Goal: Task Accomplishment & Management: Manage account settings

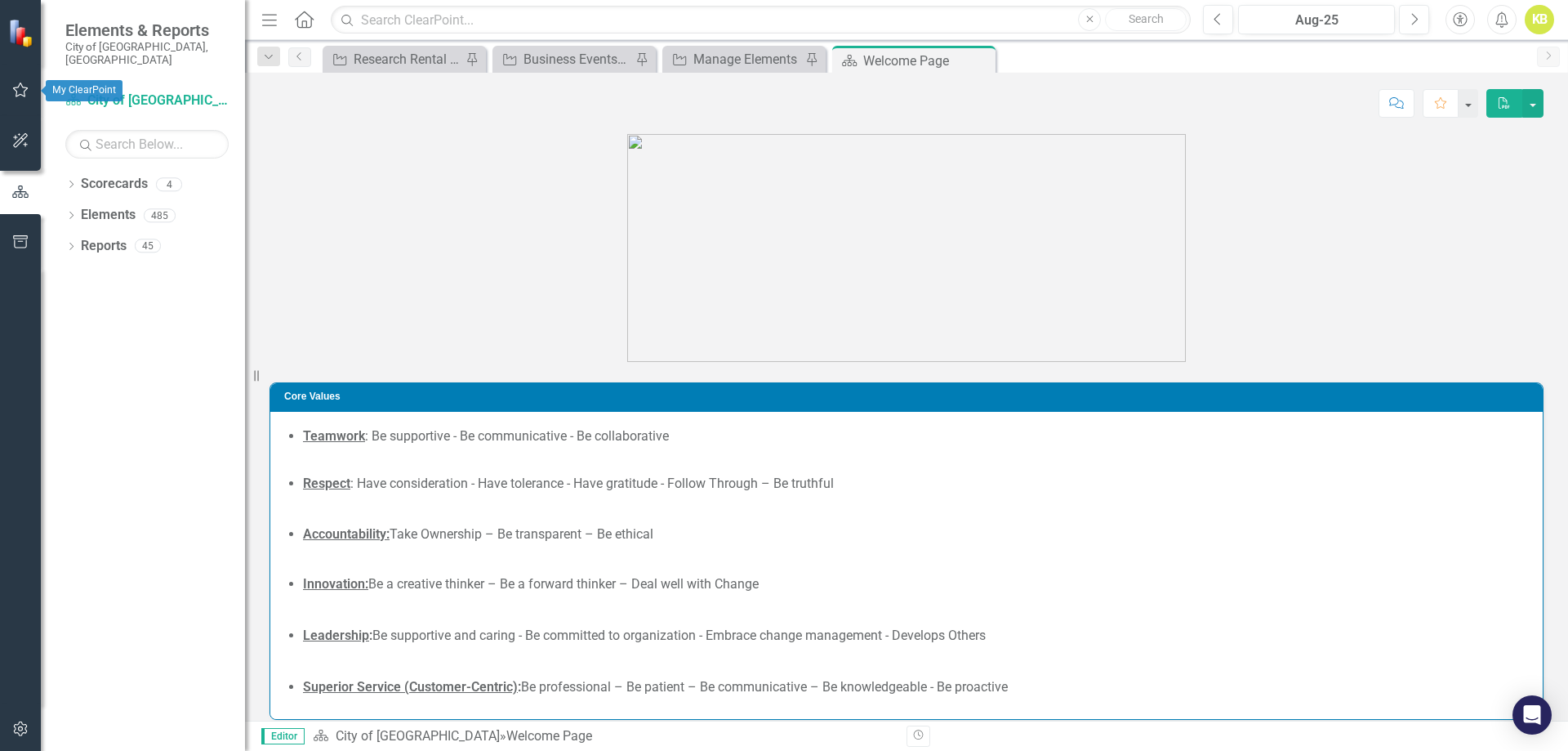
click at [27, 90] on icon "button" at bounding box center [21, 89] width 15 height 15
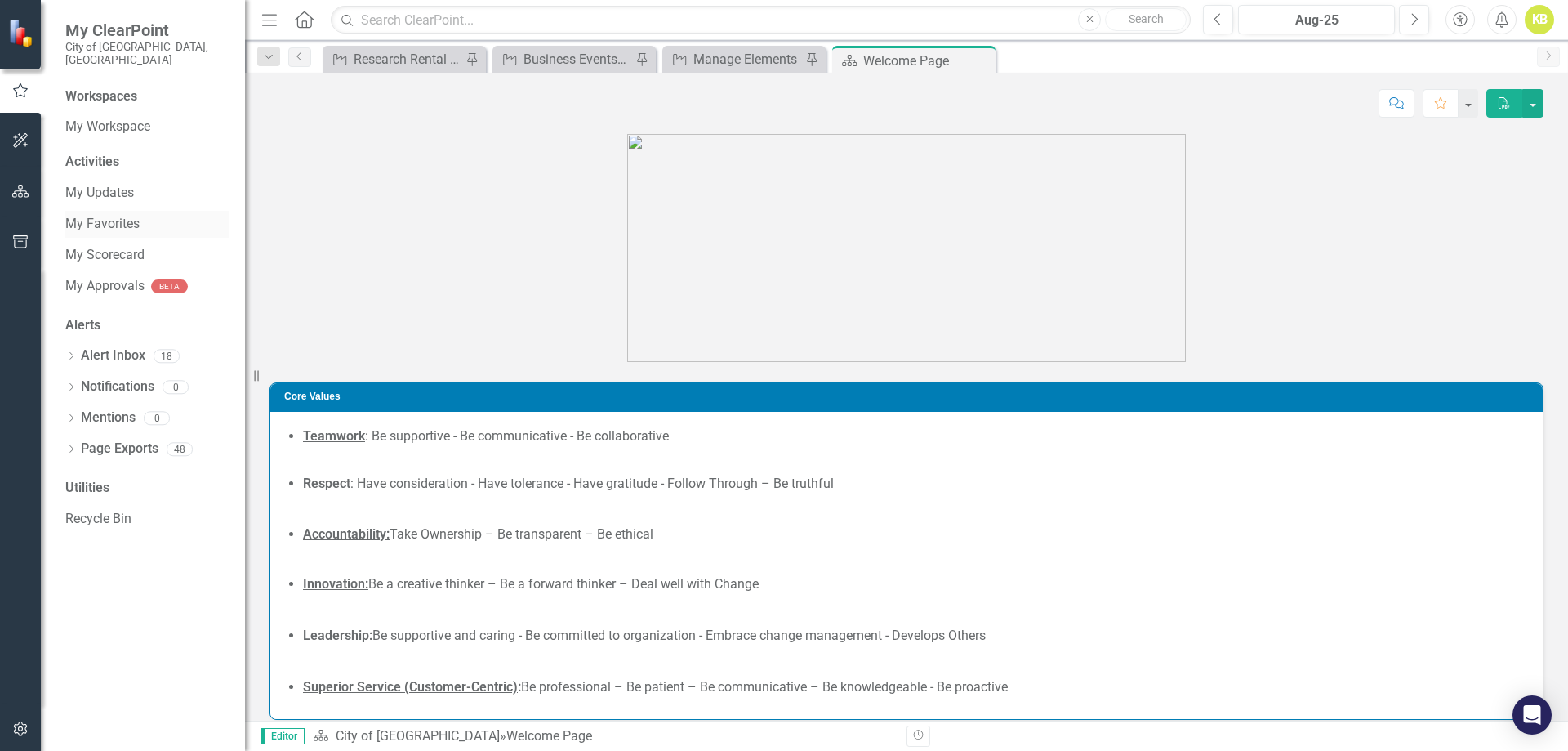
click at [109, 220] on link "My Favorites" at bounding box center [146, 224] width 163 height 19
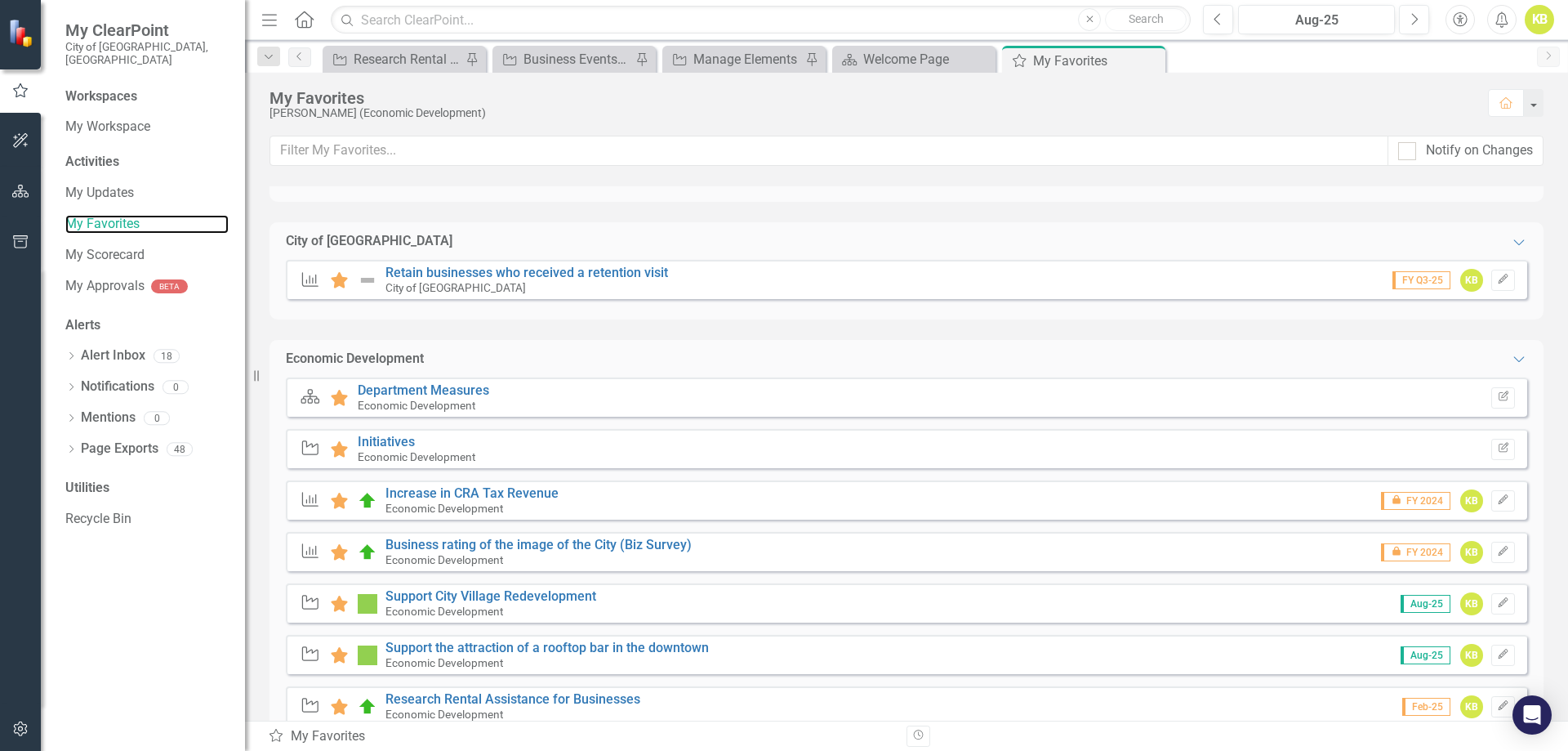
scroll to position [163, 0]
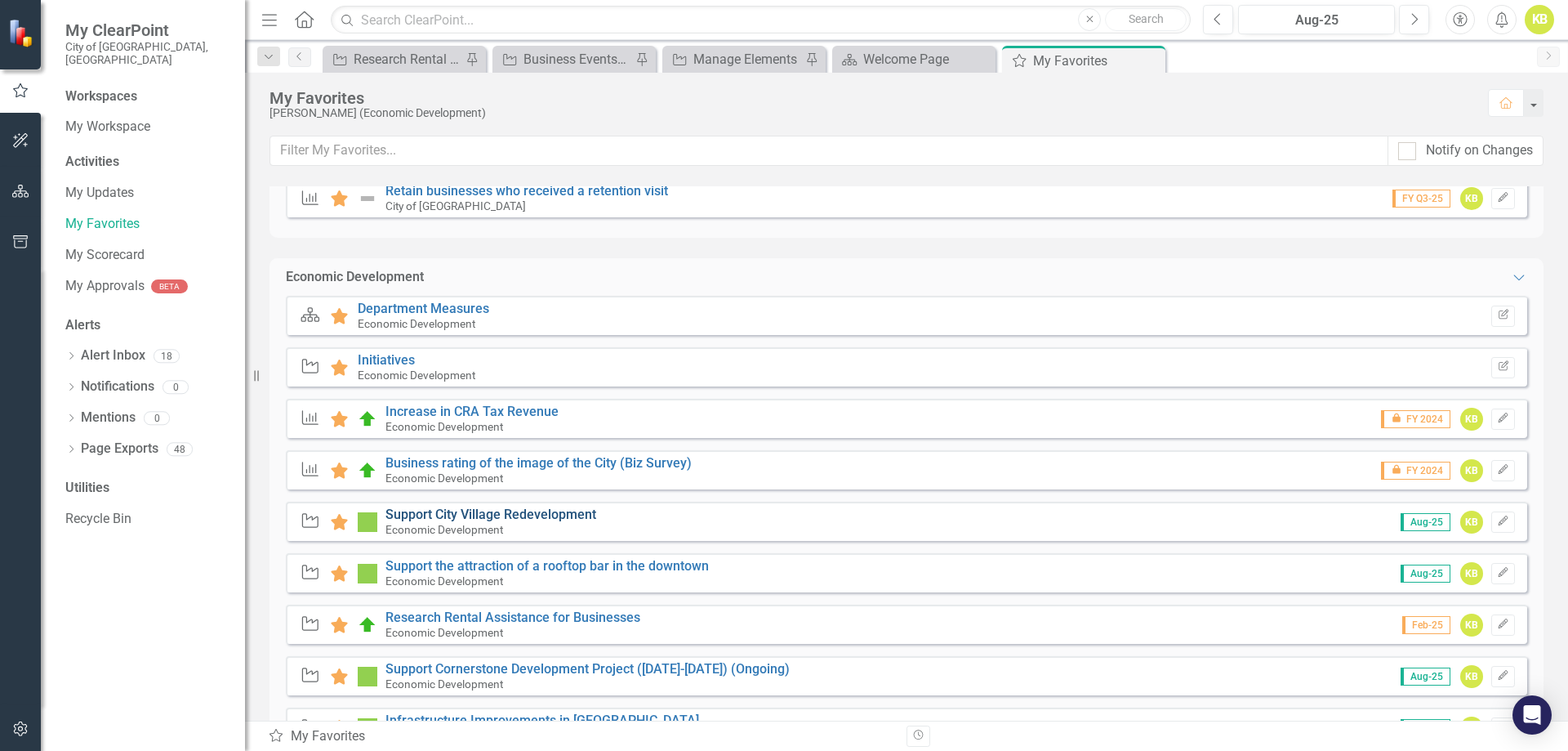
click at [460, 508] on link "Support City Village Redevelopment" at bounding box center [491, 514] width 210 height 15
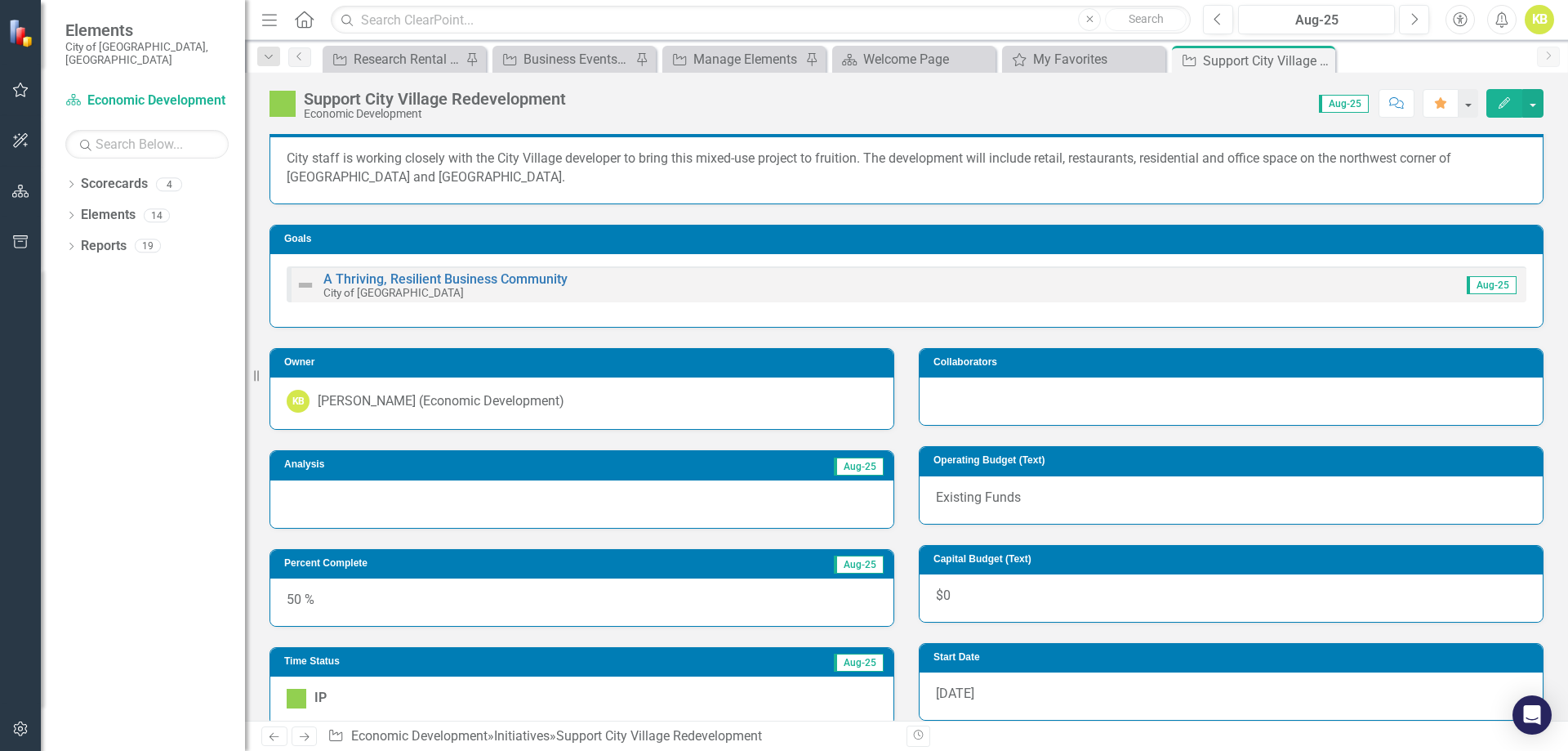
scroll to position [163, 0]
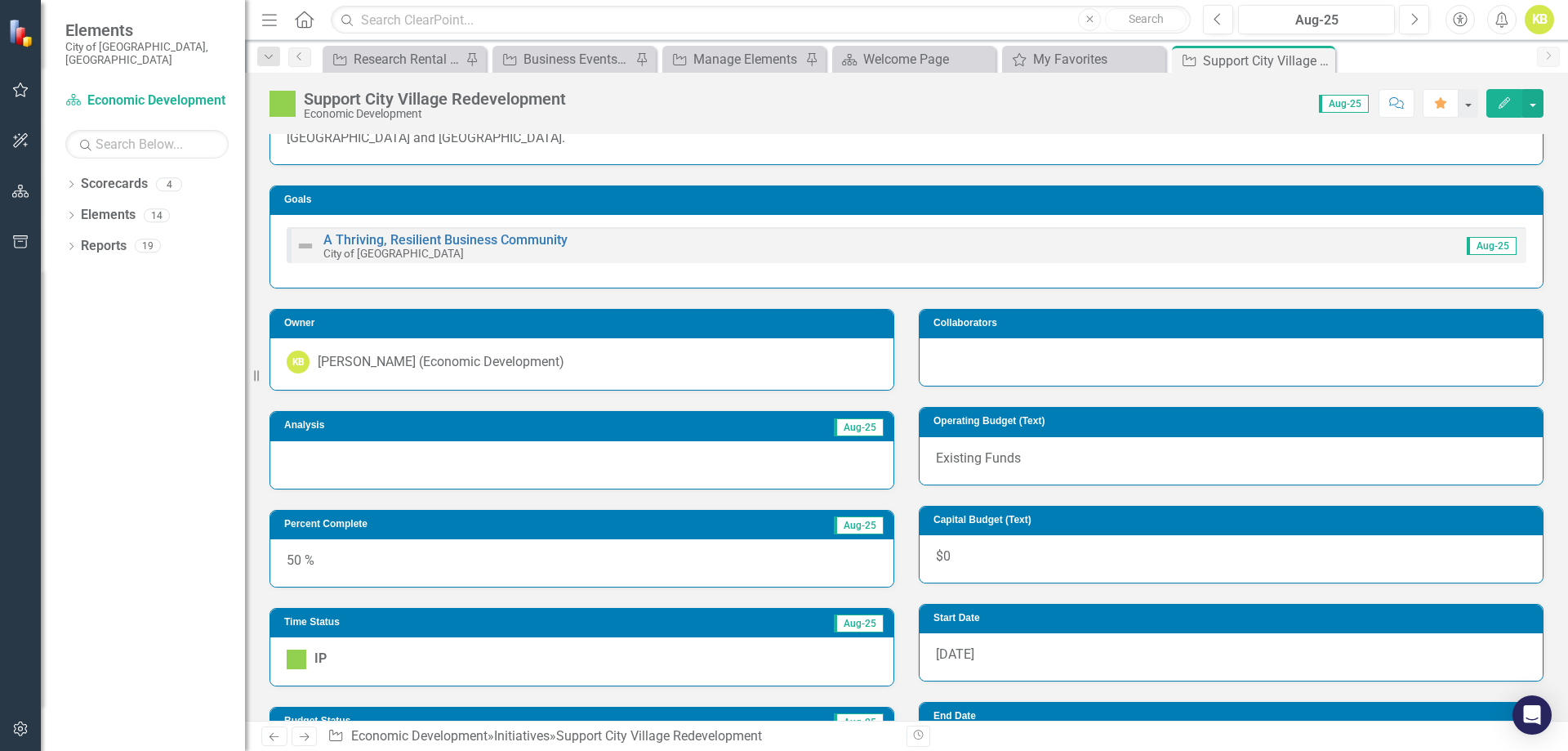
click at [463, 459] on div at bounding box center [581, 464] width 623 height 47
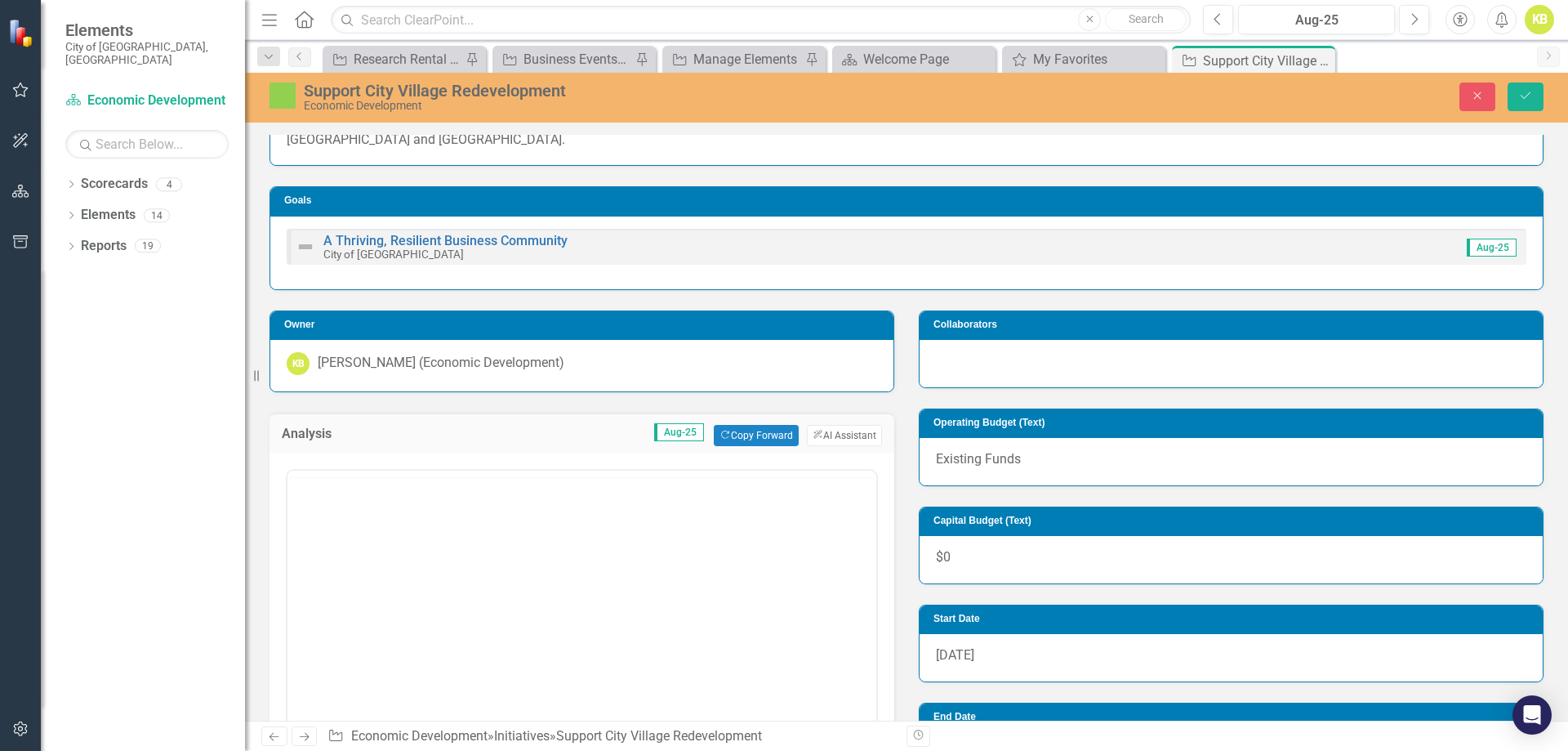
scroll to position [0, 0]
click at [761, 431] on button "Copy Forward Copy Forward" at bounding box center [756, 435] width 84 height 21
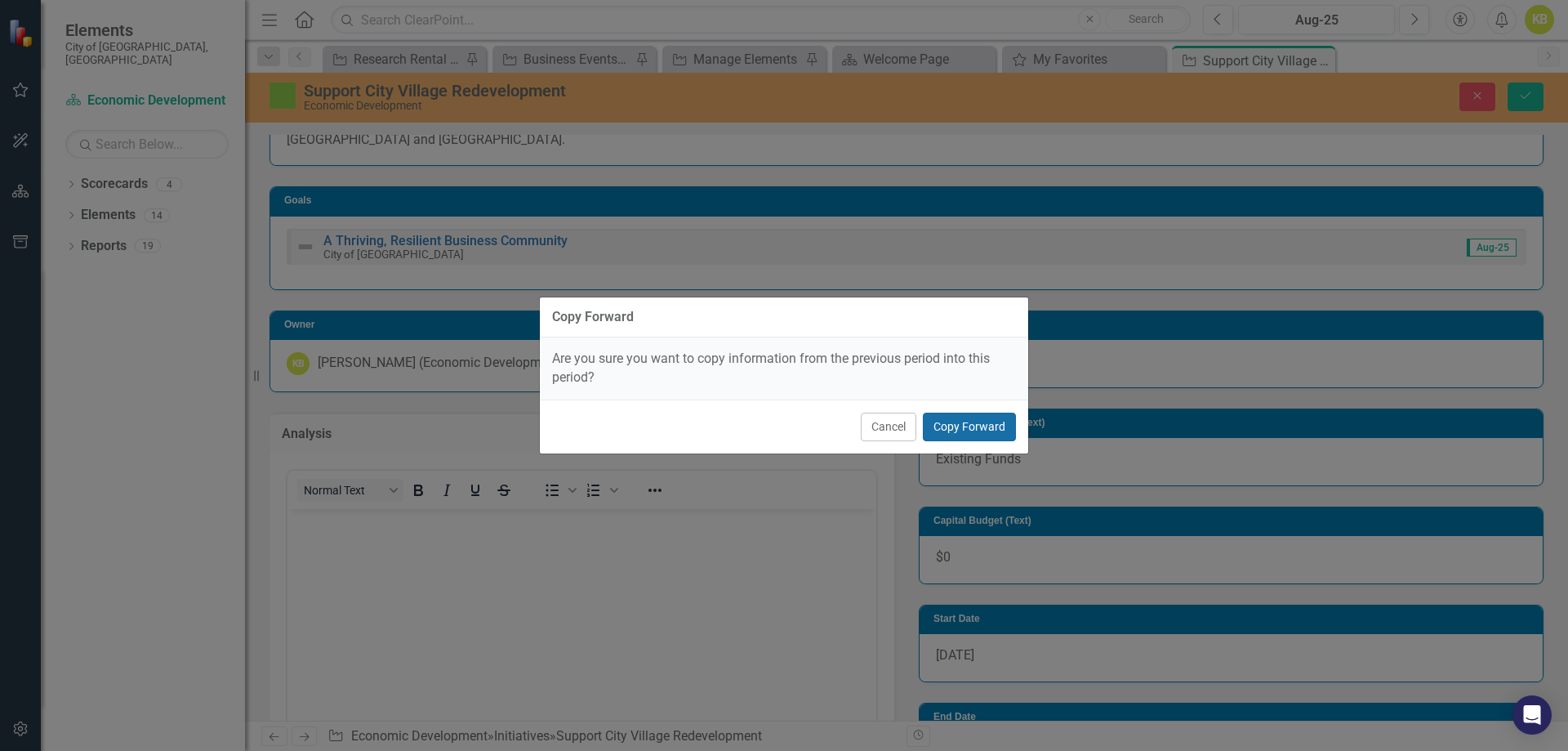
click at [988, 423] on button "Copy Forward" at bounding box center [969, 426] width 93 height 28
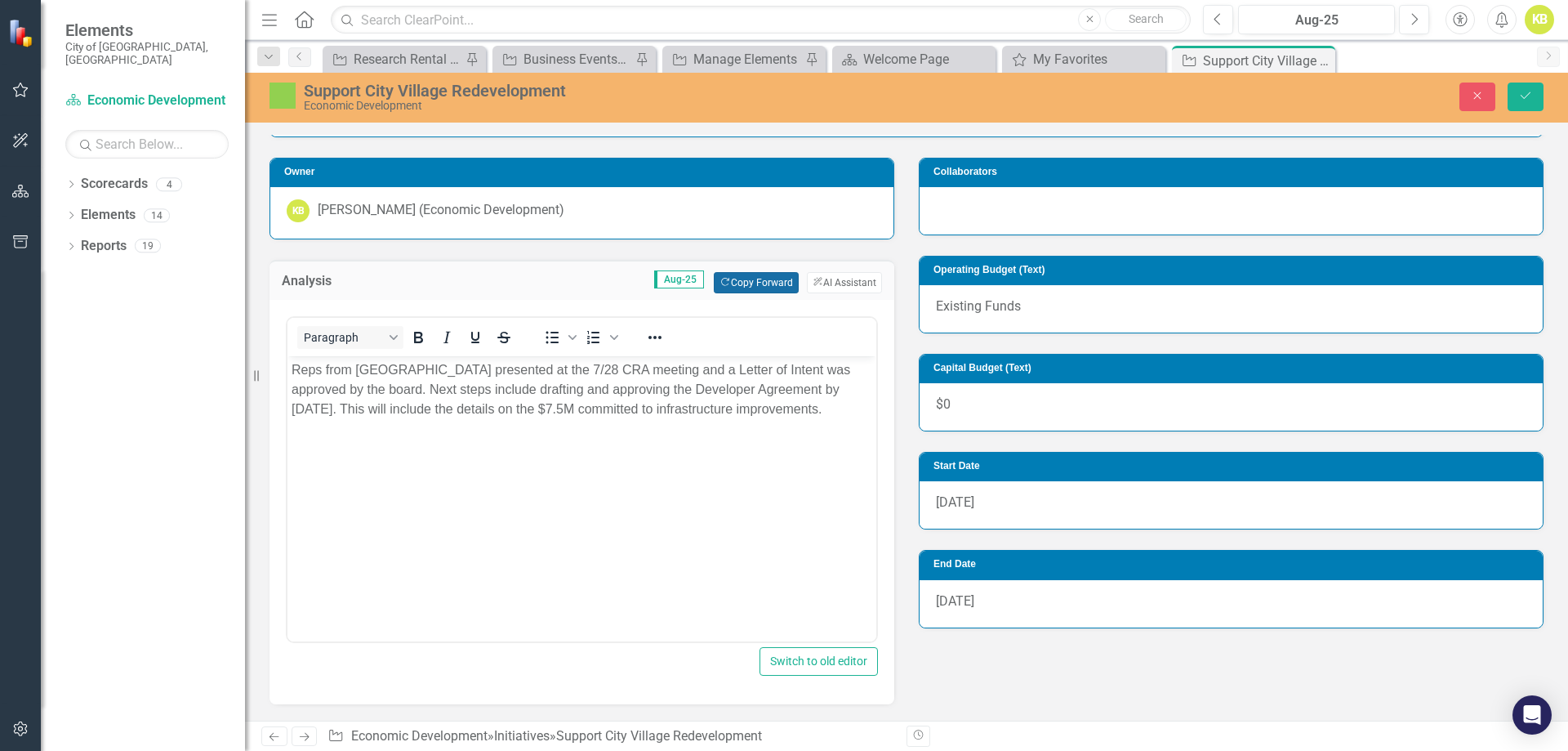
scroll to position [327, 0]
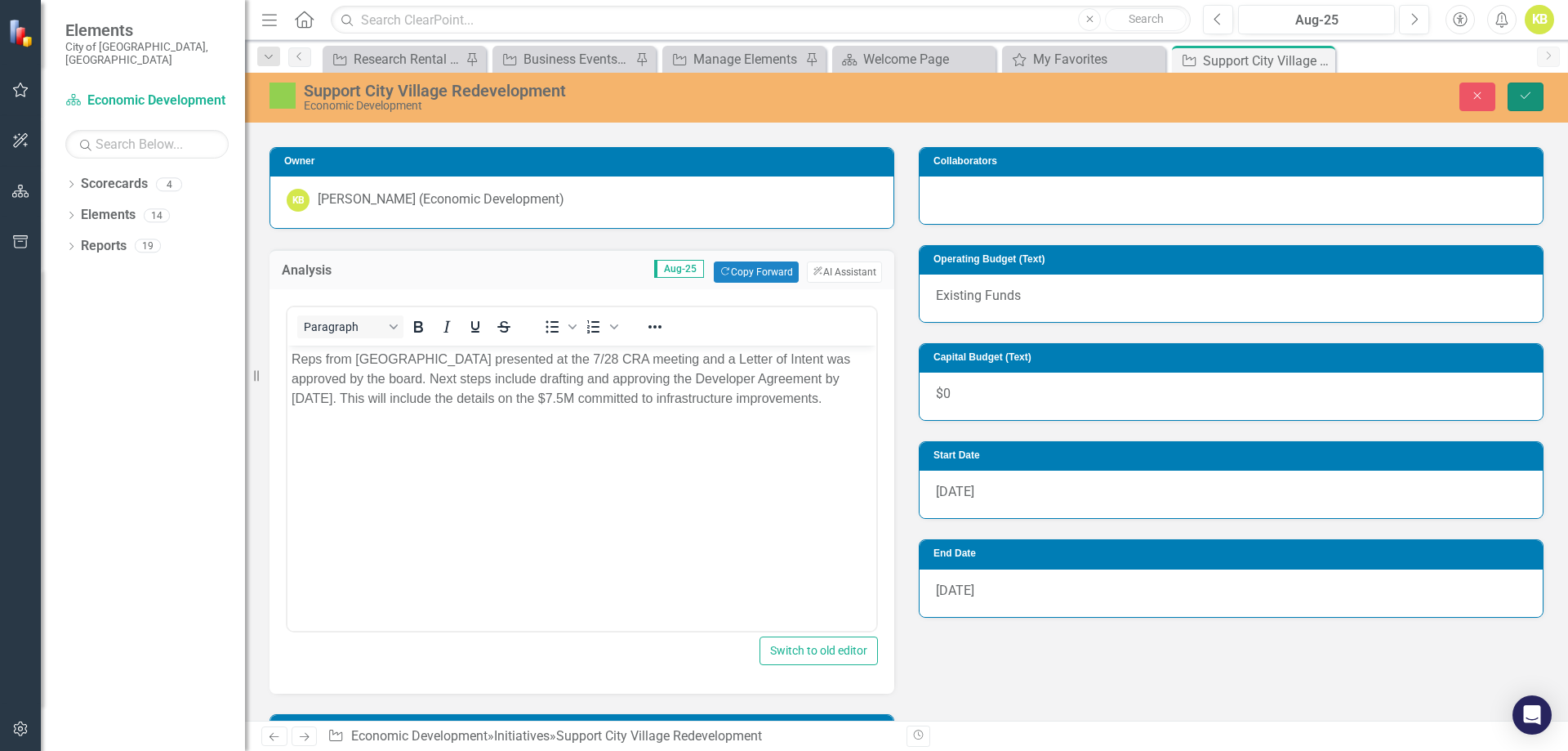
click at [1521, 87] on button "Save" at bounding box center [1525, 96] width 36 height 28
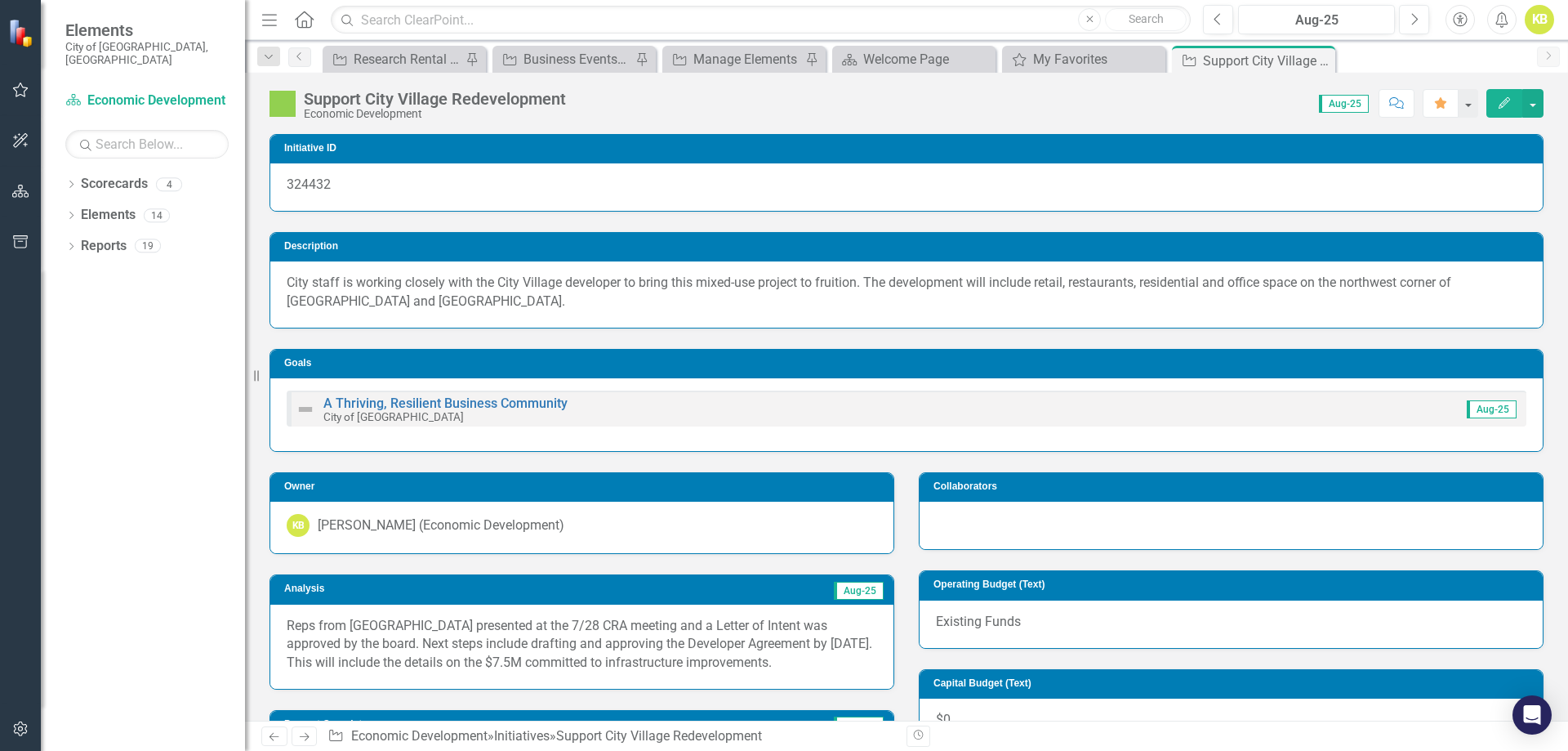
click at [302, 736] on icon "Next" at bounding box center [304, 736] width 14 height 10
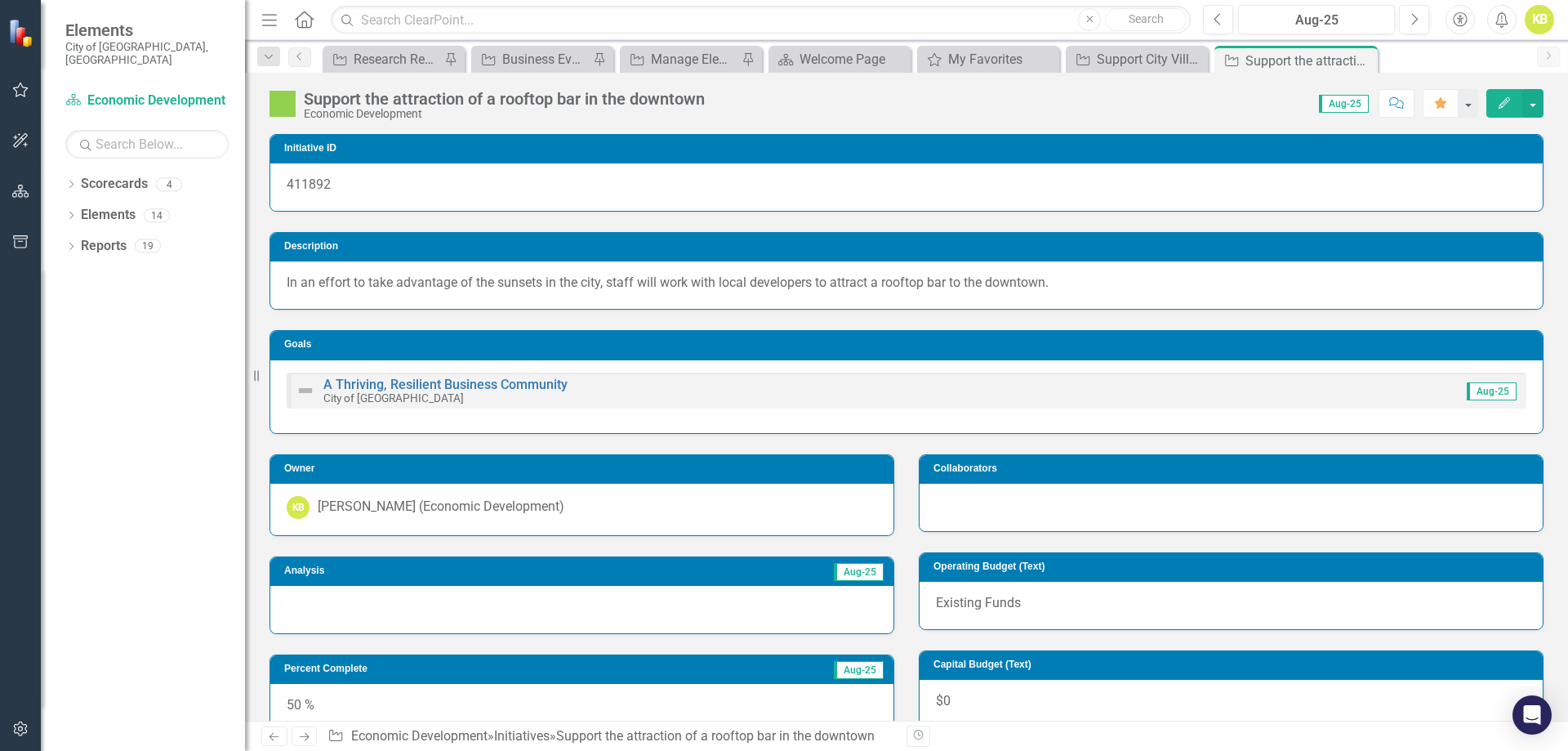
click at [379, 602] on div at bounding box center [581, 609] width 623 height 47
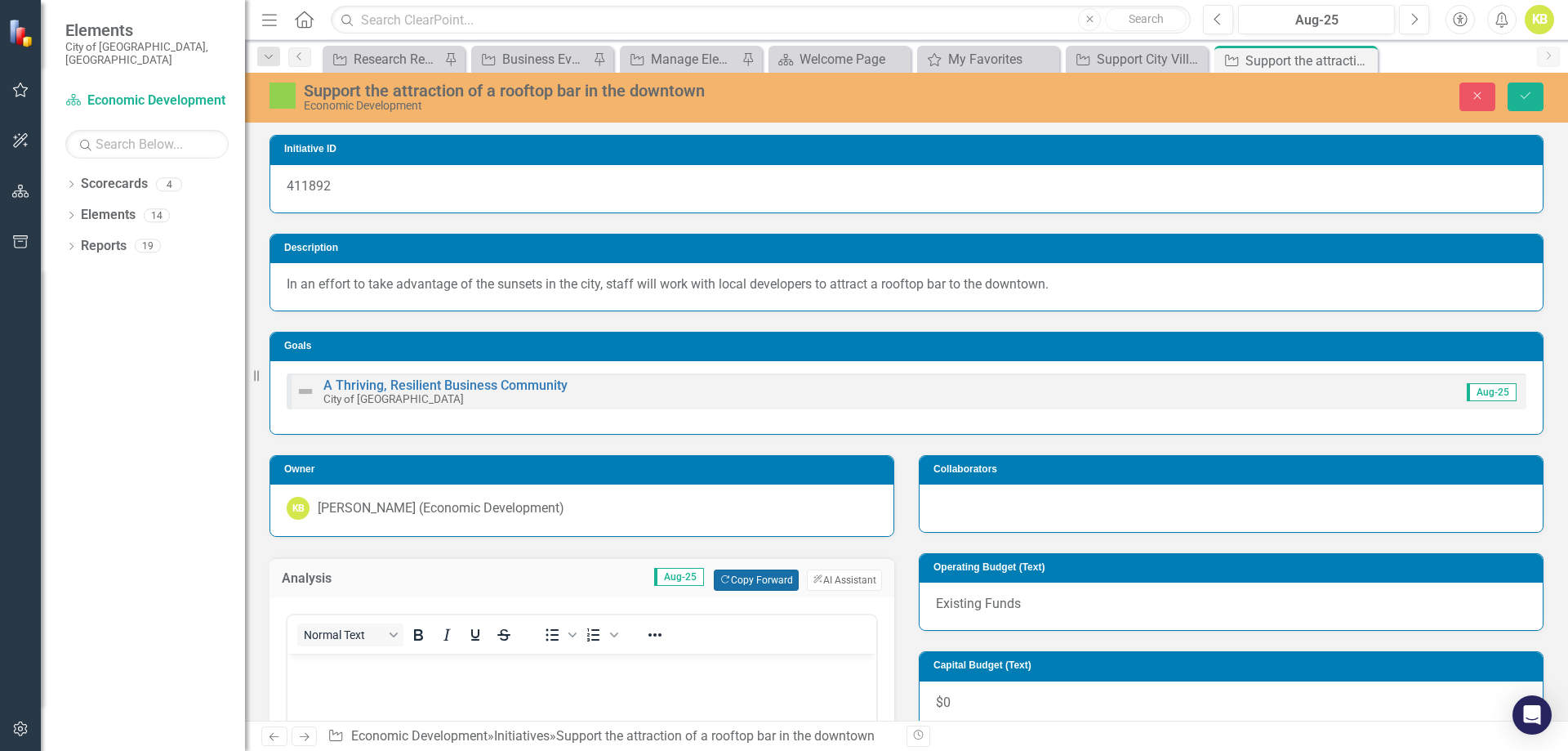
click at [729, 577] on button "Copy Forward Copy Forward" at bounding box center [756, 580] width 84 height 21
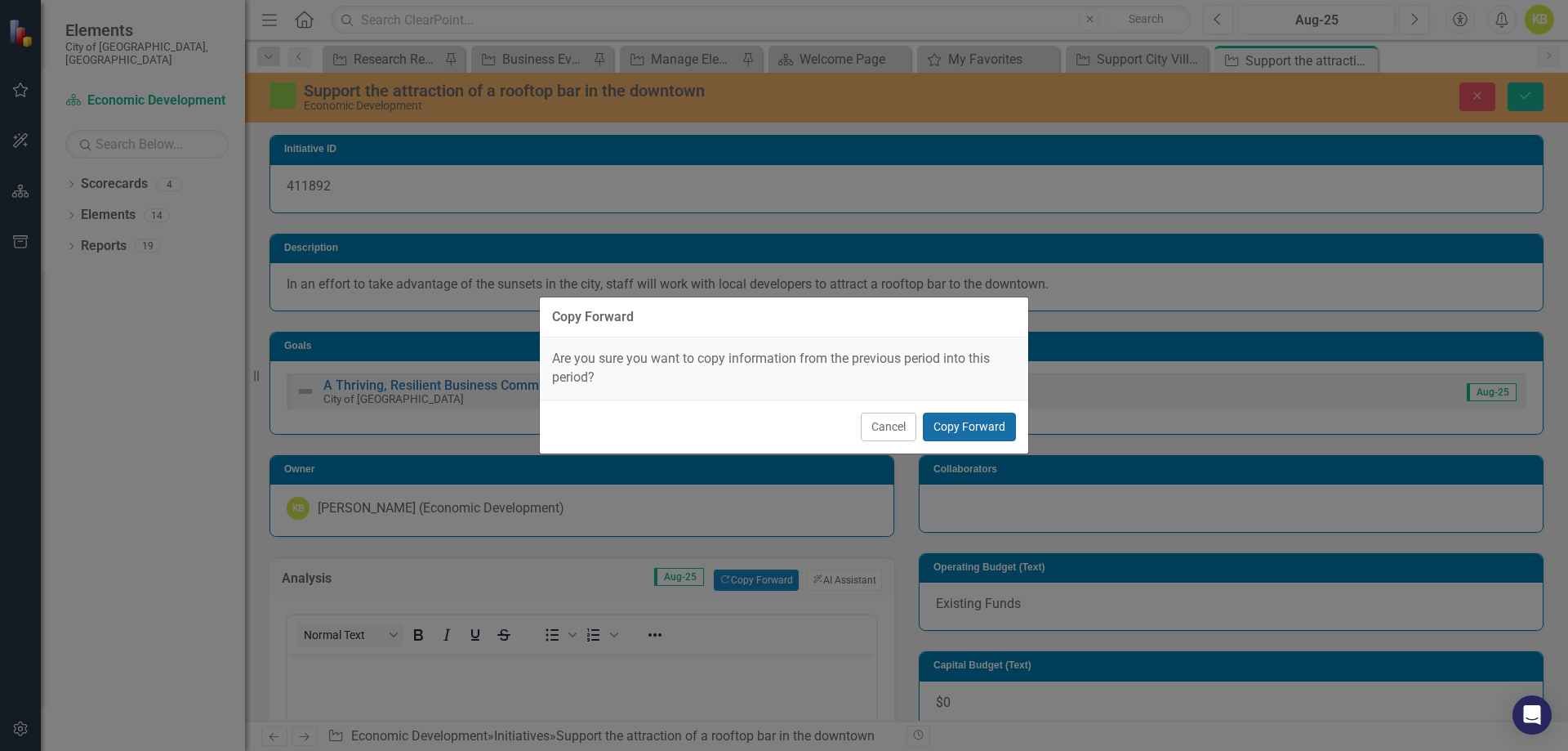
click at [974, 427] on button "Copy Forward" at bounding box center [969, 426] width 93 height 28
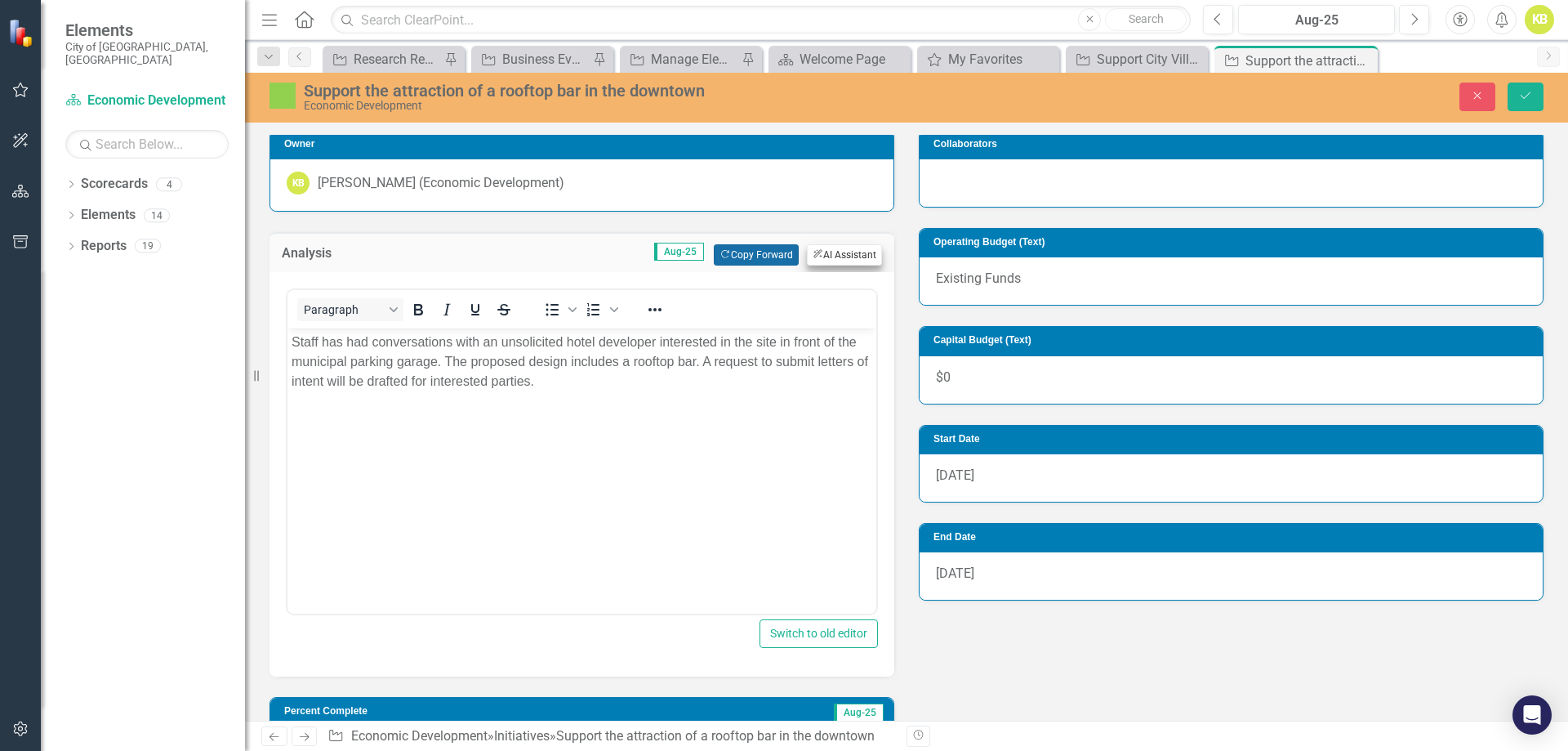
scroll to position [327, 0]
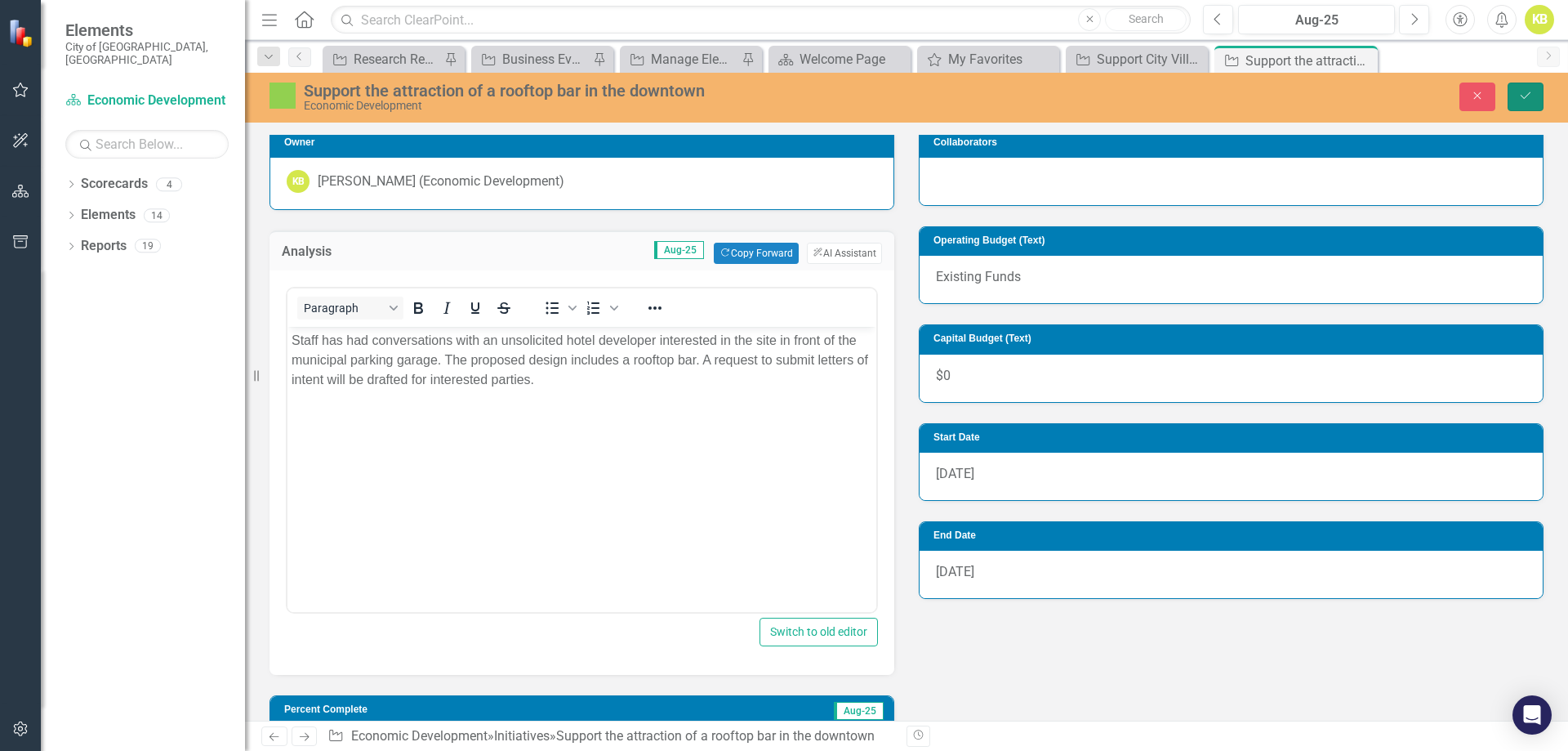
click at [1539, 97] on button "Save" at bounding box center [1525, 96] width 36 height 28
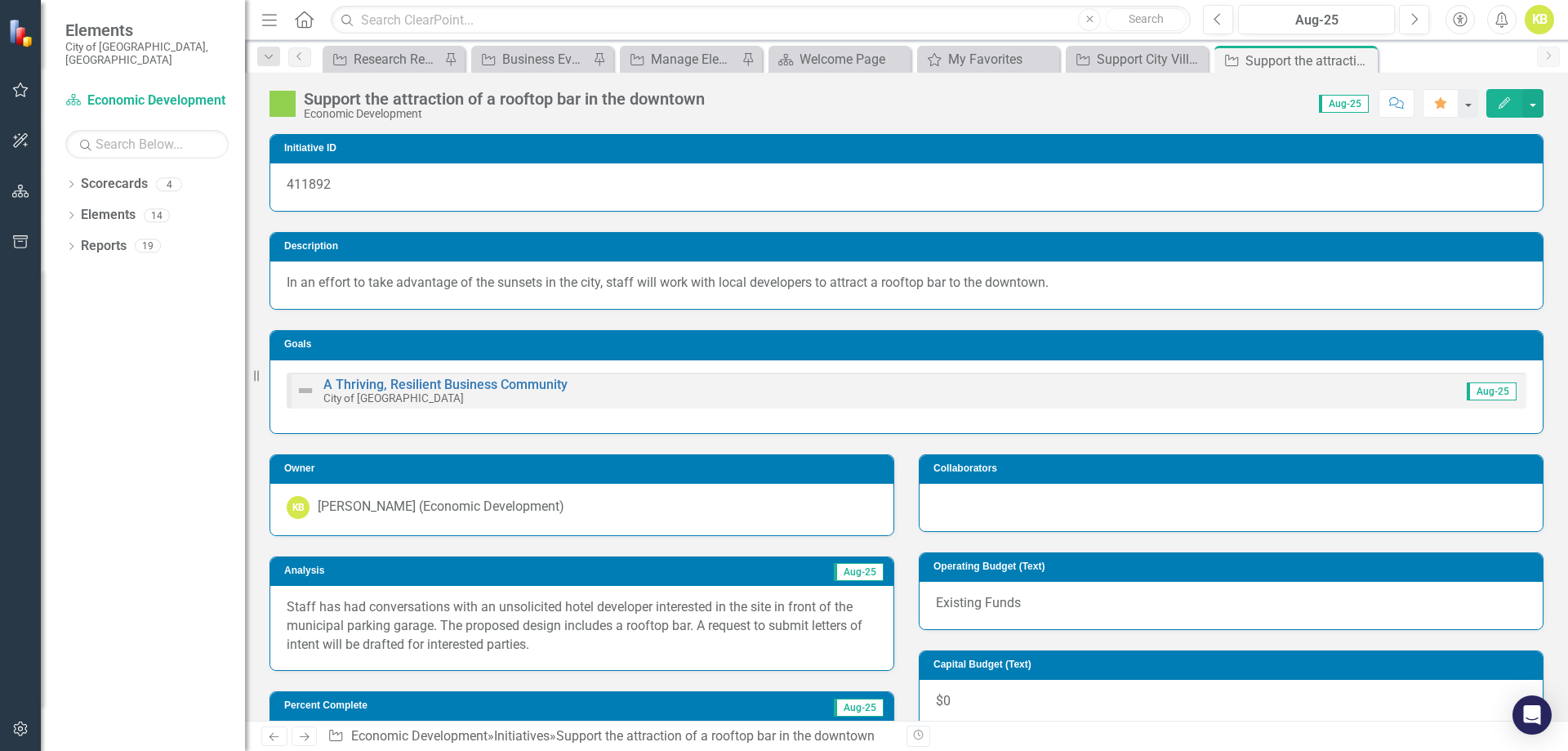
click at [306, 735] on icon at bounding box center [304, 737] width 9 height 9
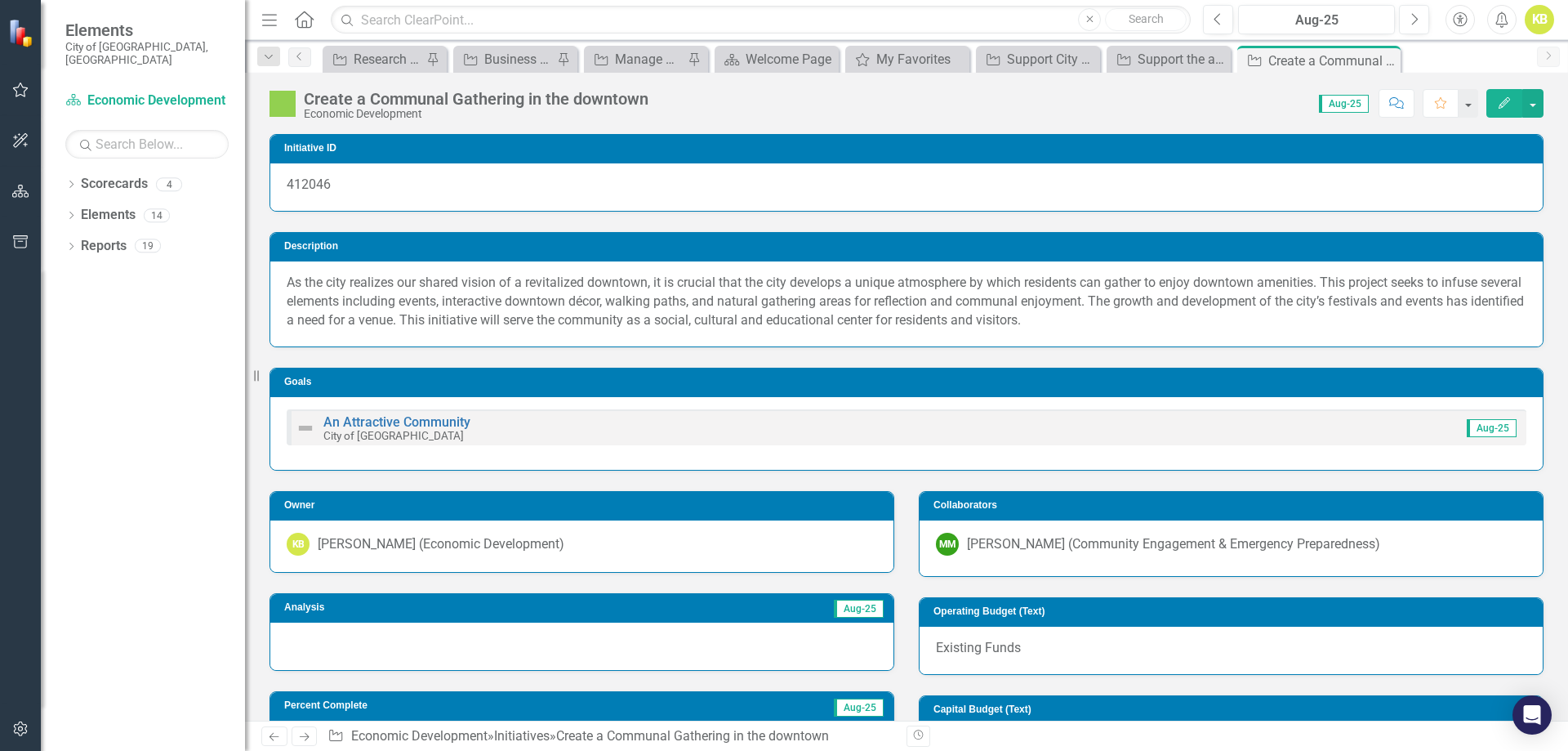
click at [318, 642] on div at bounding box center [581, 646] width 623 height 47
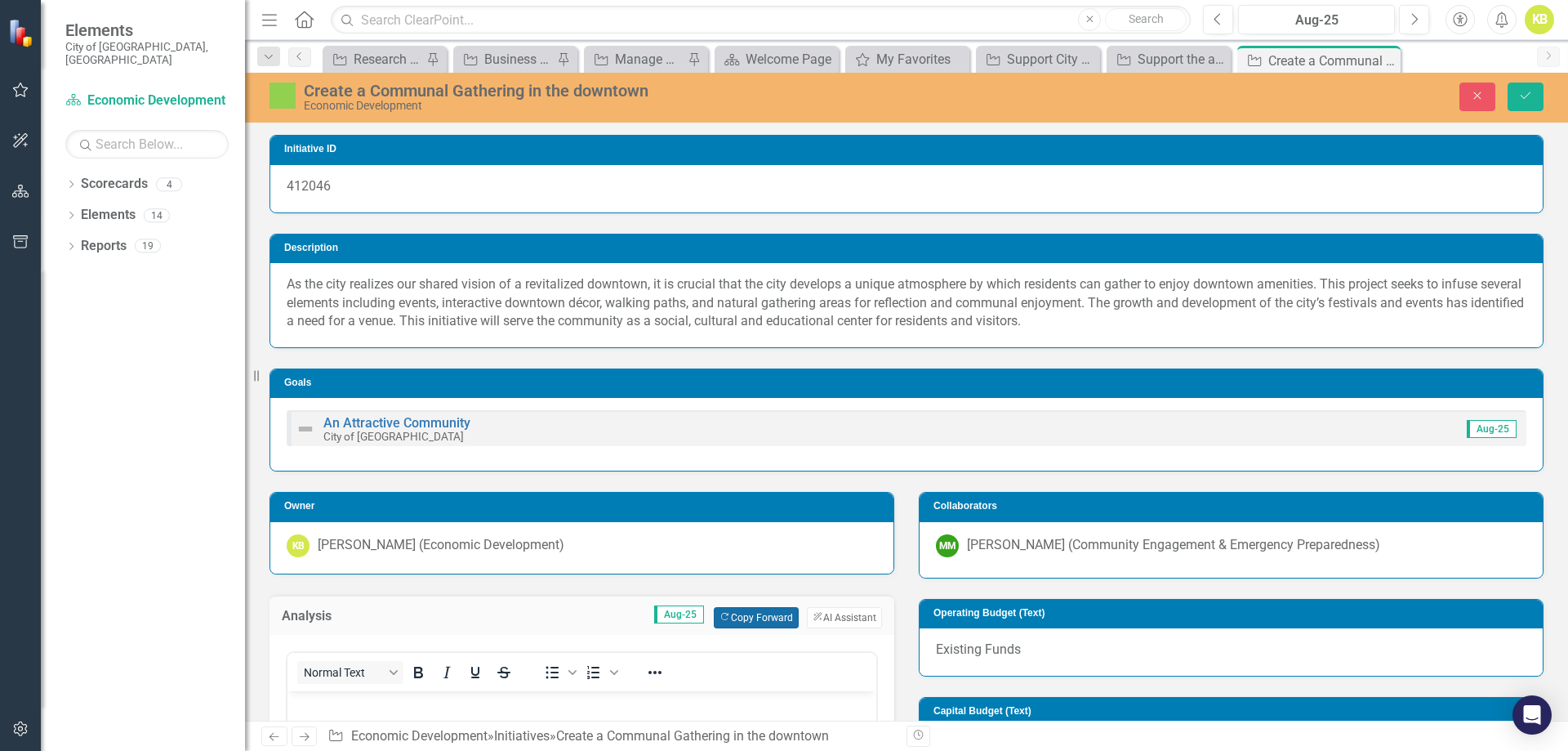
click at [741, 627] on button "Copy Forward Copy Forward" at bounding box center [756, 618] width 84 height 21
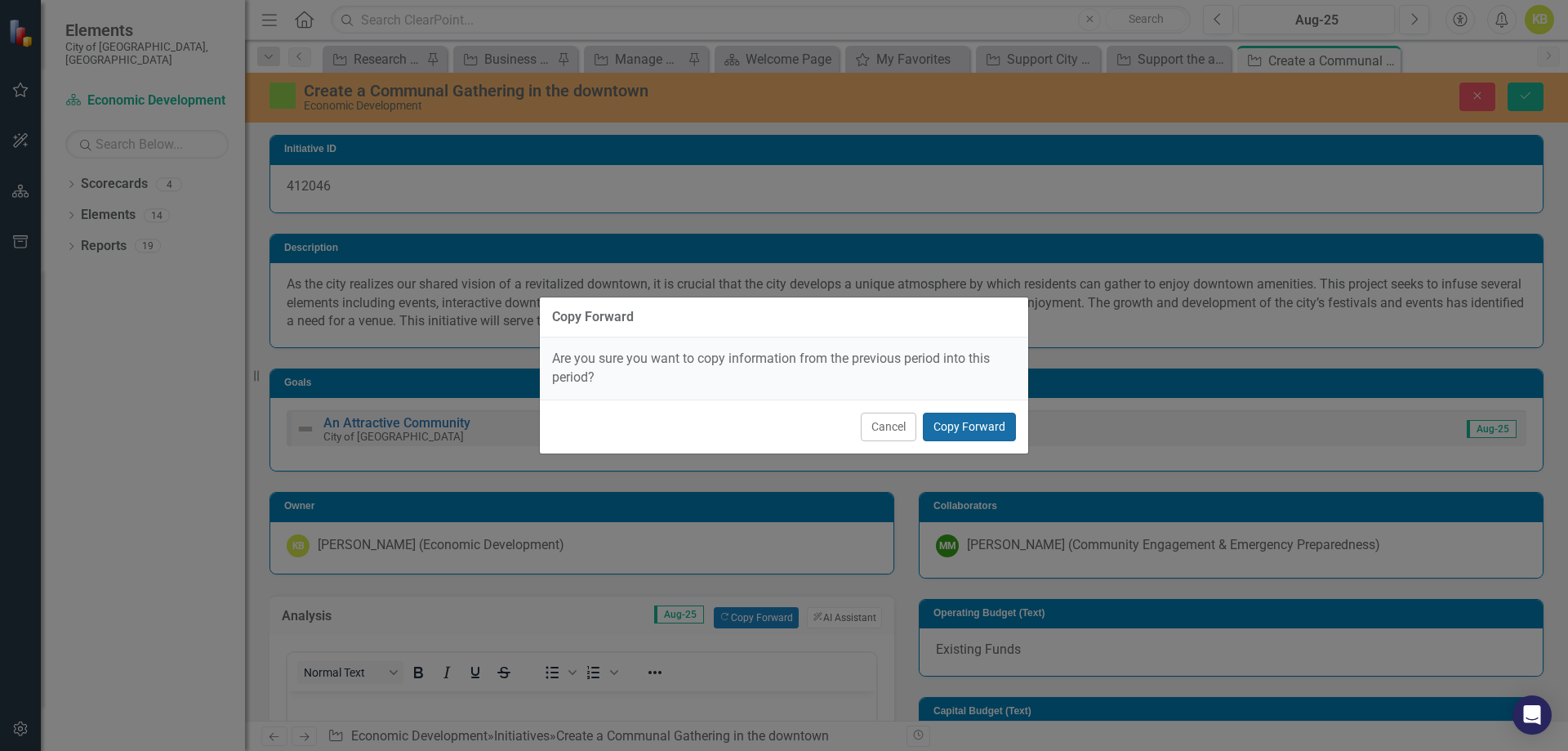
click at [946, 437] on button "Copy Forward" at bounding box center [969, 426] width 93 height 28
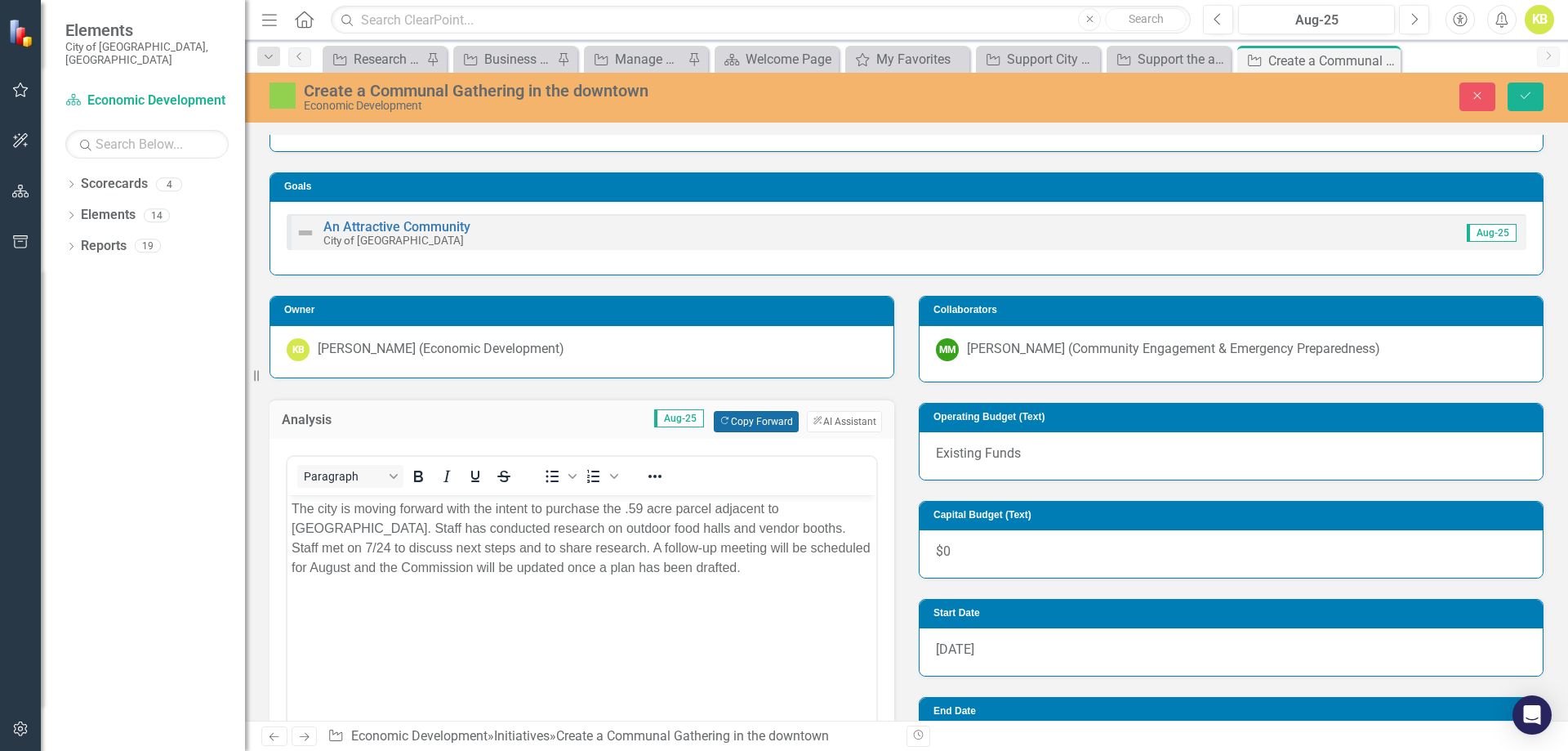
scroll to position [245, 0]
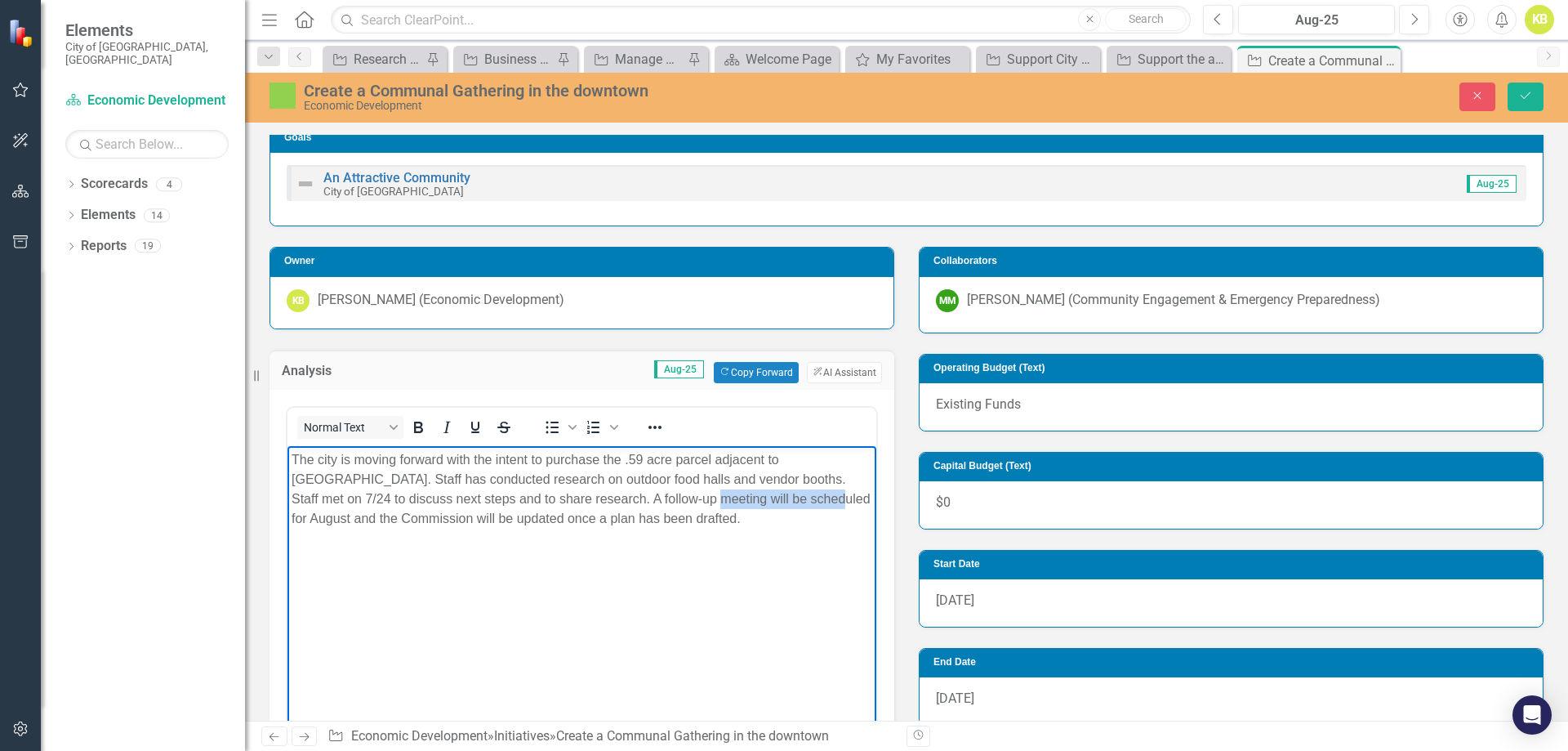
drag, startPoint x: 576, startPoint y: 501, endPoint x: 694, endPoint y: 500, distance: 118.0
click at [694, 500] on p "The city is moving forward with the intent to purchase the .59 acre parcel adja…" at bounding box center [581, 488] width 581 height 79
click at [545, 515] on p "The city is moving forward with the intent to purchase the .59 acre parcel adja…" at bounding box center [581, 488] width 581 height 79
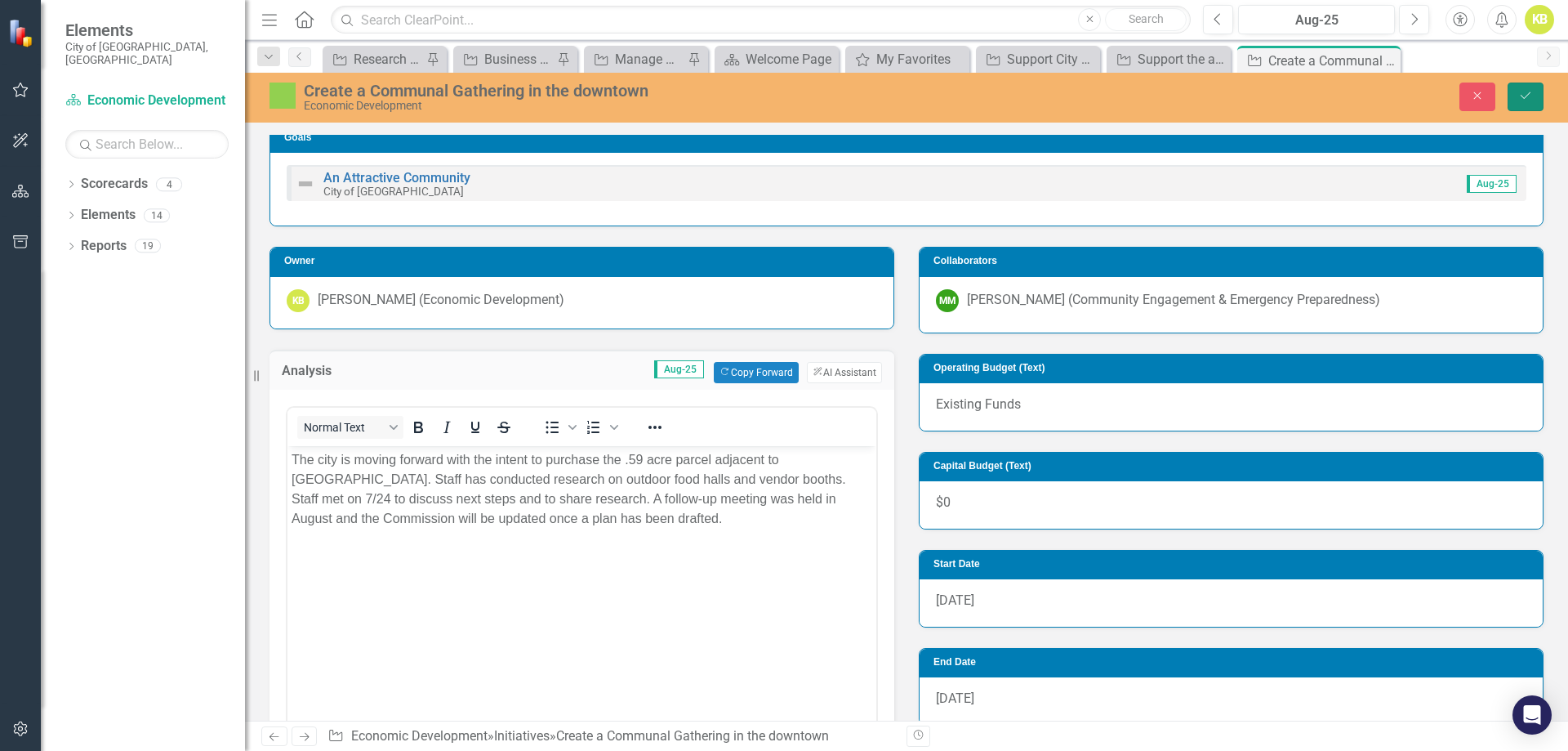
click at [1522, 91] on icon "Save" at bounding box center [1525, 95] width 15 height 11
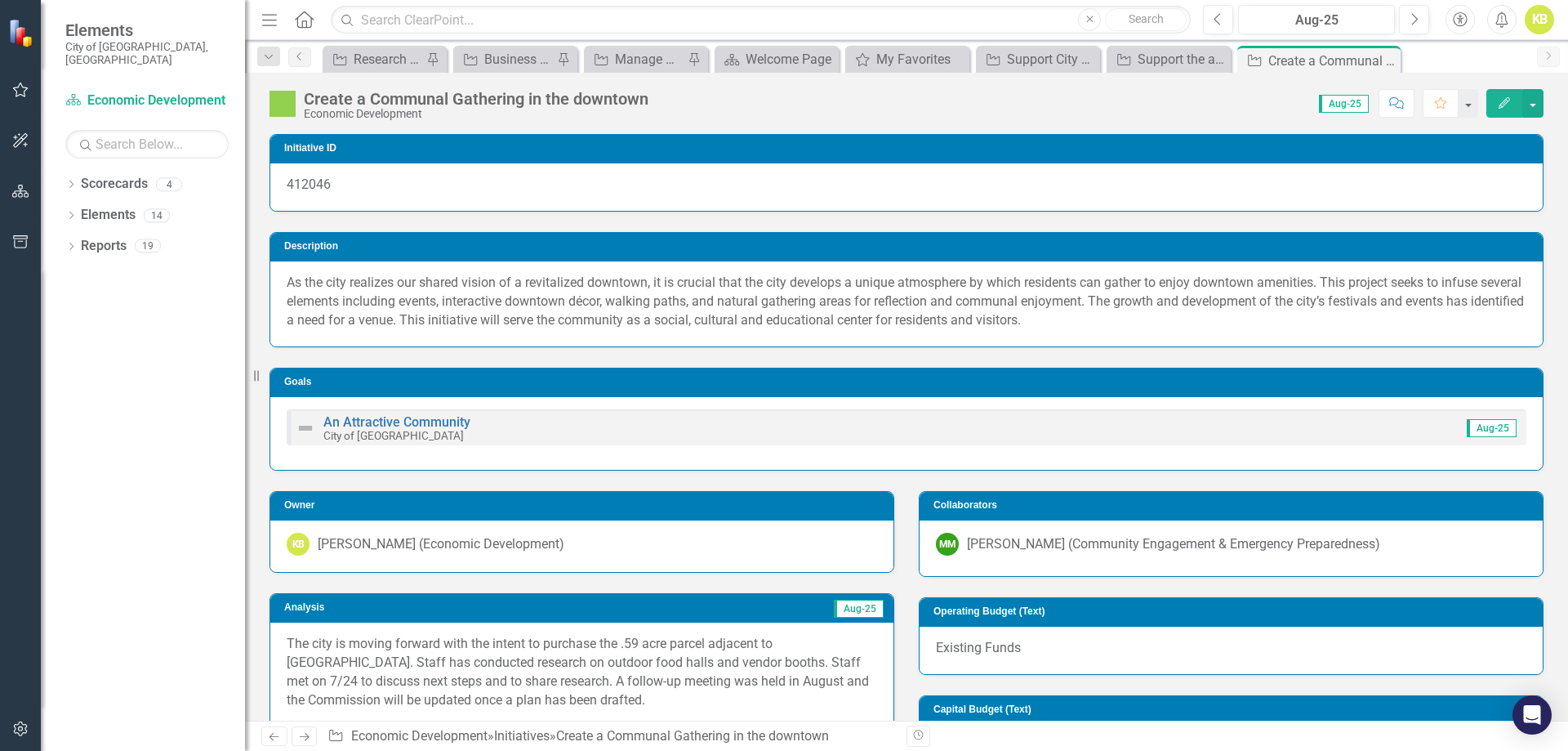
click at [304, 736] on icon "Next" at bounding box center [304, 736] width 14 height 10
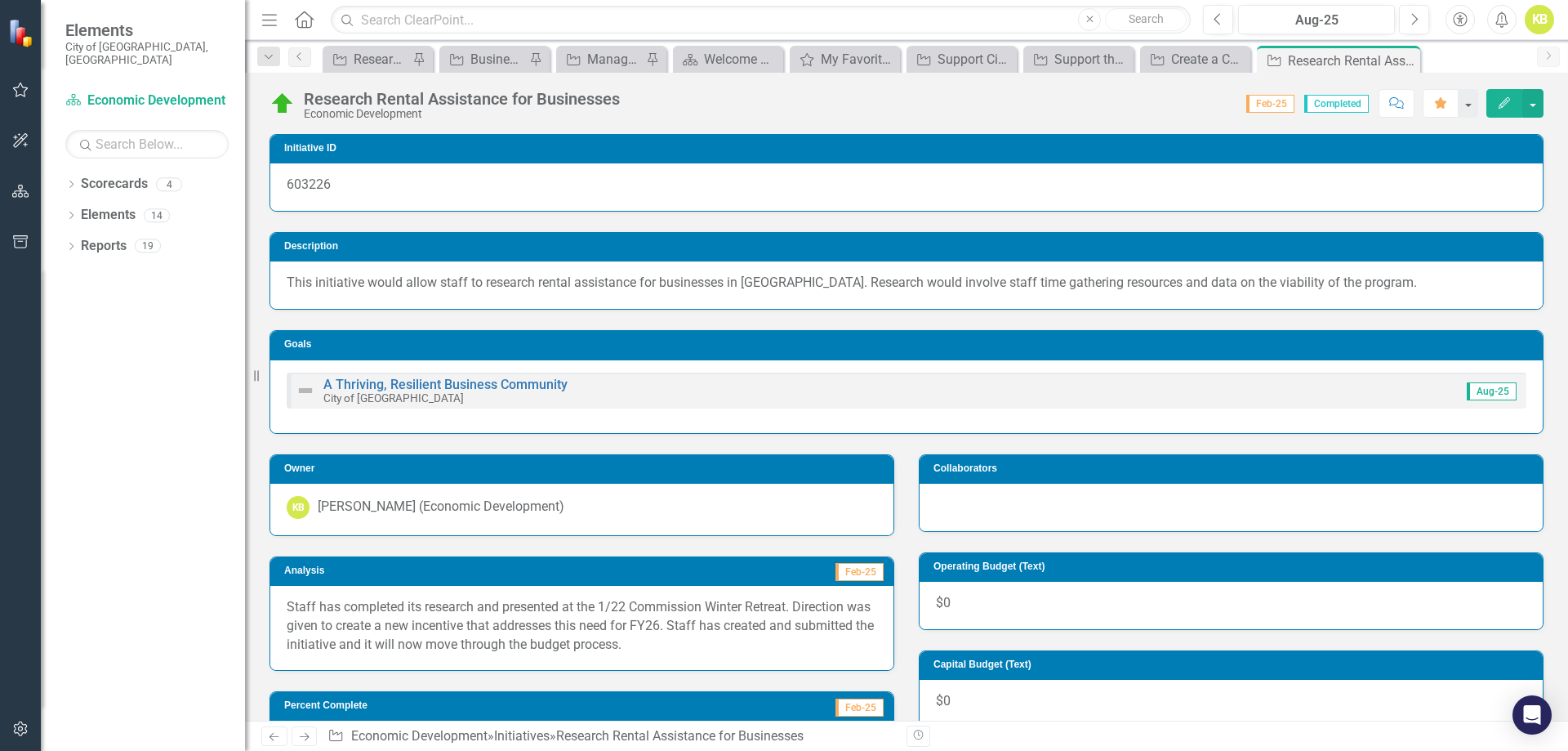
click at [309, 736] on icon "Next" at bounding box center [304, 736] width 14 height 10
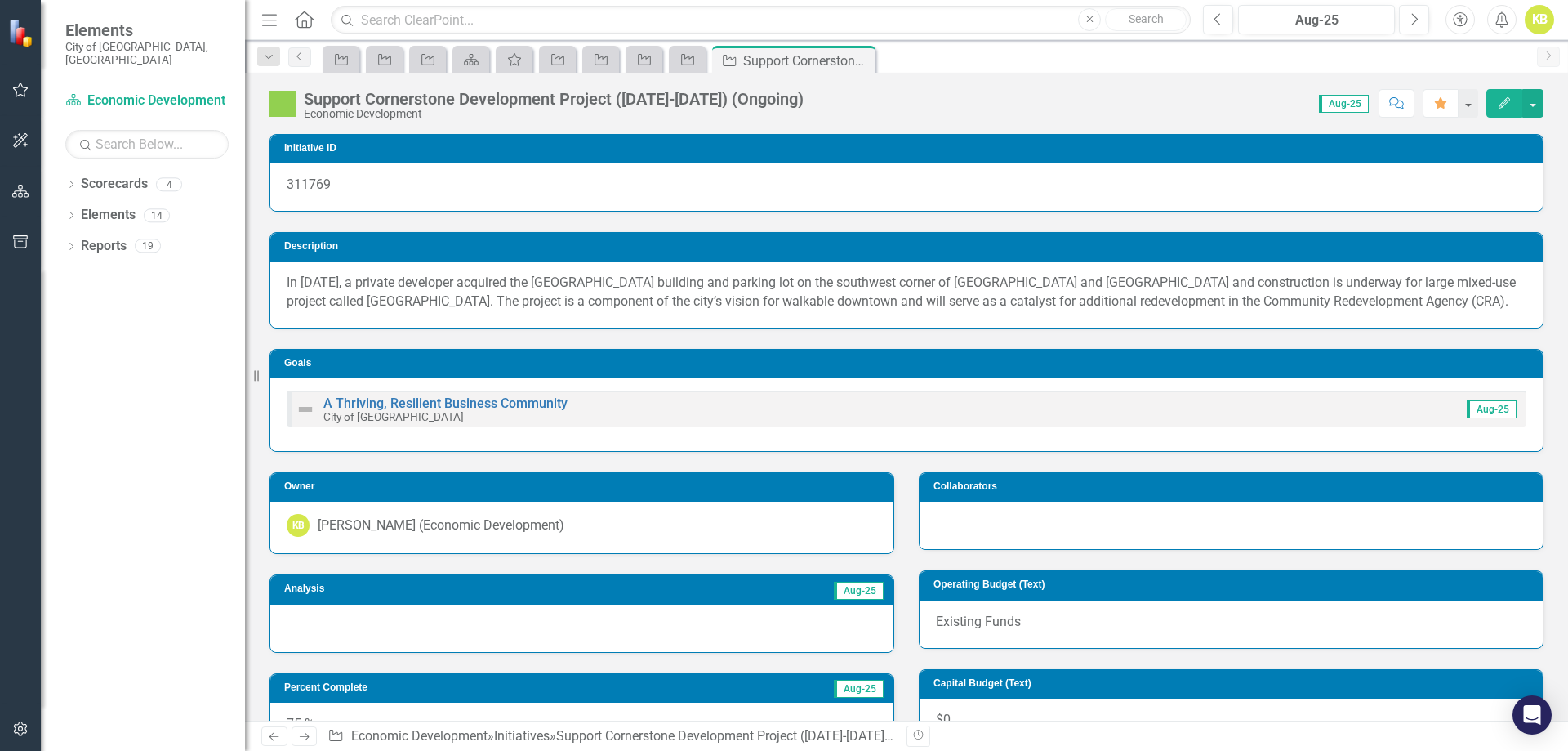
click at [368, 621] on div at bounding box center [581, 628] width 623 height 47
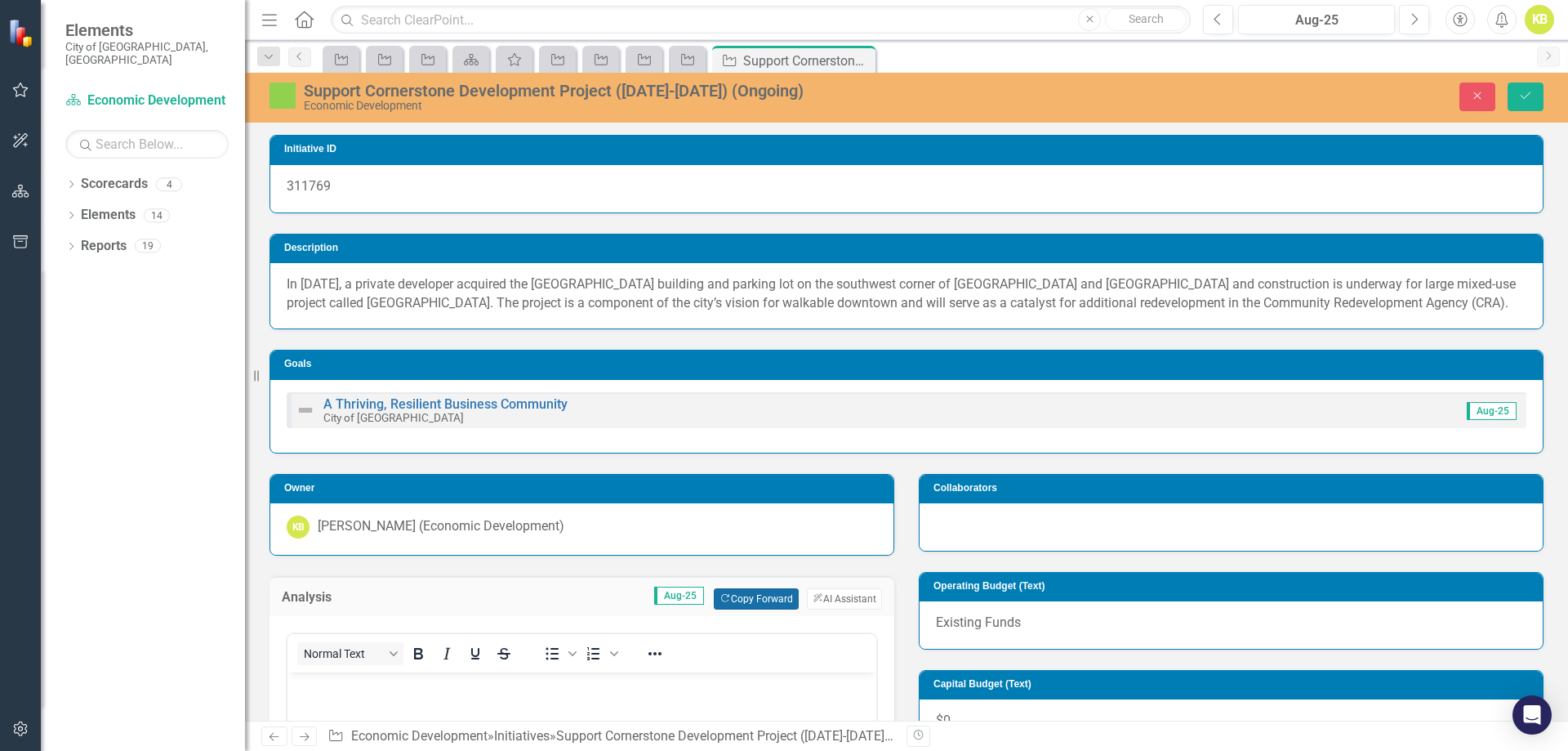
click at [730, 597] on button "Copy Forward Copy Forward" at bounding box center [756, 599] width 84 height 21
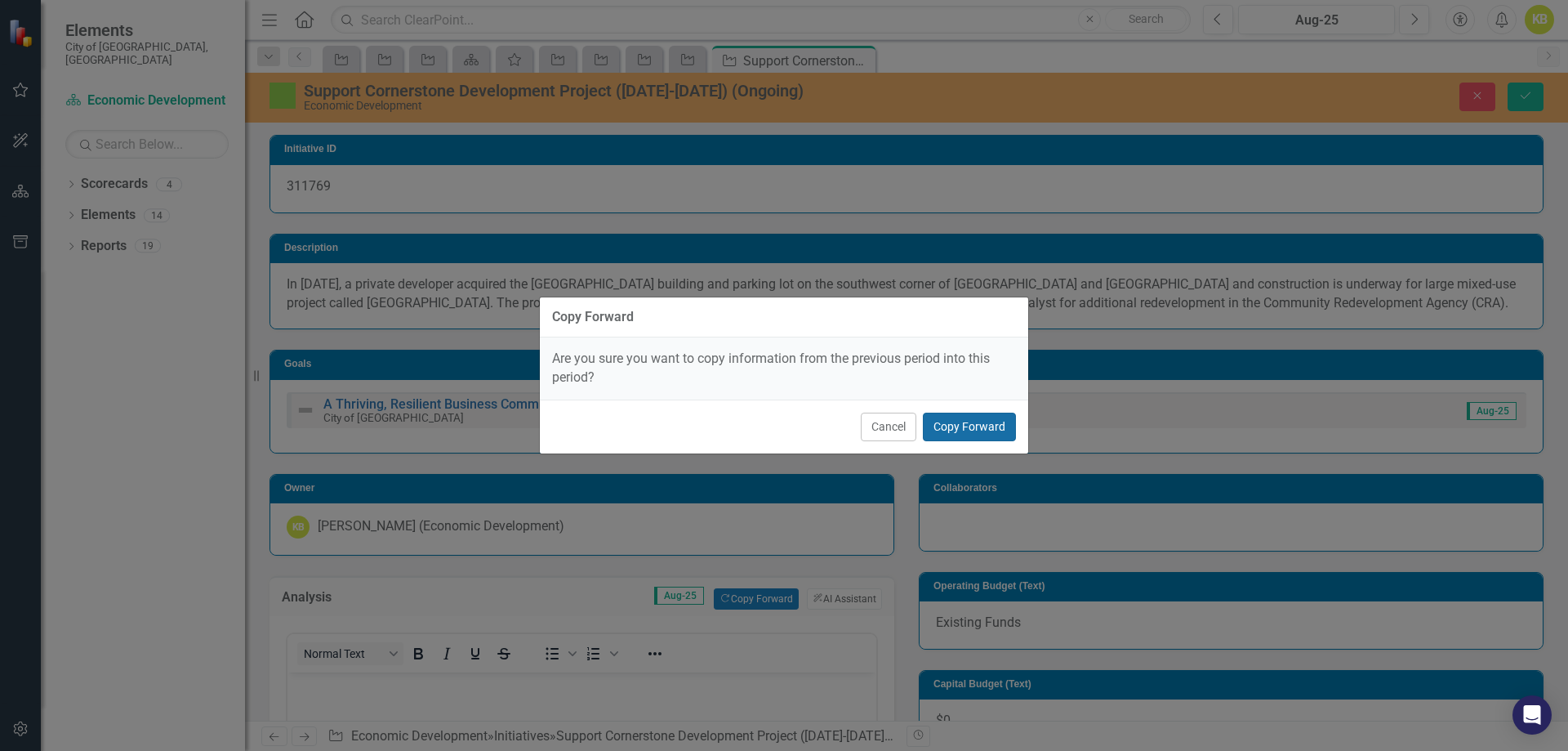
click at [1008, 433] on button "Copy Forward" at bounding box center [969, 426] width 93 height 28
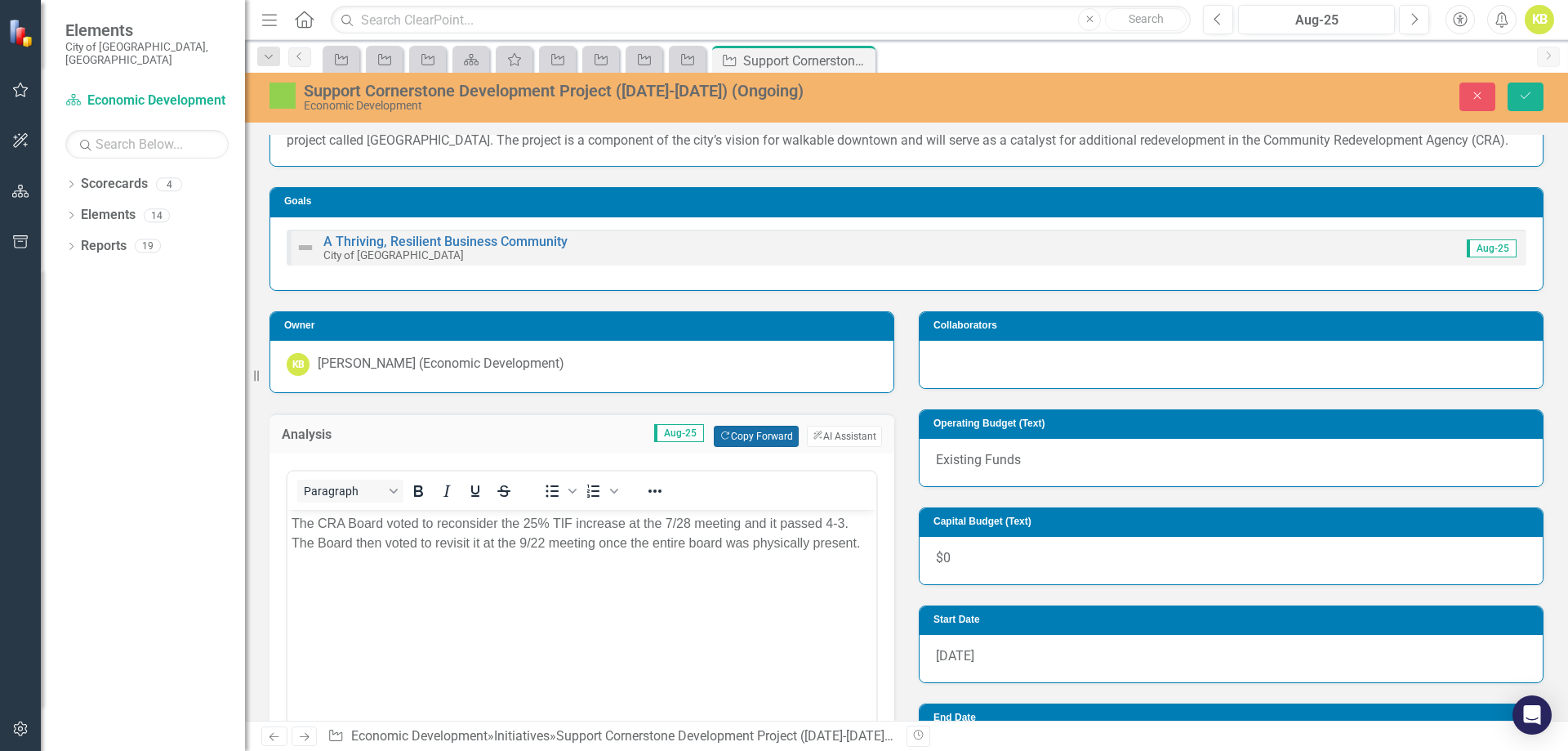
scroll to position [163, 0]
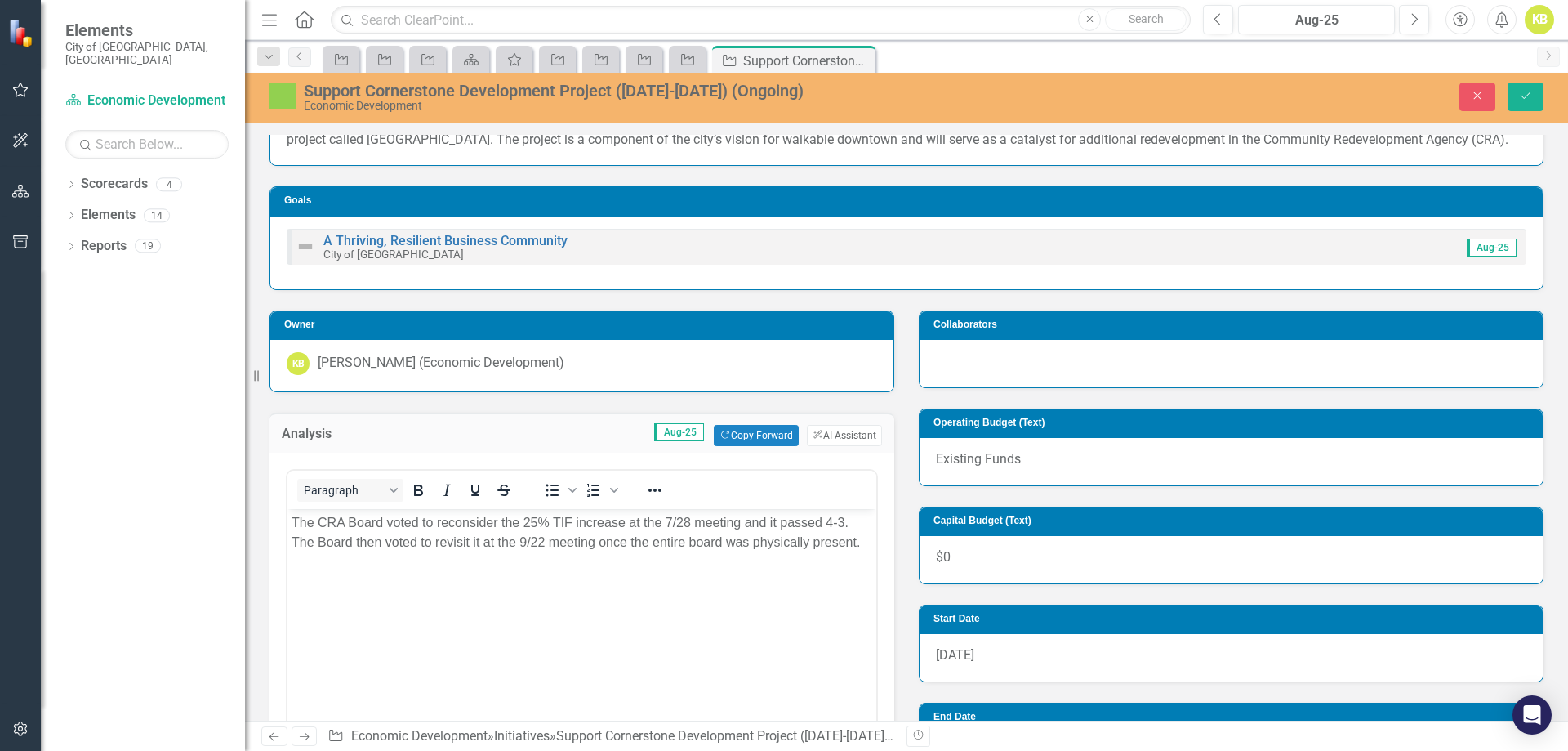
click at [542, 540] on p "The CRA Board voted to reconsider the 25% TIF increase at the 7/28 meeting and …" at bounding box center [581, 532] width 581 height 39
click at [580, 578] on body "The CRA Board voted to reconsider the 25% TIF increase at the 7/28 meeting and …" at bounding box center [581, 630] width 589 height 245
click at [859, 537] on p "The CRA Board voted to reconsider the 25% TIF increase at the 7/28 meeting and …" at bounding box center [581, 532] width 581 height 39
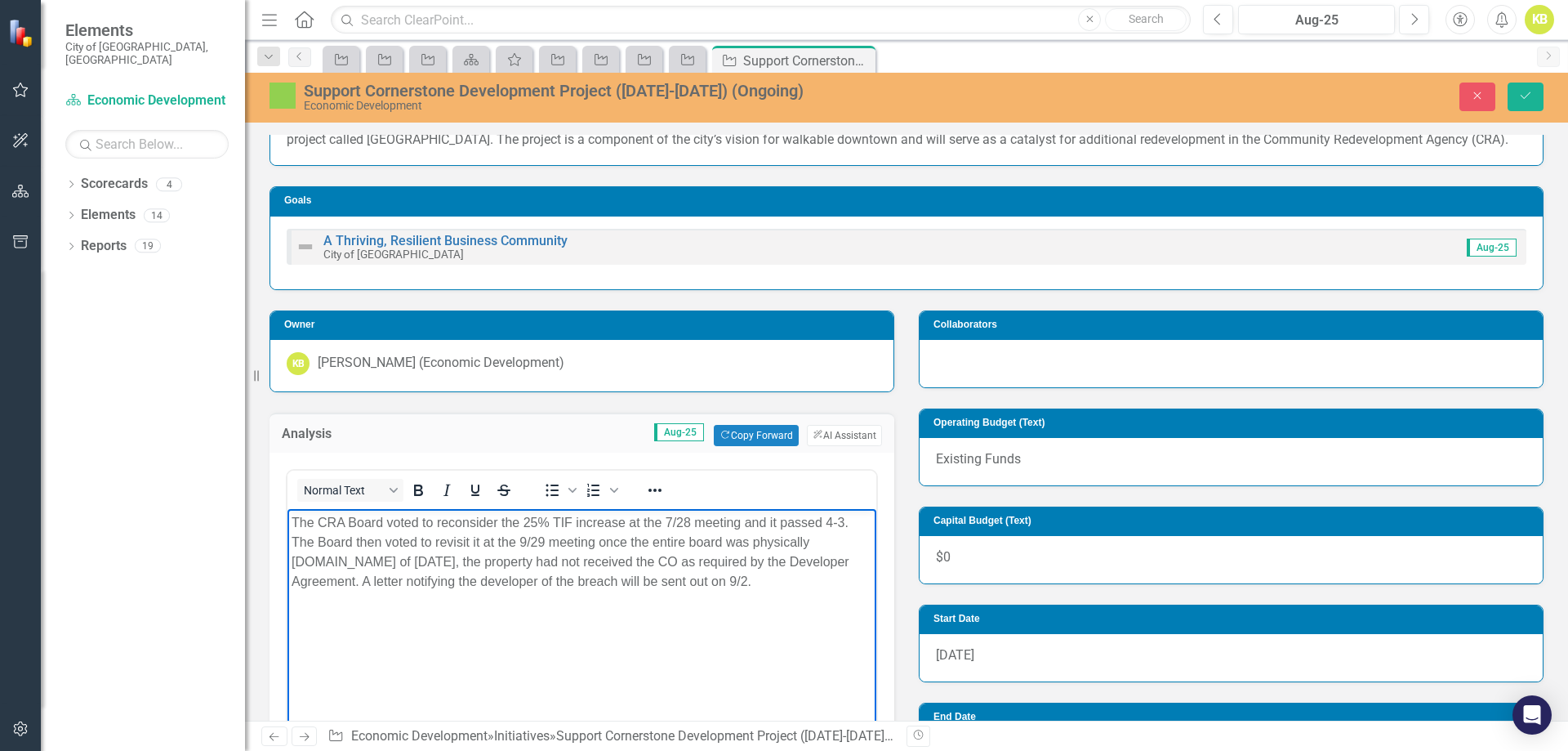
click at [338, 554] on p "The CRA Board voted to reconsider the 25% TIF increase at the 7/28 meeting and …" at bounding box center [581, 552] width 581 height 79
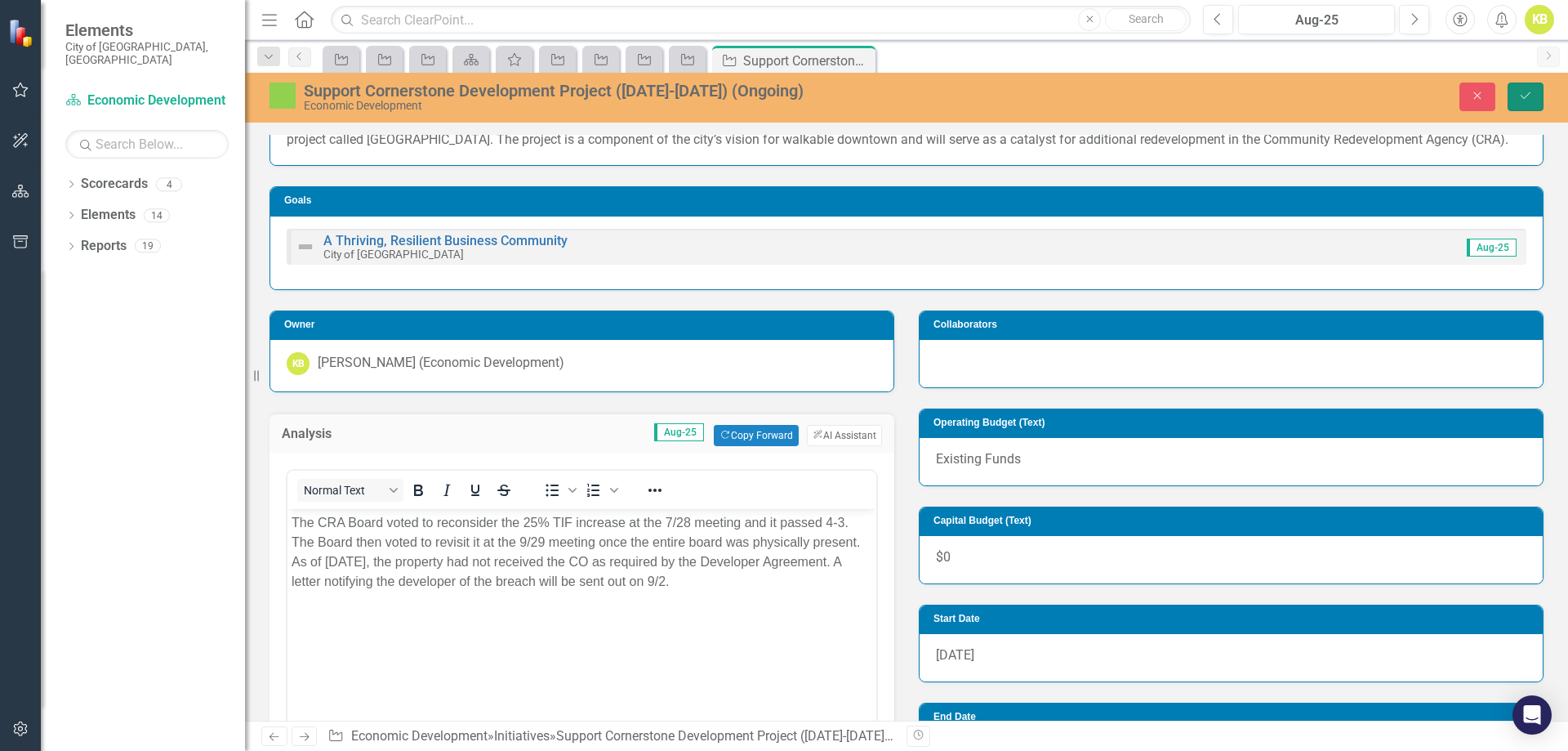
click at [1530, 90] on icon "Save" at bounding box center [1525, 95] width 15 height 11
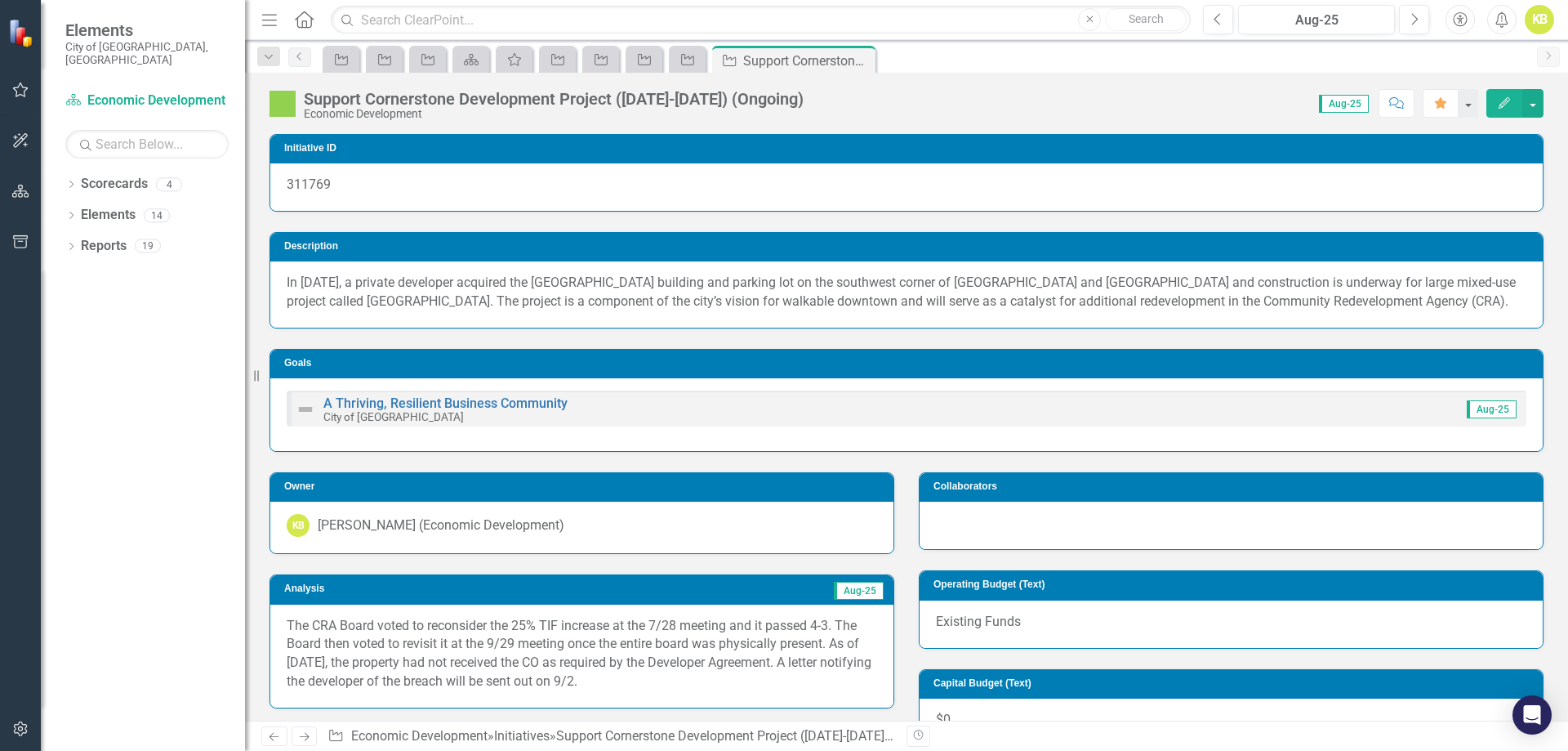
click at [305, 737] on icon at bounding box center [304, 737] width 9 height 9
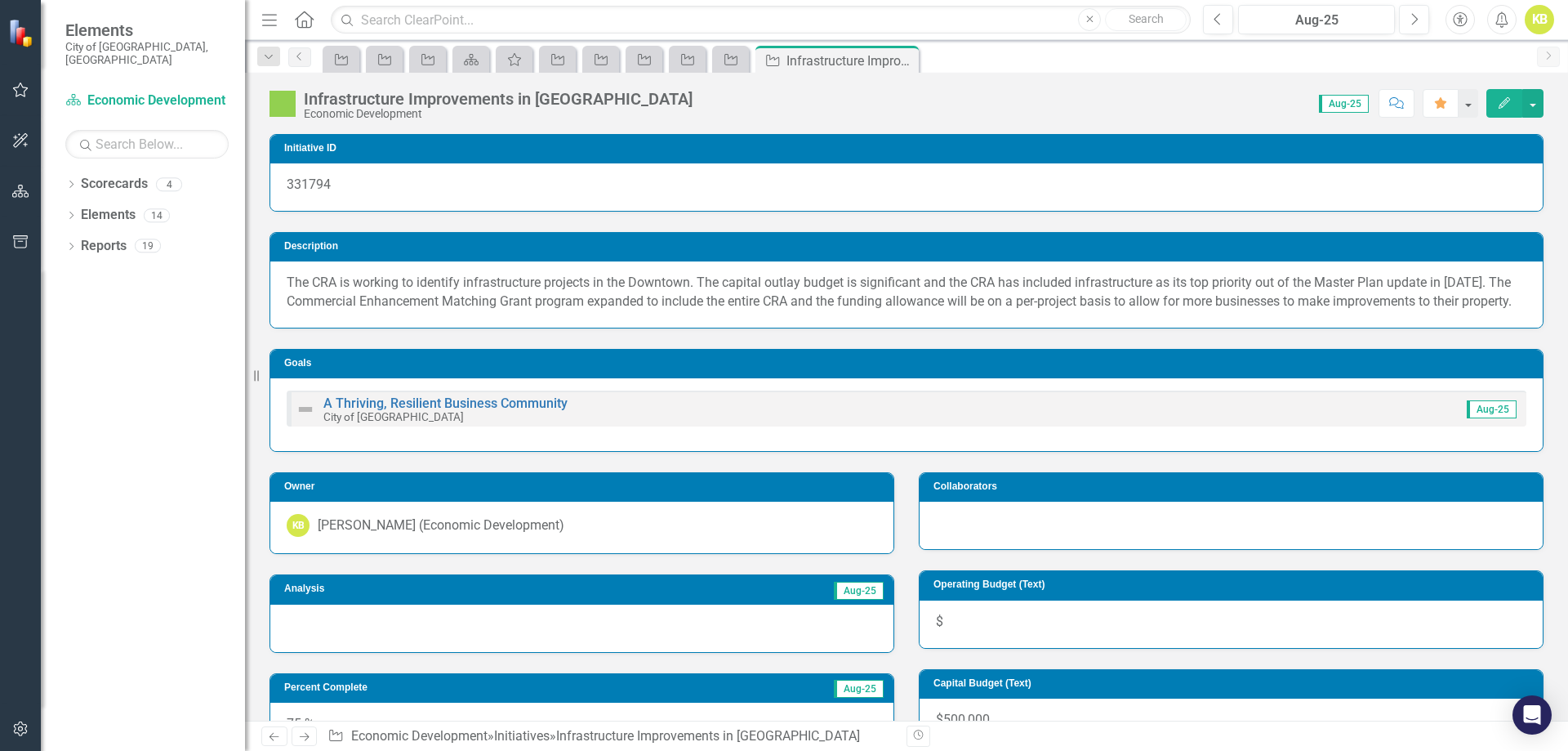
click at [396, 652] on div at bounding box center [581, 628] width 623 height 47
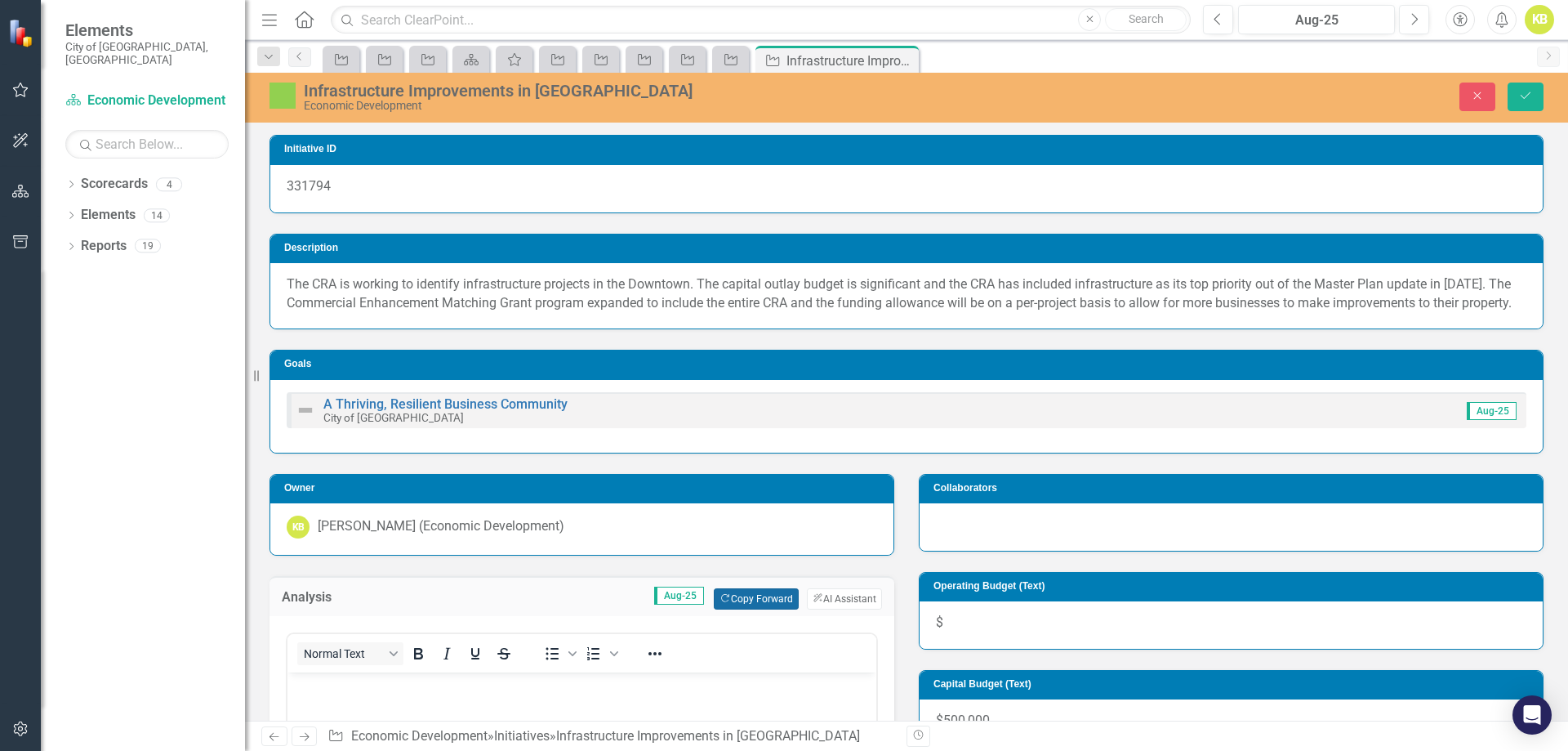
click at [774, 610] on button "Copy Forward Copy Forward" at bounding box center [756, 599] width 84 height 21
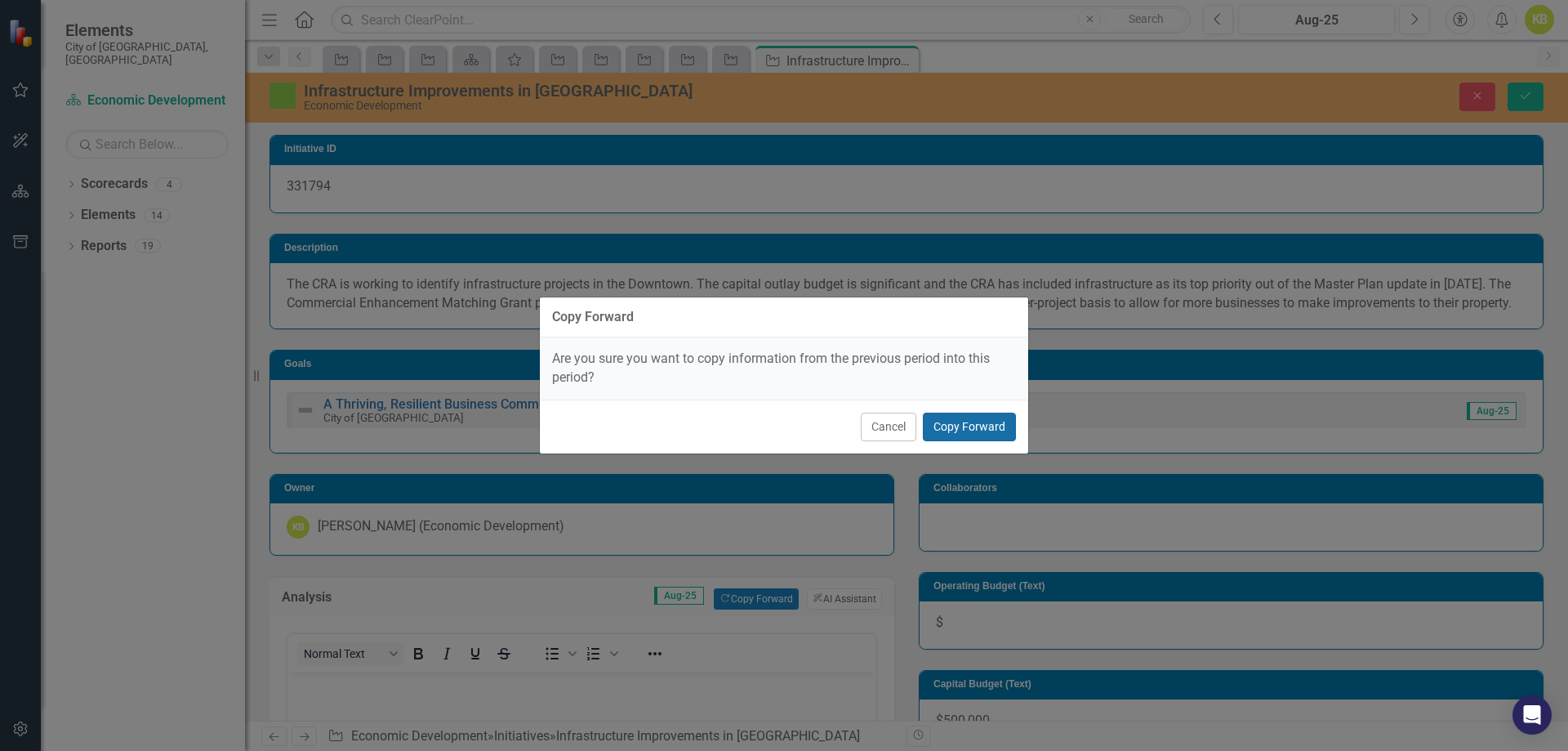
click at [944, 423] on button "Copy Forward" at bounding box center [969, 426] width 93 height 28
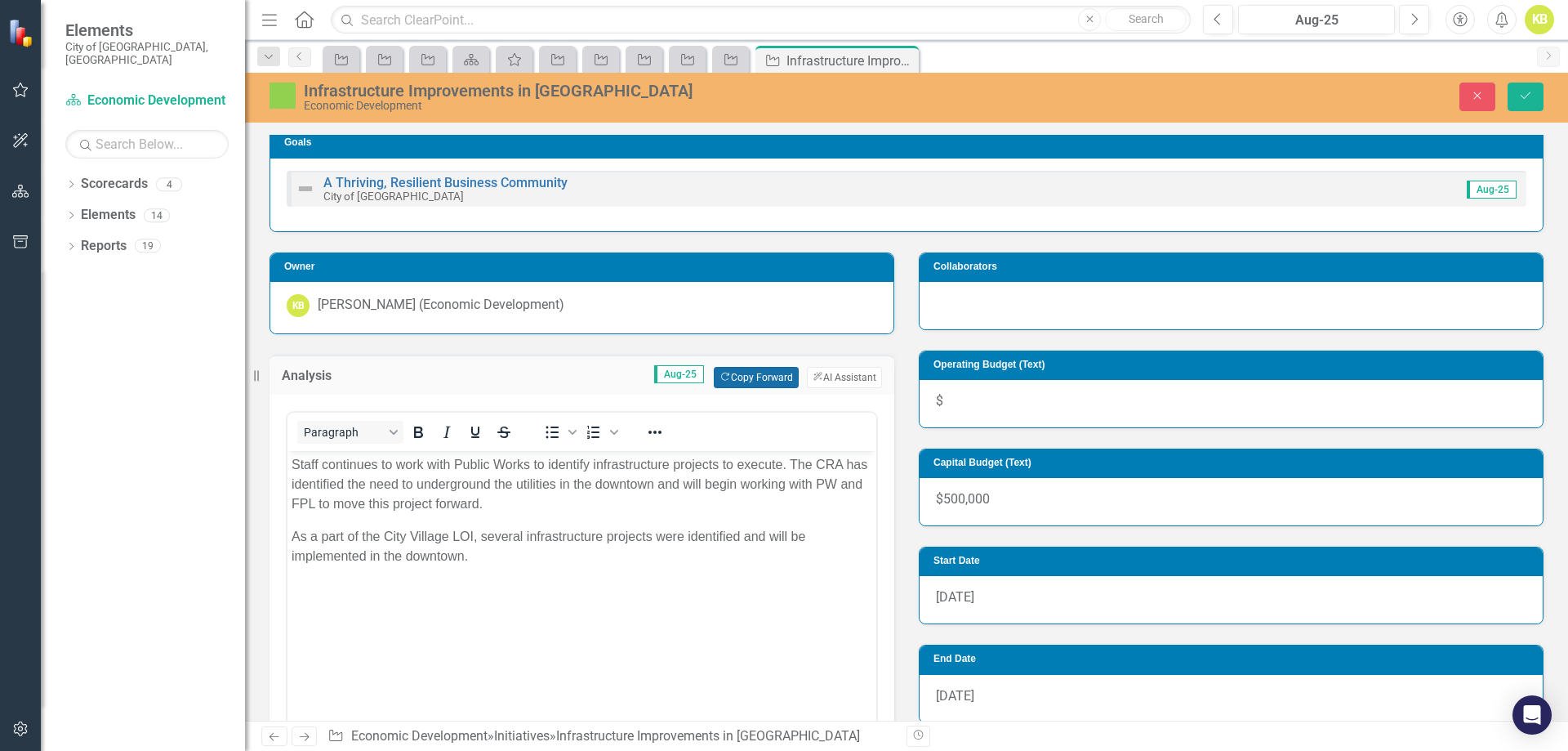
scroll to position [245, 0]
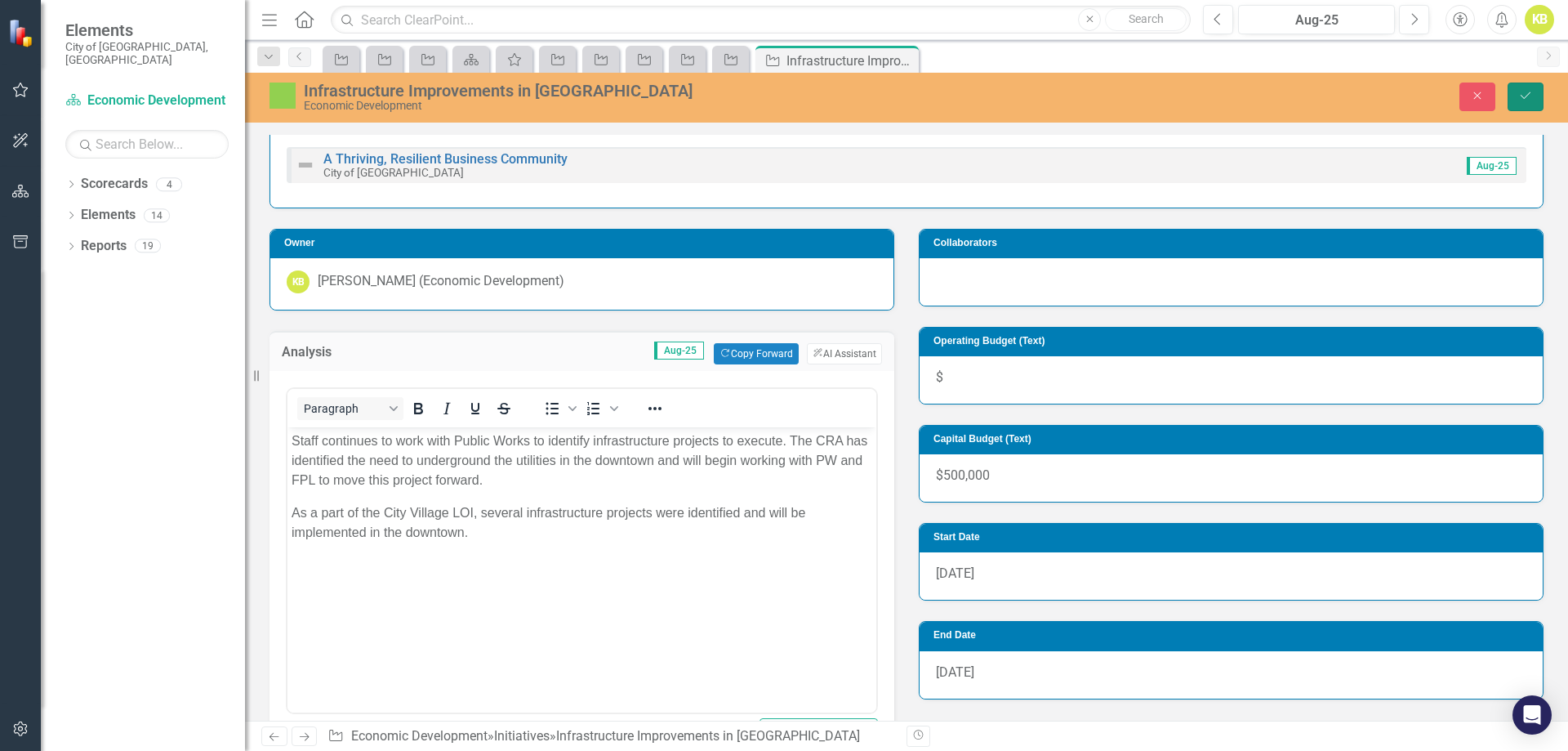
click at [1516, 100] on button "Save" at bounding box center [1525, 96] width 36 height 28
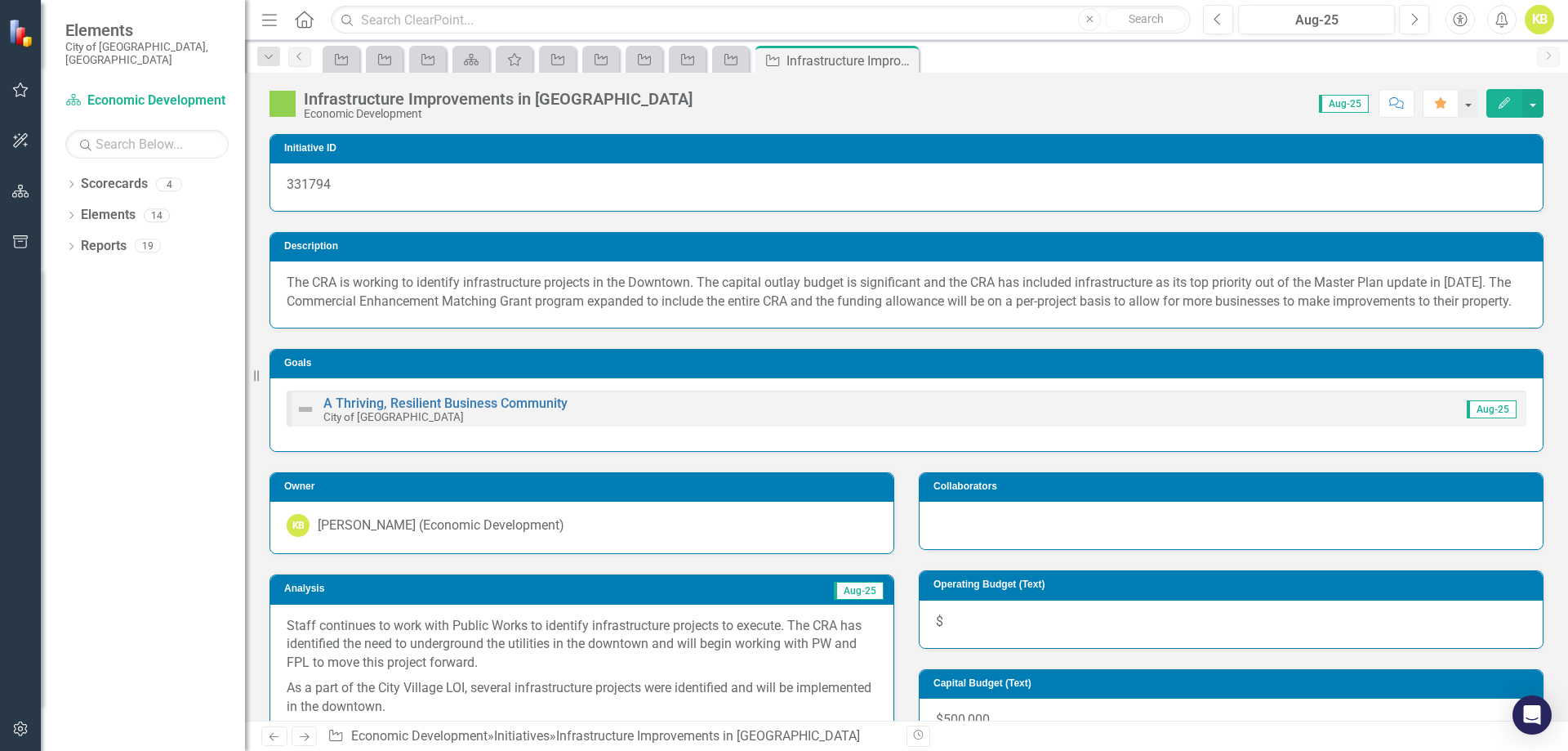
click at [292, 738] on link "Next" at bounding box center [304, 736] width 27 height 20
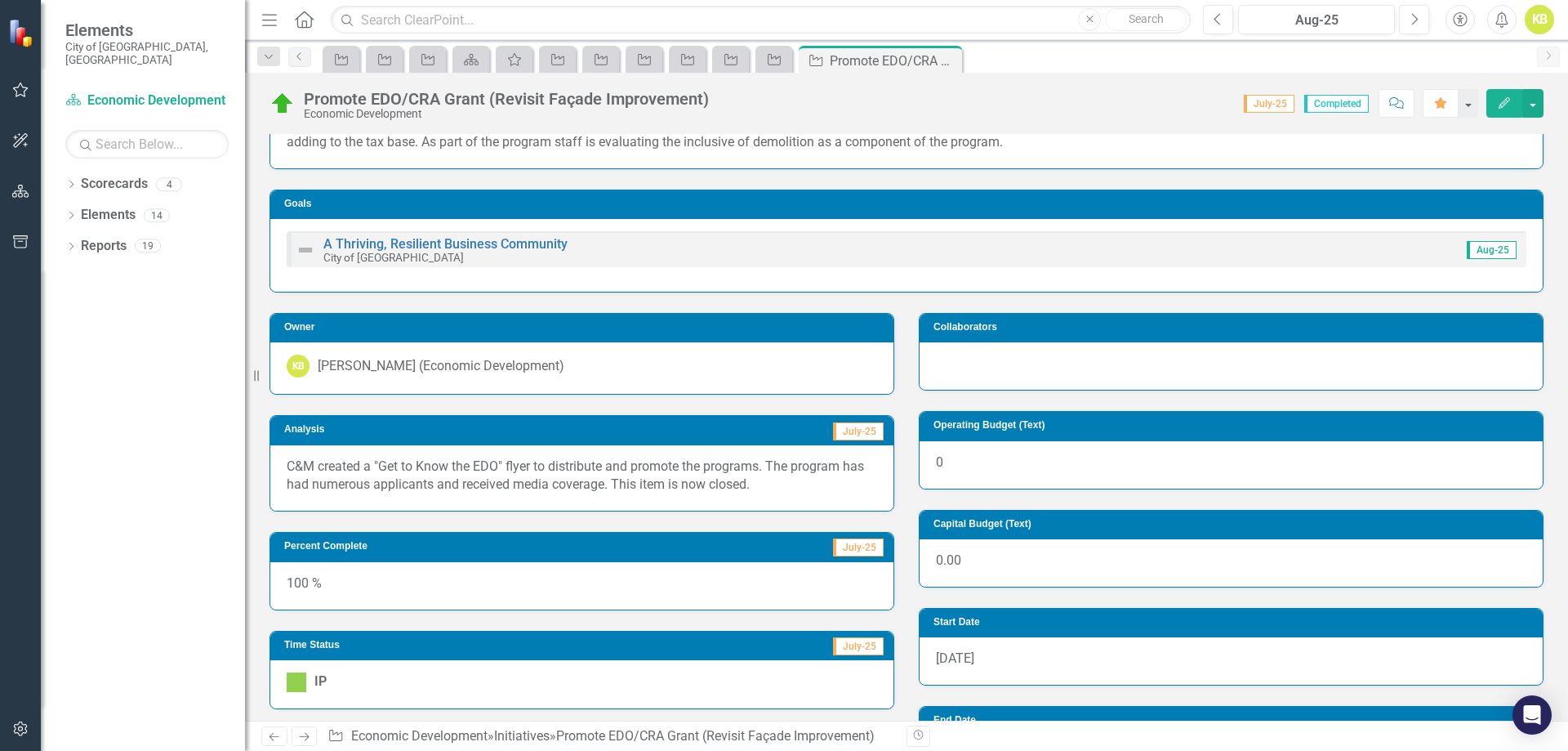
scroll to position [163, 0]
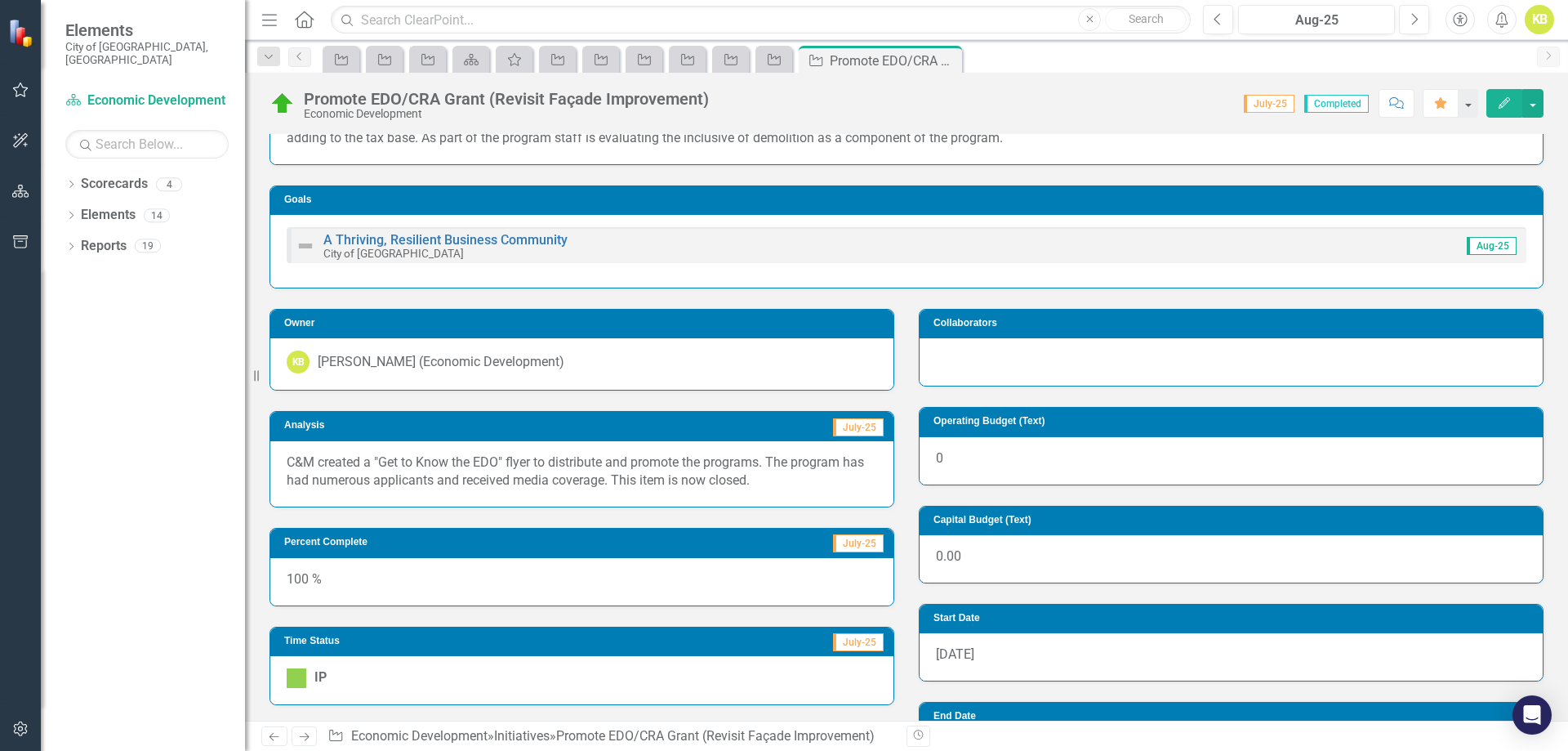
click at [300, 734] on icon "Next" at bounding box center [304, 736] width 14 height 10
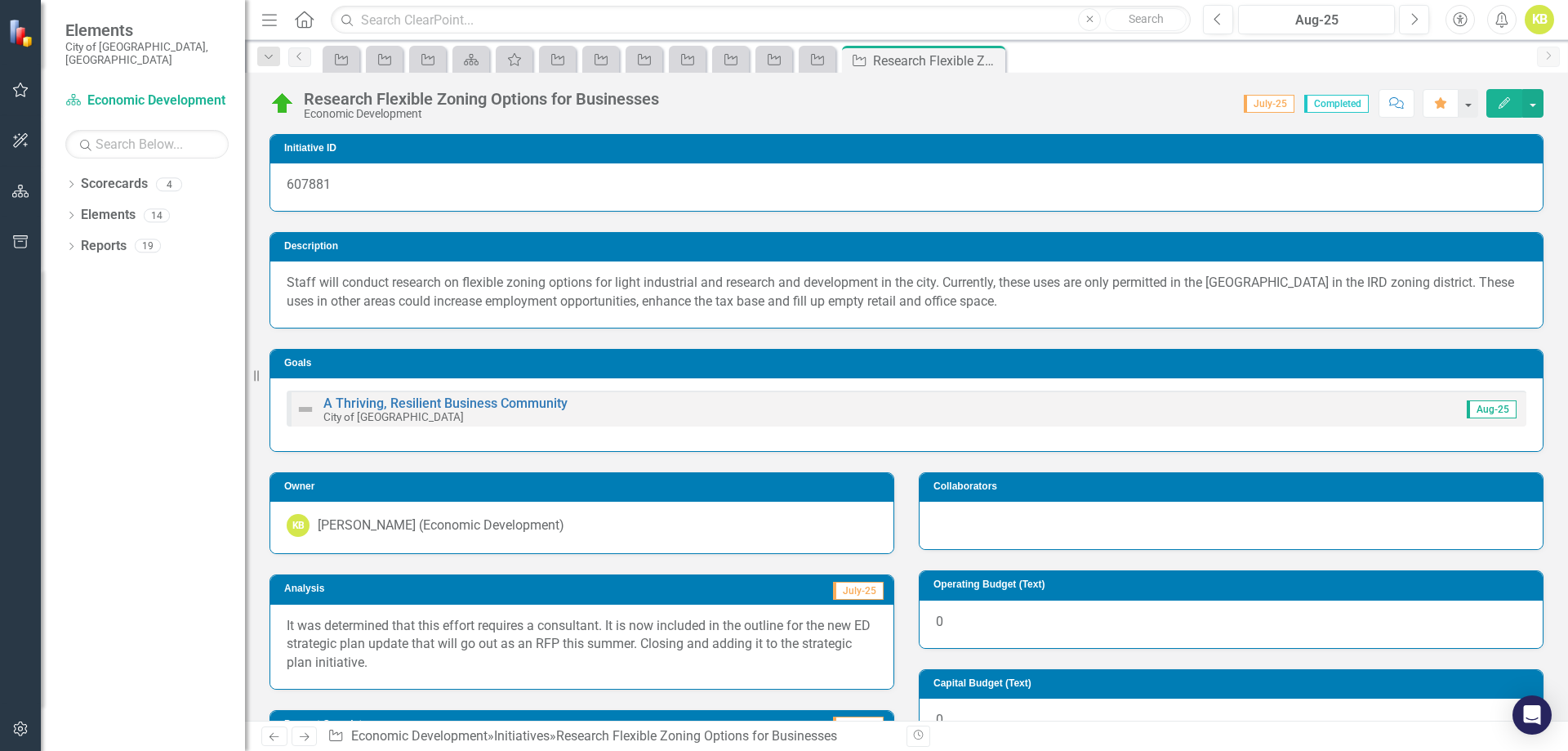
click at [300, 734] on icon "Next" at bounding box center [304, 736] width 14 height 10
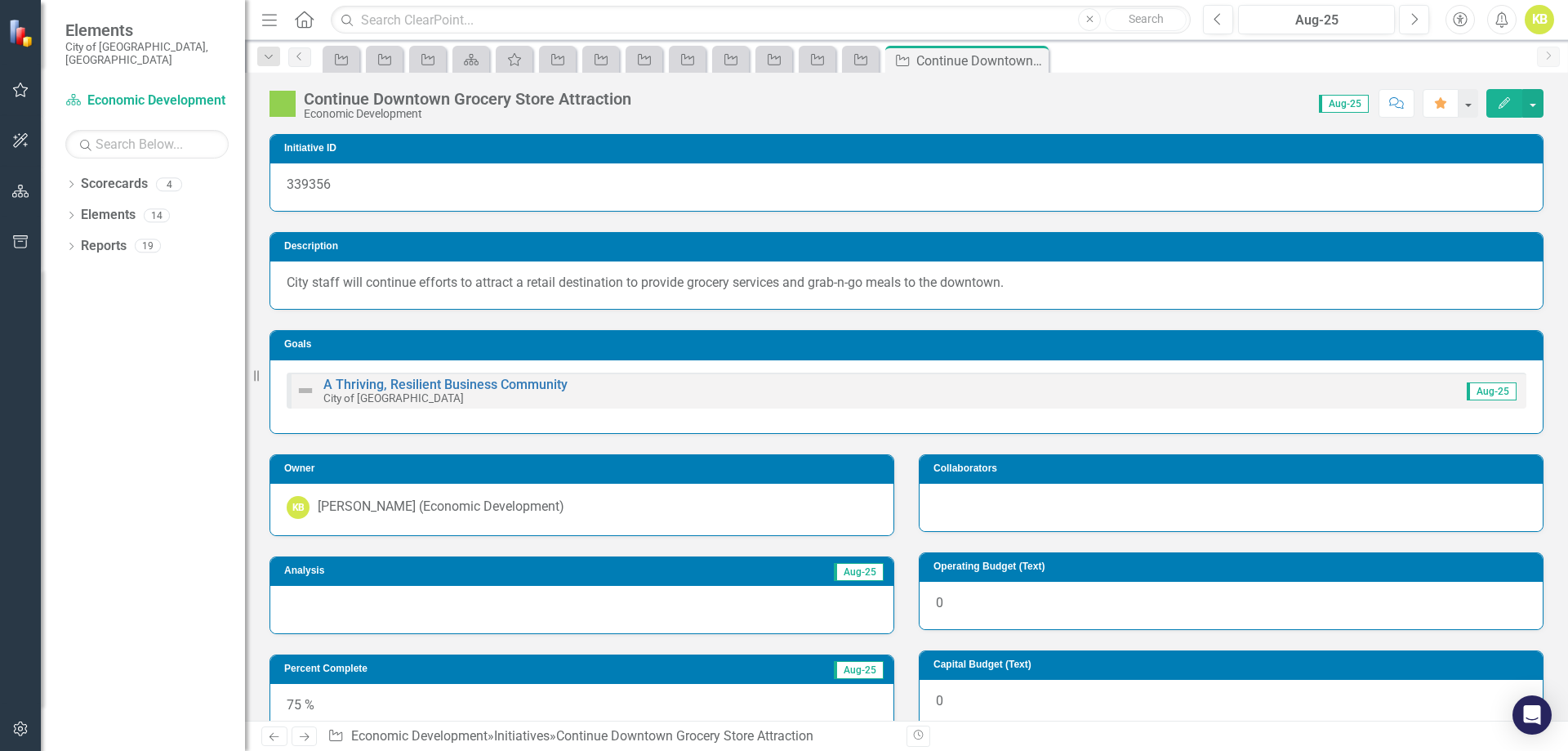
click at [427, 593] on div at bounding box center [581, 609] width 623 height 47
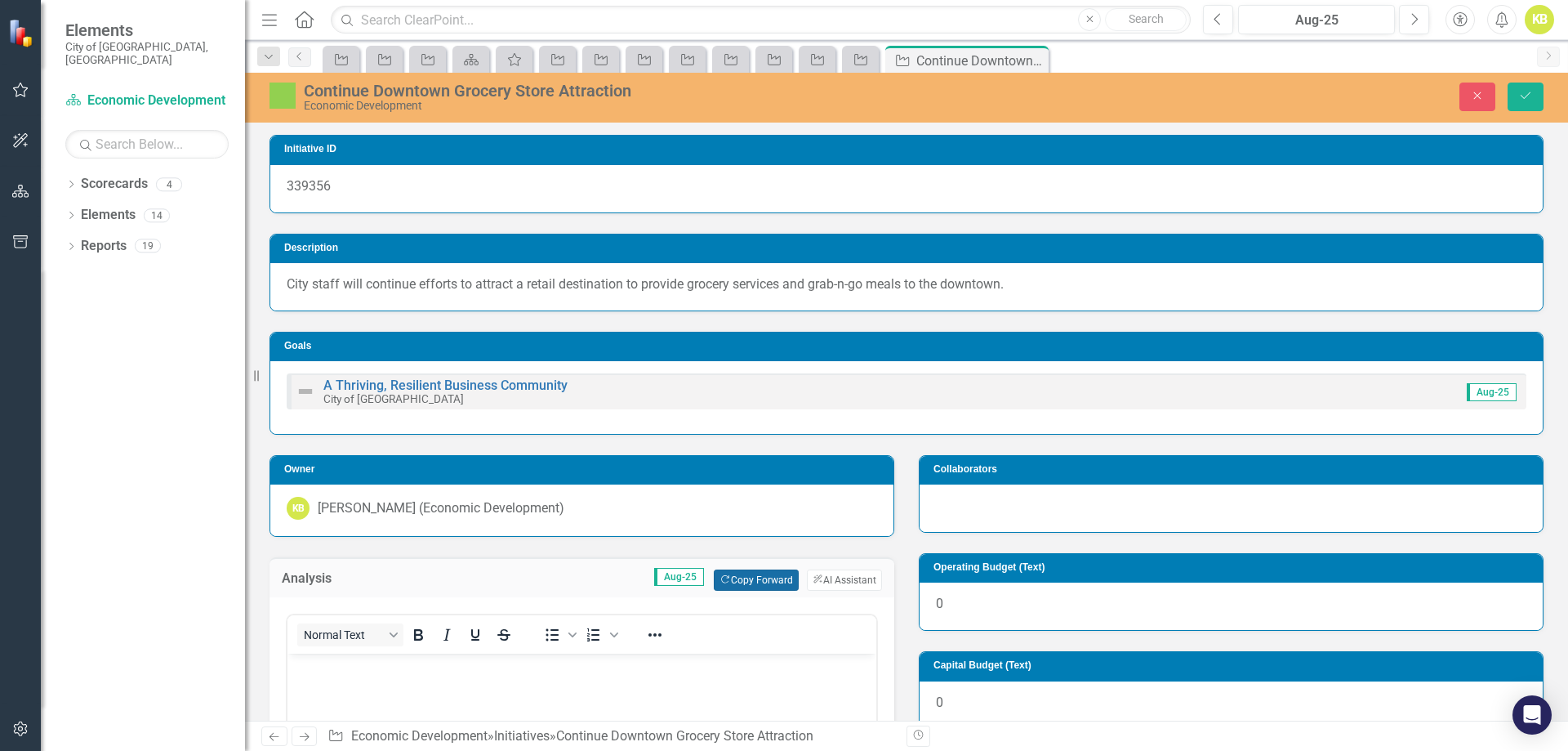
click at [779, 582] on button "Copy Forward Copy Forward" at bounding box center [756, 580] width 84 height 21
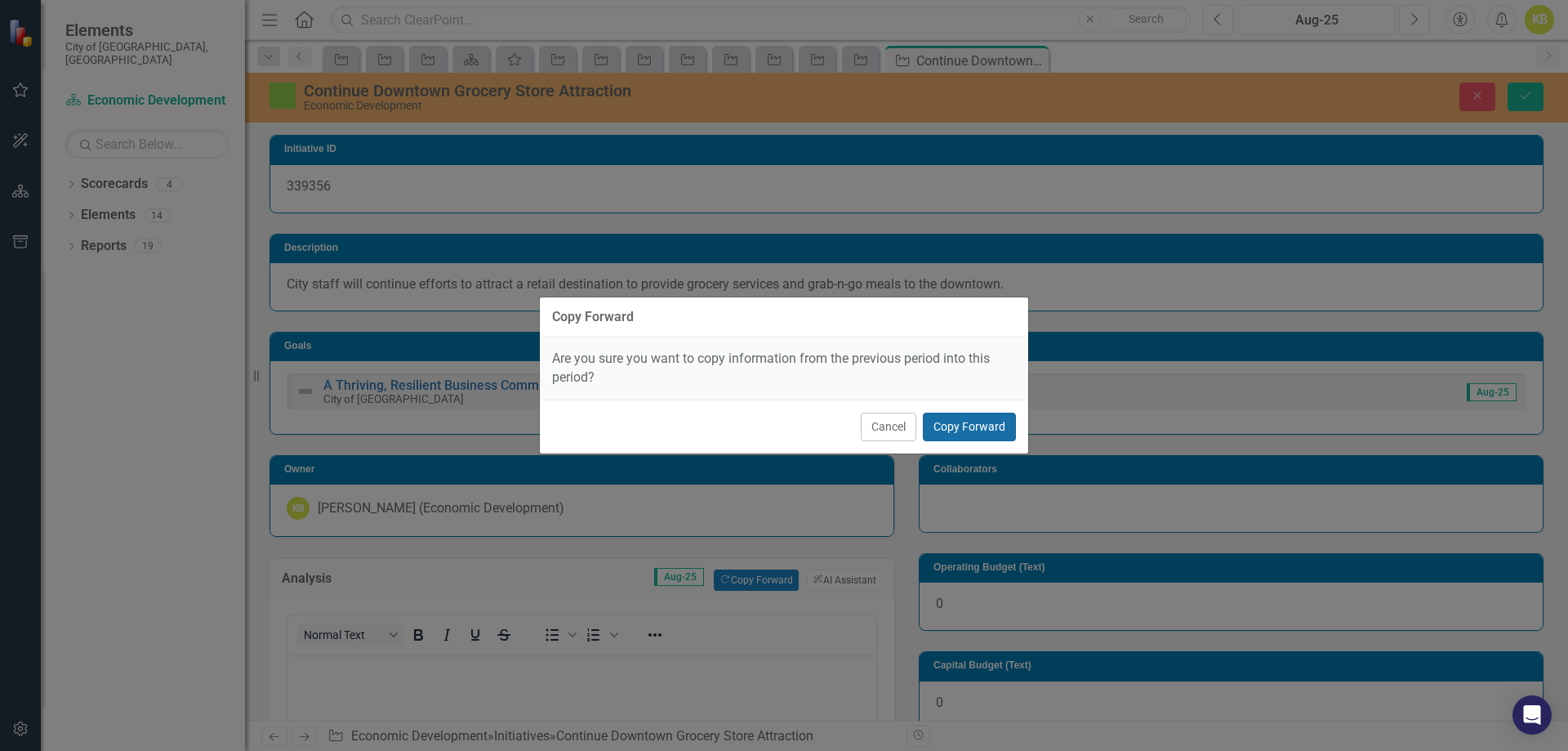
click at [990, 417] on button "Copy Forward" at bounding box center [969, 426] width 93 height 28
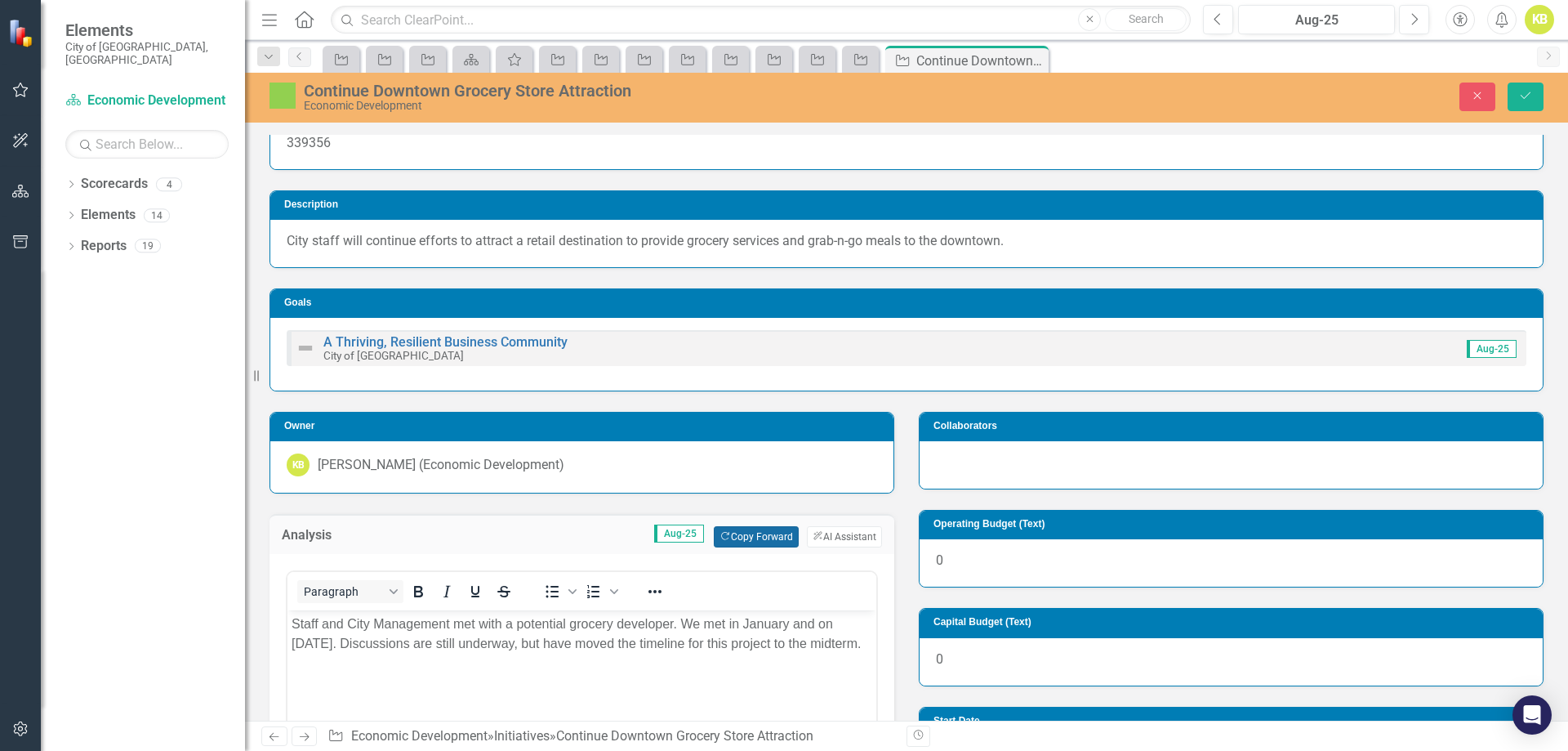
scroll to position [163, 0]
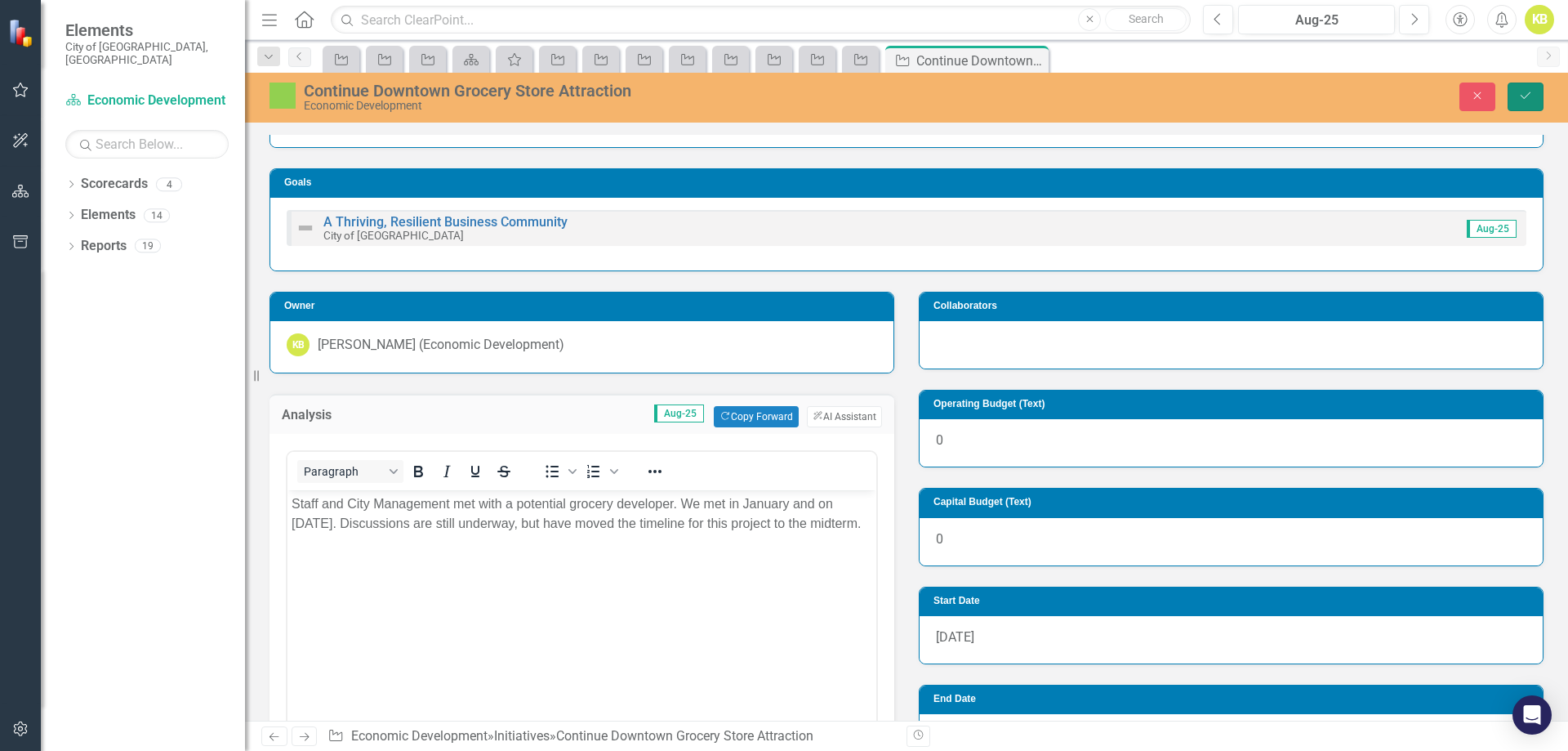
click at [1524, 97] on icon "Save" at bounding box center [1525, 95] width 15 height 11
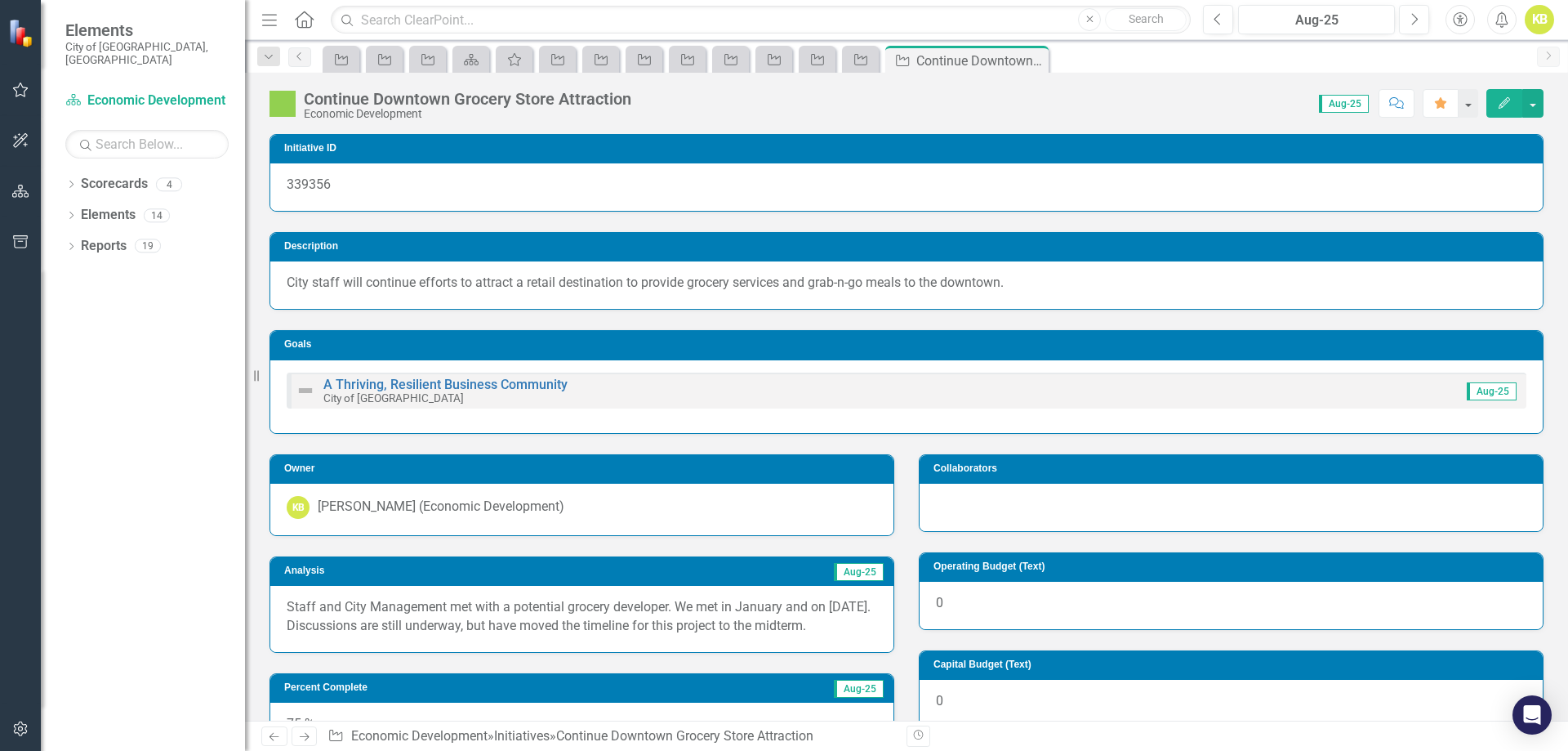
click at [303, 737] on icon at bounding box center [304, 737] width 9 height 9
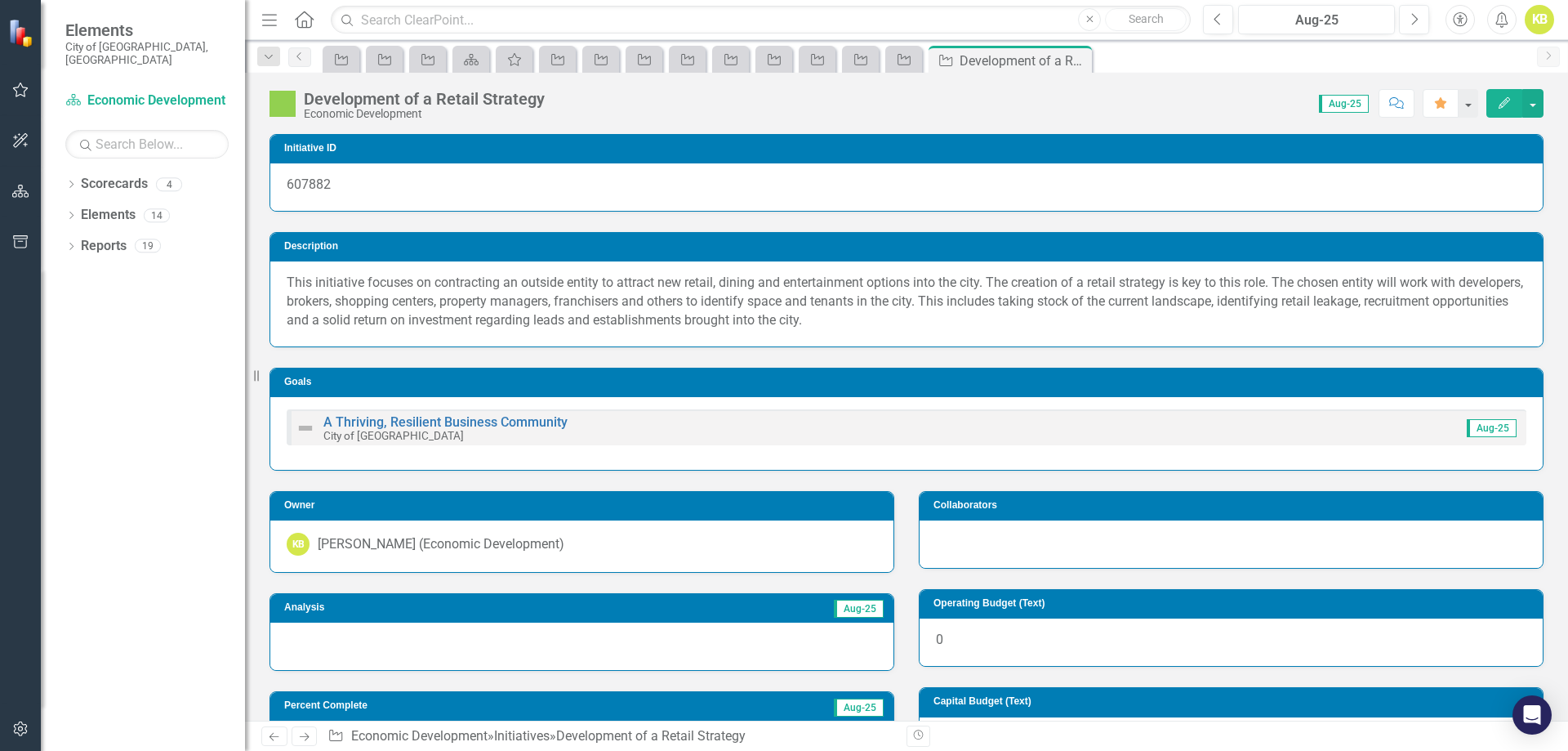
click at [366, 648] on div at bounding box center [581, 646] width 623 height 47
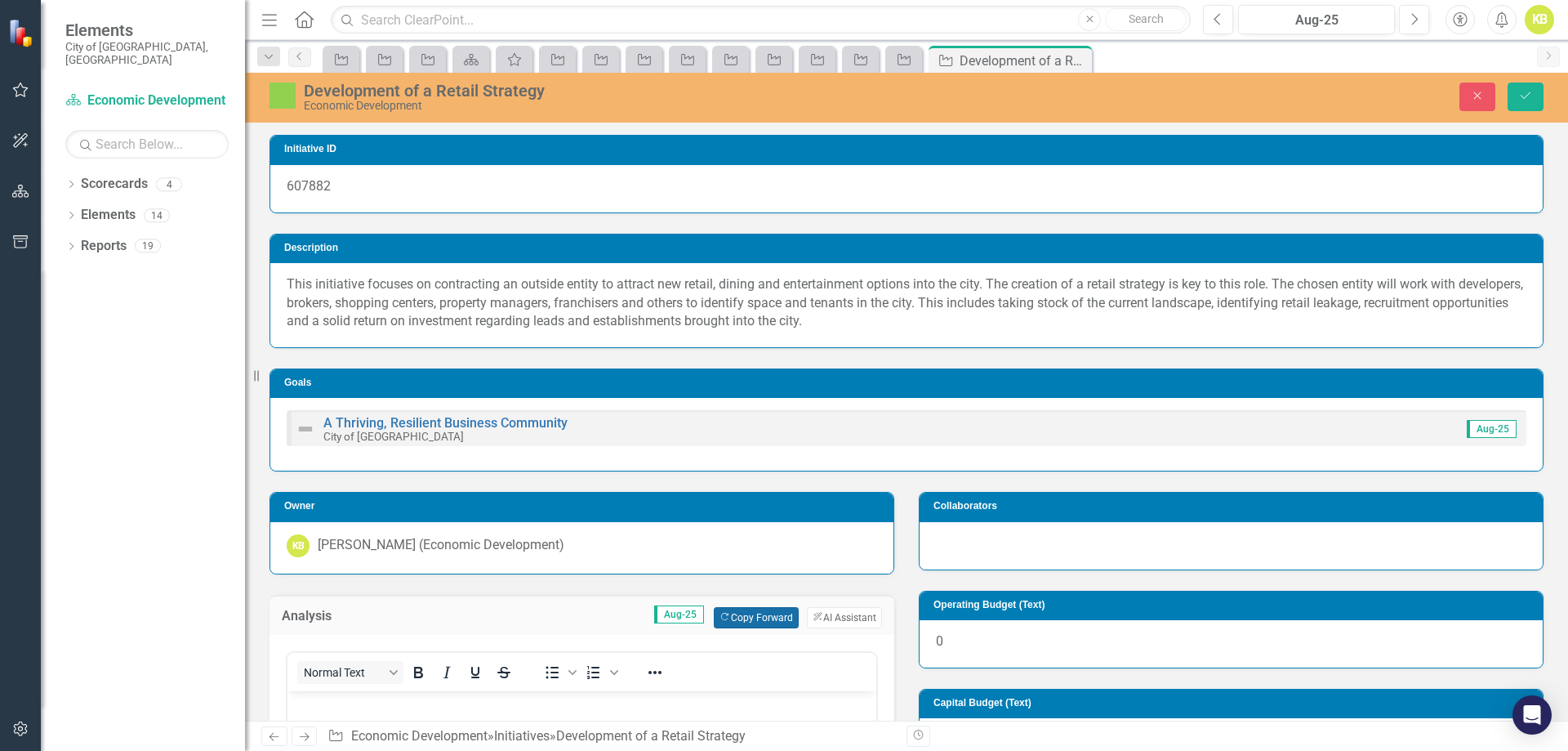
click at [719, 617] on icon "Copy Forward" at bounding box center [724, 617] width 10 height 9
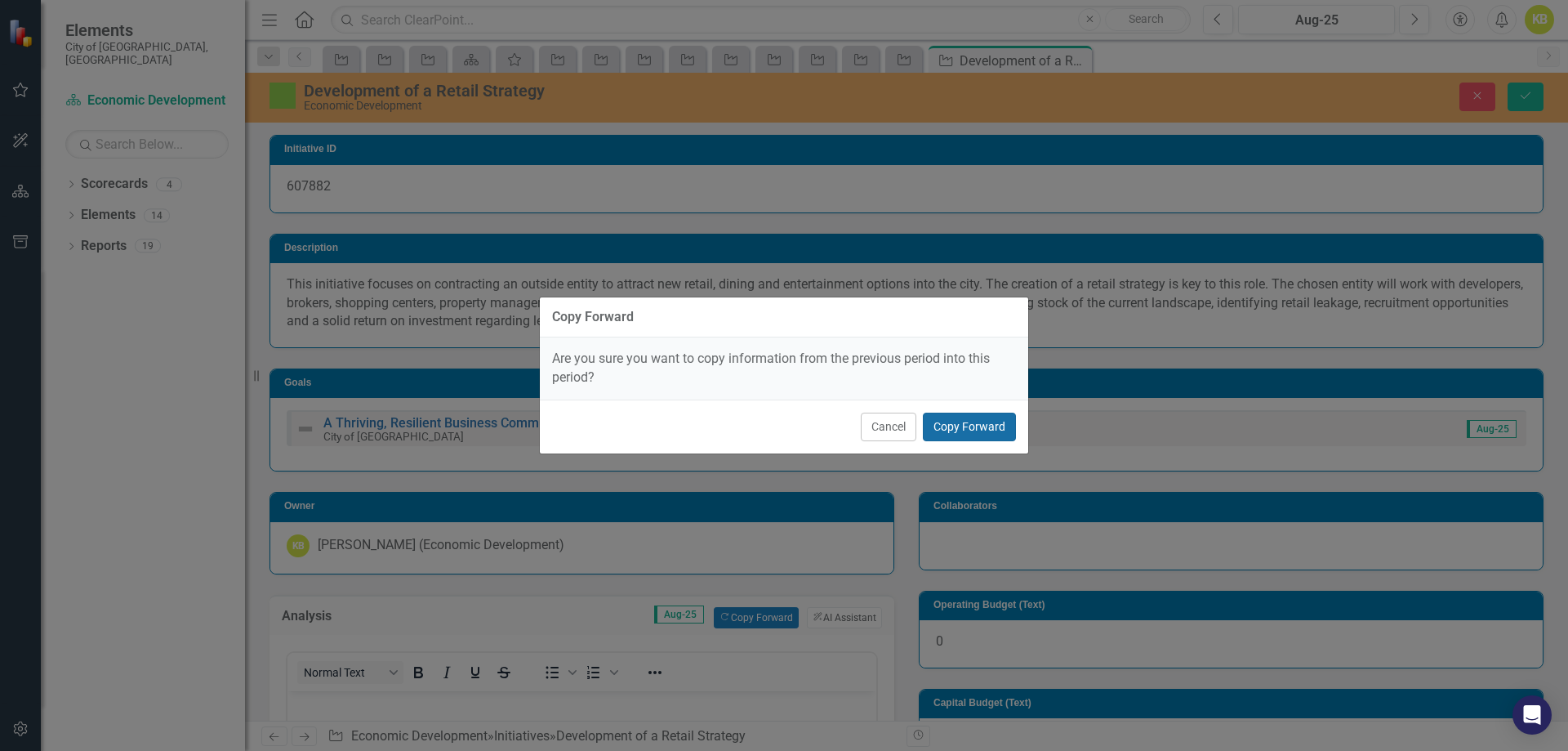
click at [965, 420] on button "Copy Forward" at bounding box center [969, 426] width 93 height 28
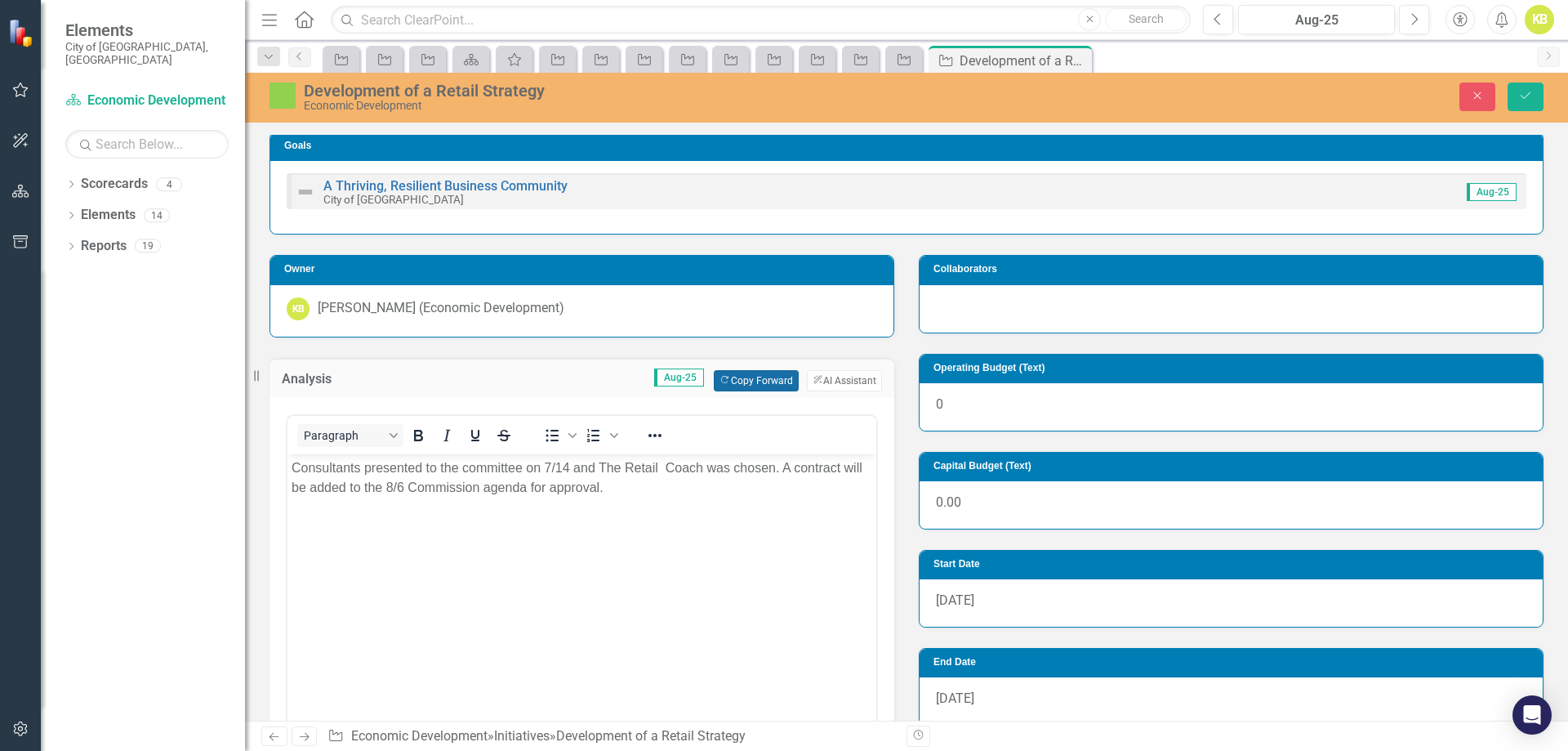
scroll to position [245, 0]
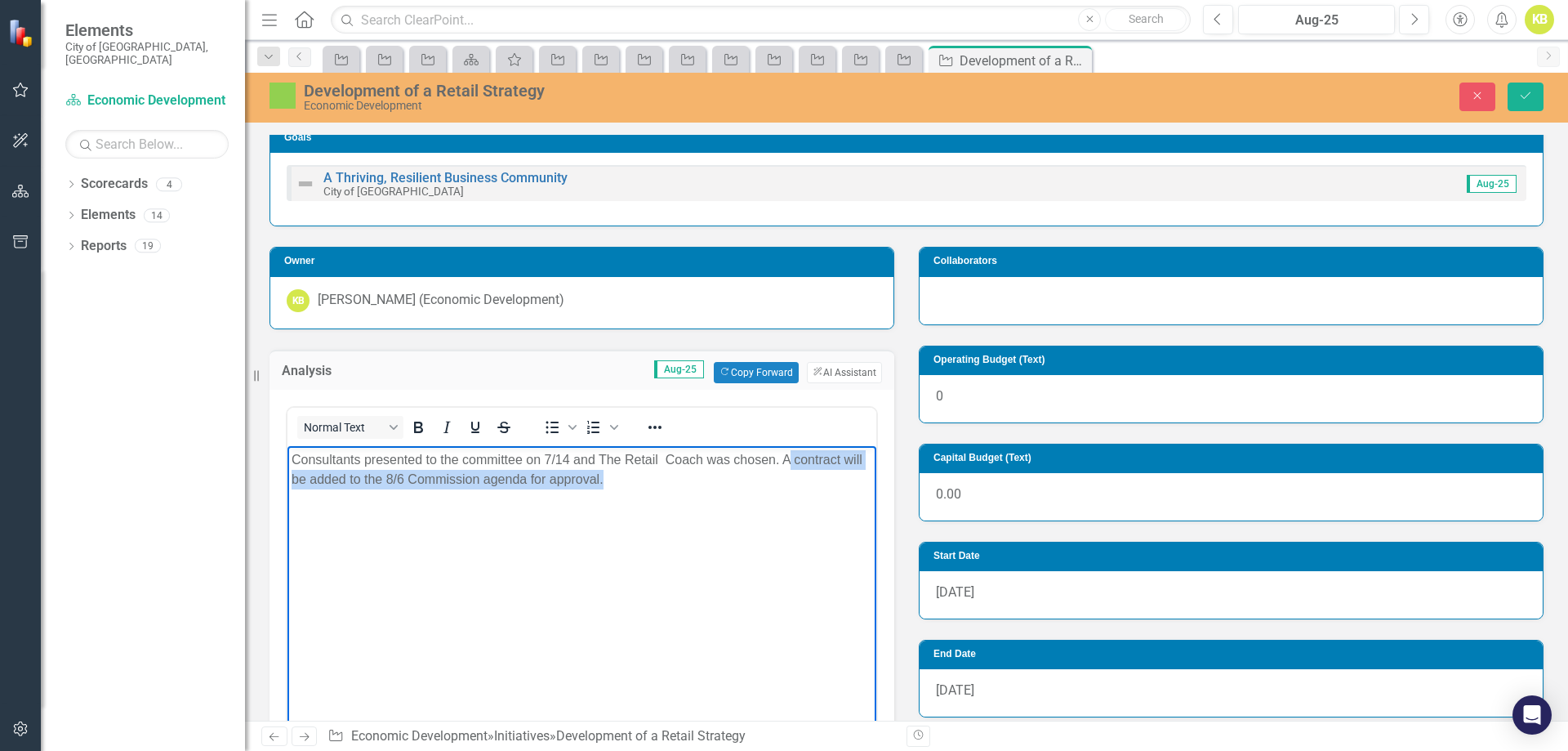
drag, startPoint x: 661, startPoint y: 493, endPoint x: 789, endPoint y: 452, distance: 134.4
click at [789, 452] on body "Consultants presented to the committee on 7/14 and The Retail Coach was chosen.…" at bounding box center [581, 568] width 589 height 245
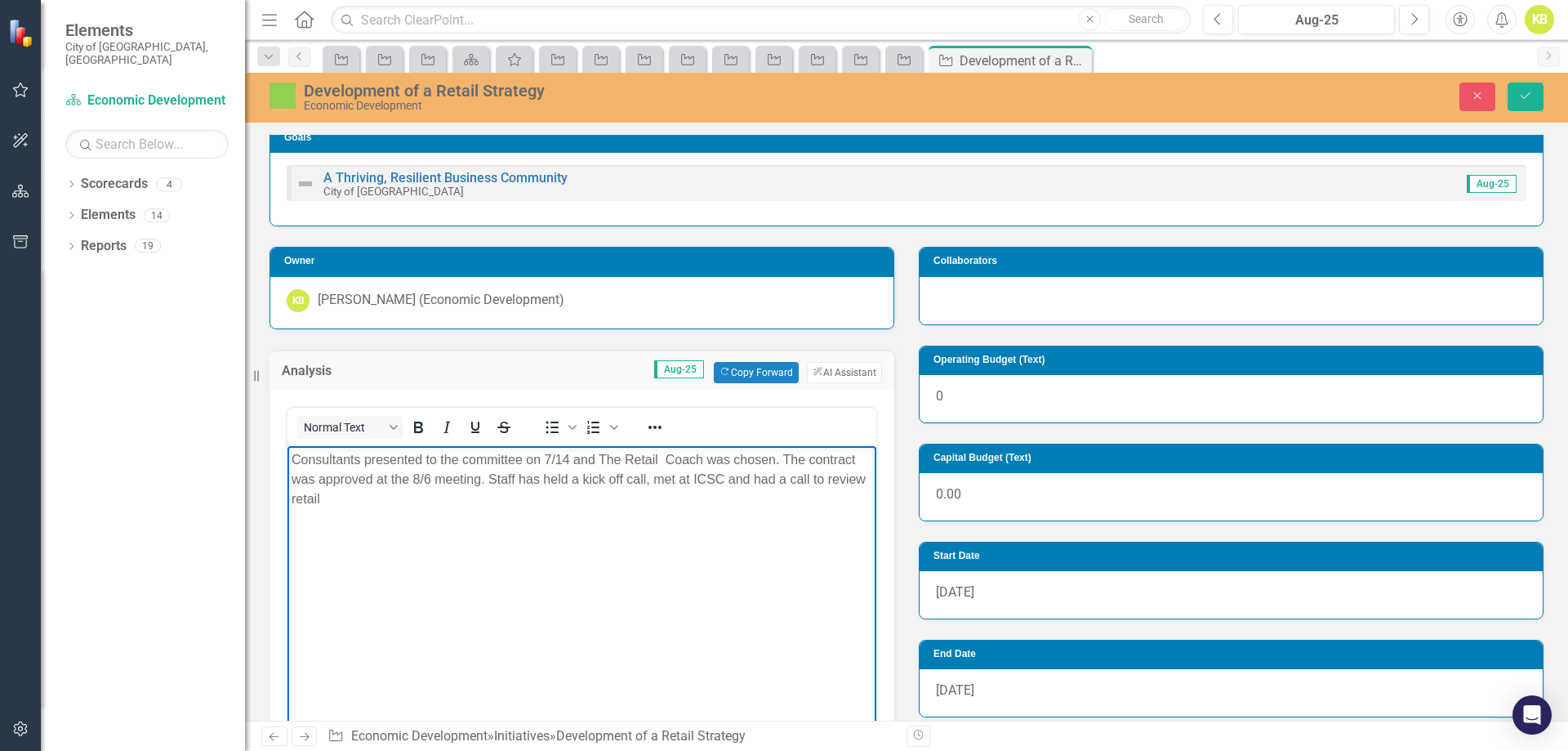
drag, startPoint x: 717, startPoint y: 526, endPoint x: 751, endPoint y: 476, distance: 60.5
click at [751, 476] on body "Consultants presented to the committee on 7/14 and The Retail Coach was chosen.…" at bounding box center [581, 568] width 589 height 245
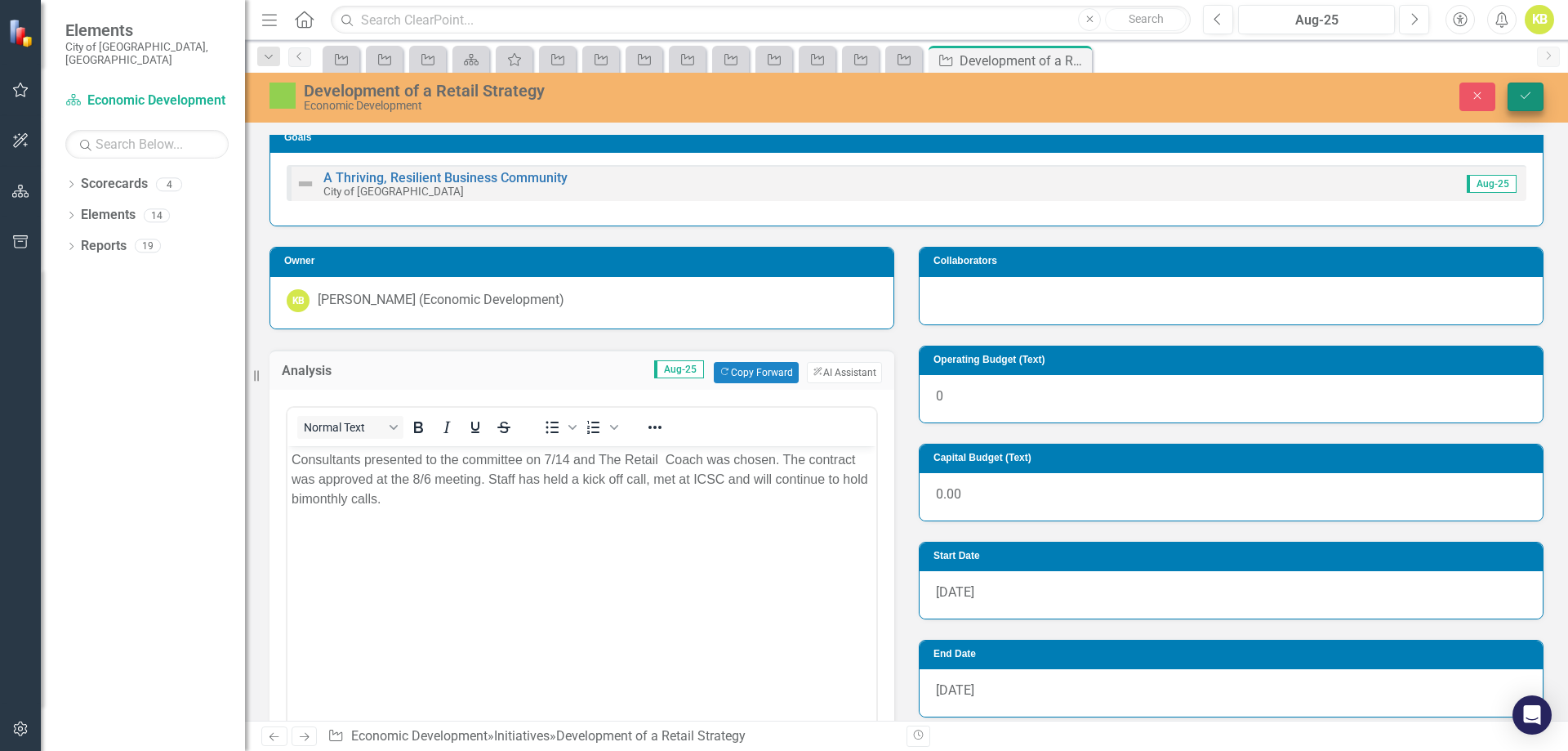
click at [1530, 82] on div "Development of a Retail Strategy Economic Development Close Save" at bounding box center [906, 98] width 1323 height 50
click at [1530, 82] on button "Save" at bounding box center [1525, 96] width 36 height 28
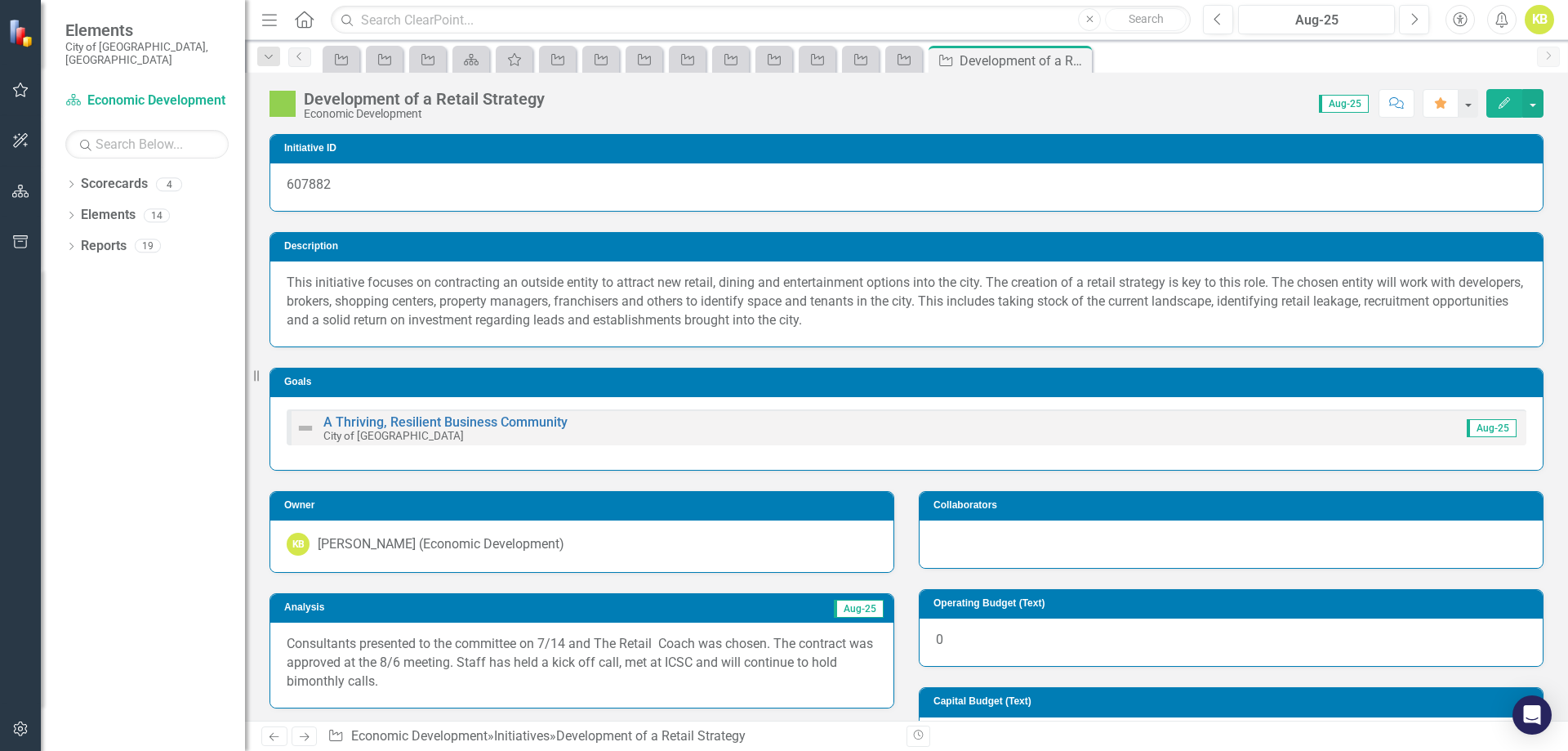
click at [300, 738] on icon "Next" at bounding box center [304, 736] width 14 height 10
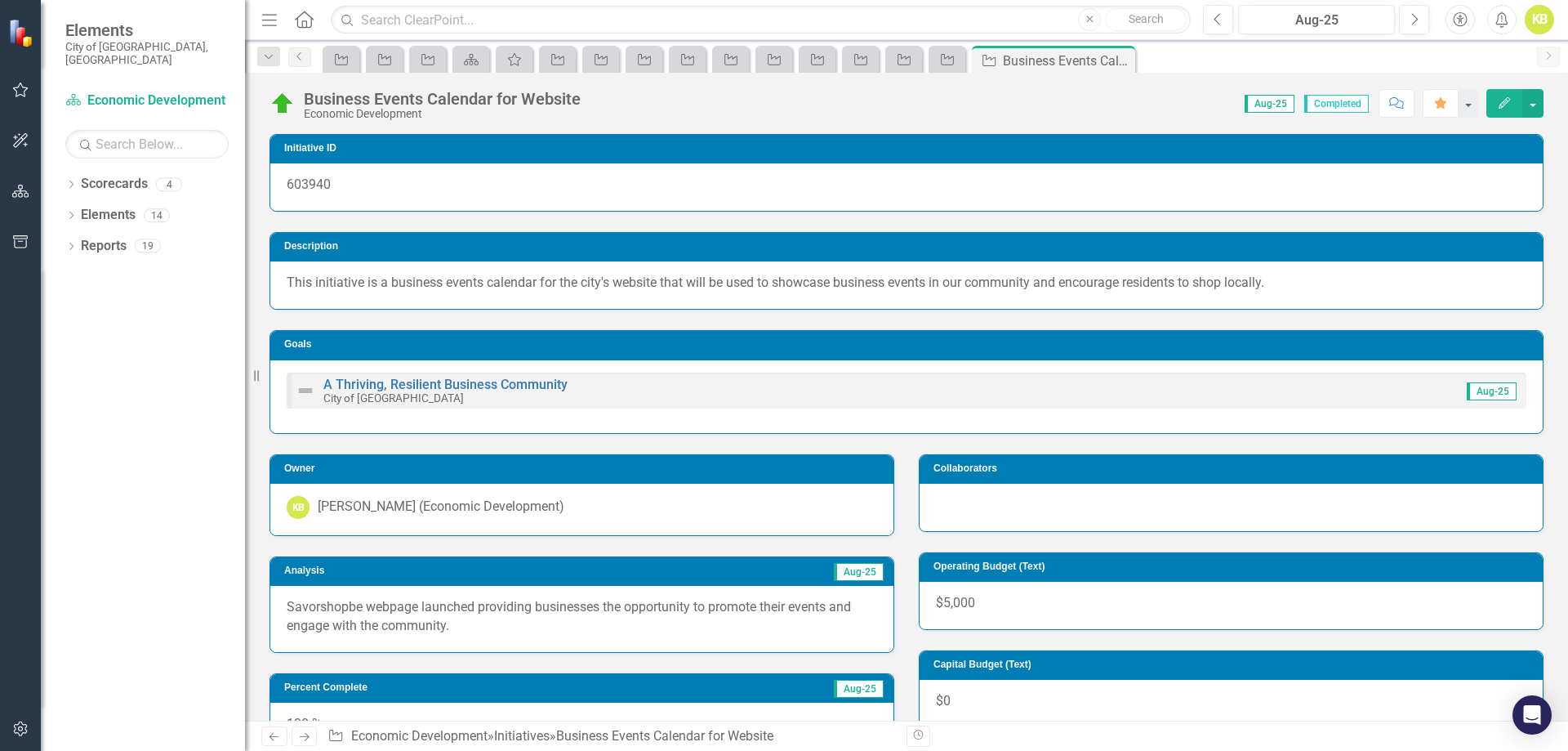
scroll to position [82, 0]
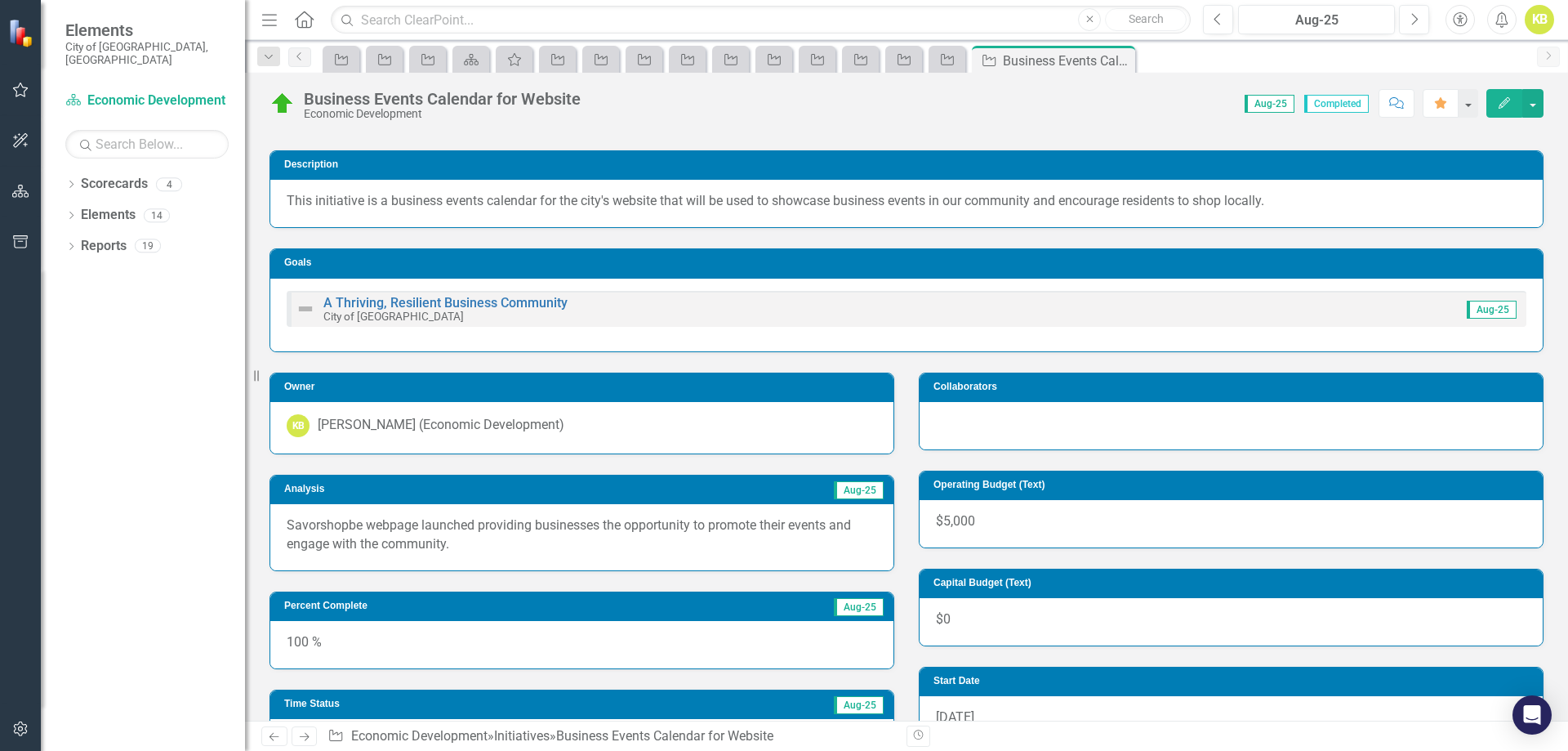
click at [298, 734] on icon "Next" at bounding box center [304, 736] width 14 height 10
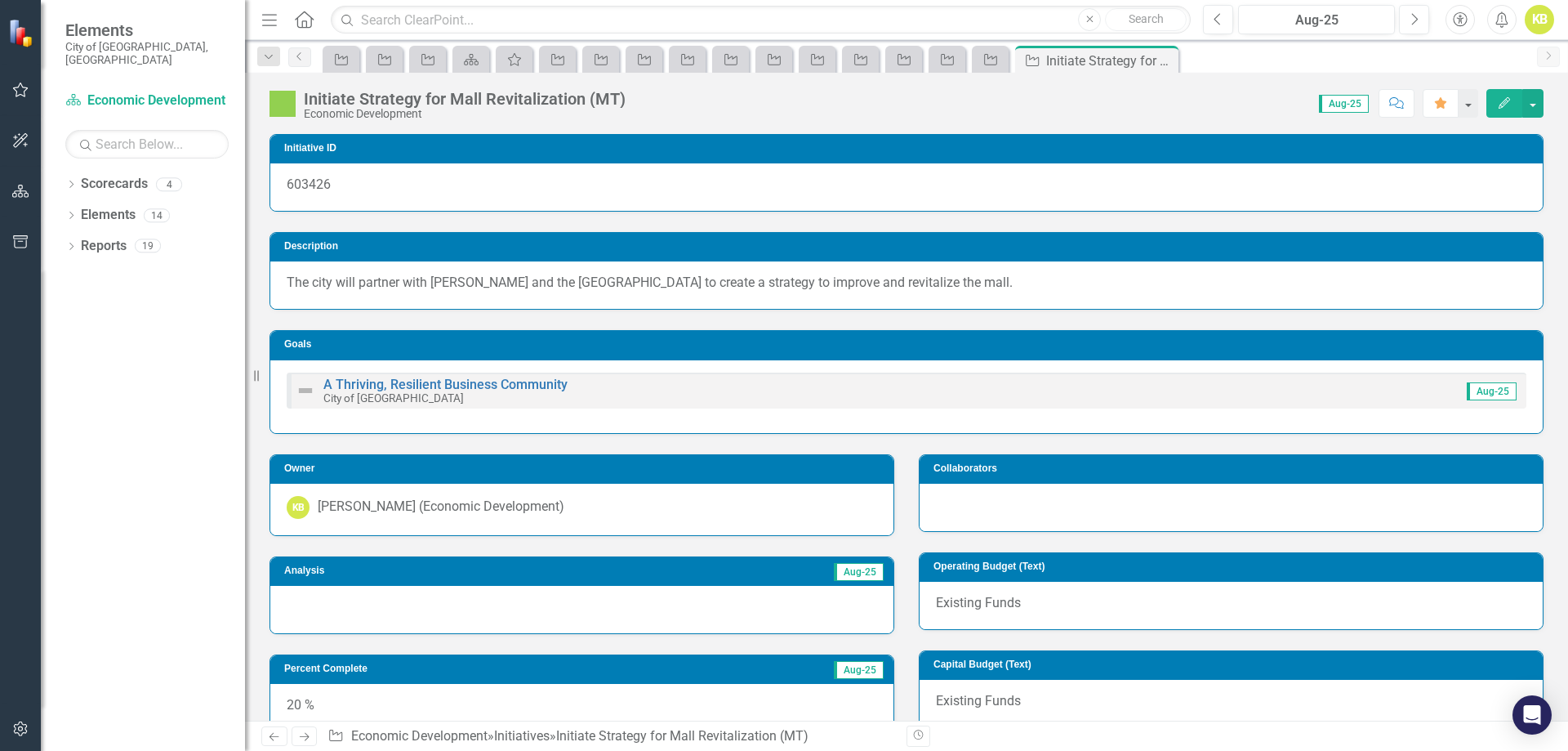
click at [331, 599] on div at bounding box center [581, 609] width 623 height 47
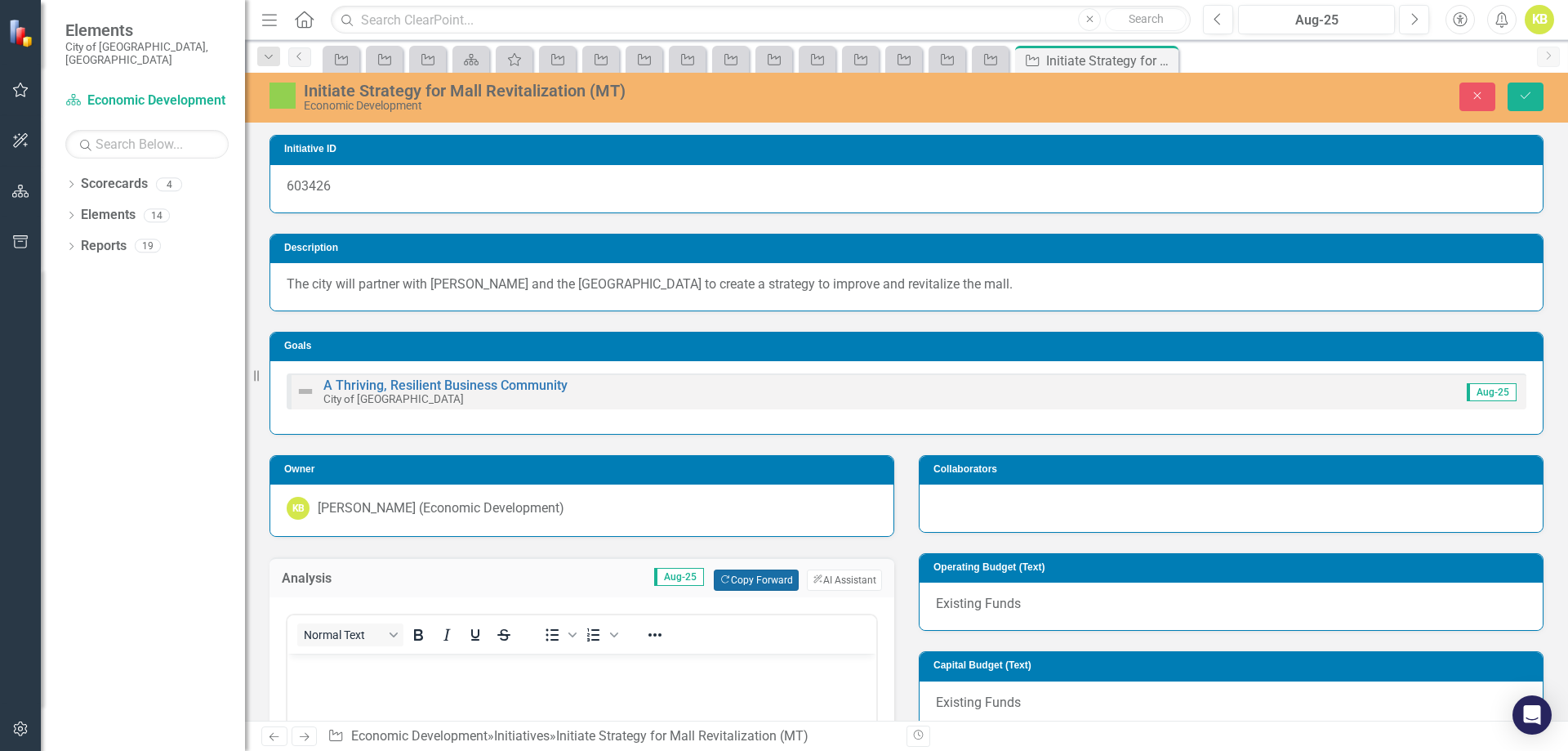
click at [755, 583] on button "Copy Forward Copy Forward" at bounding box center [756, 580] width 84 height 21
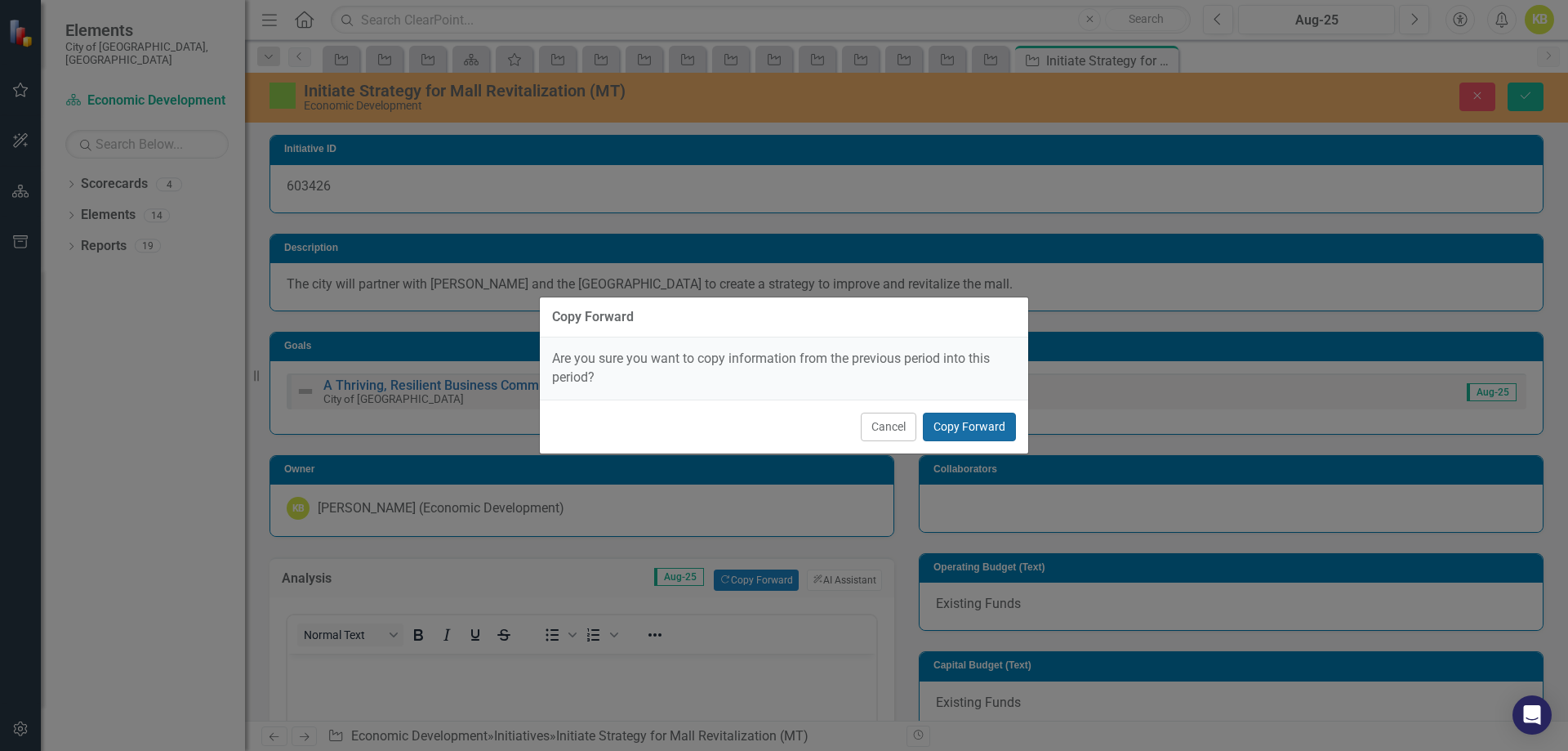
click at [974, 431] on button "Copy Forward" at bounding box center [969, 426] width 93 height 28
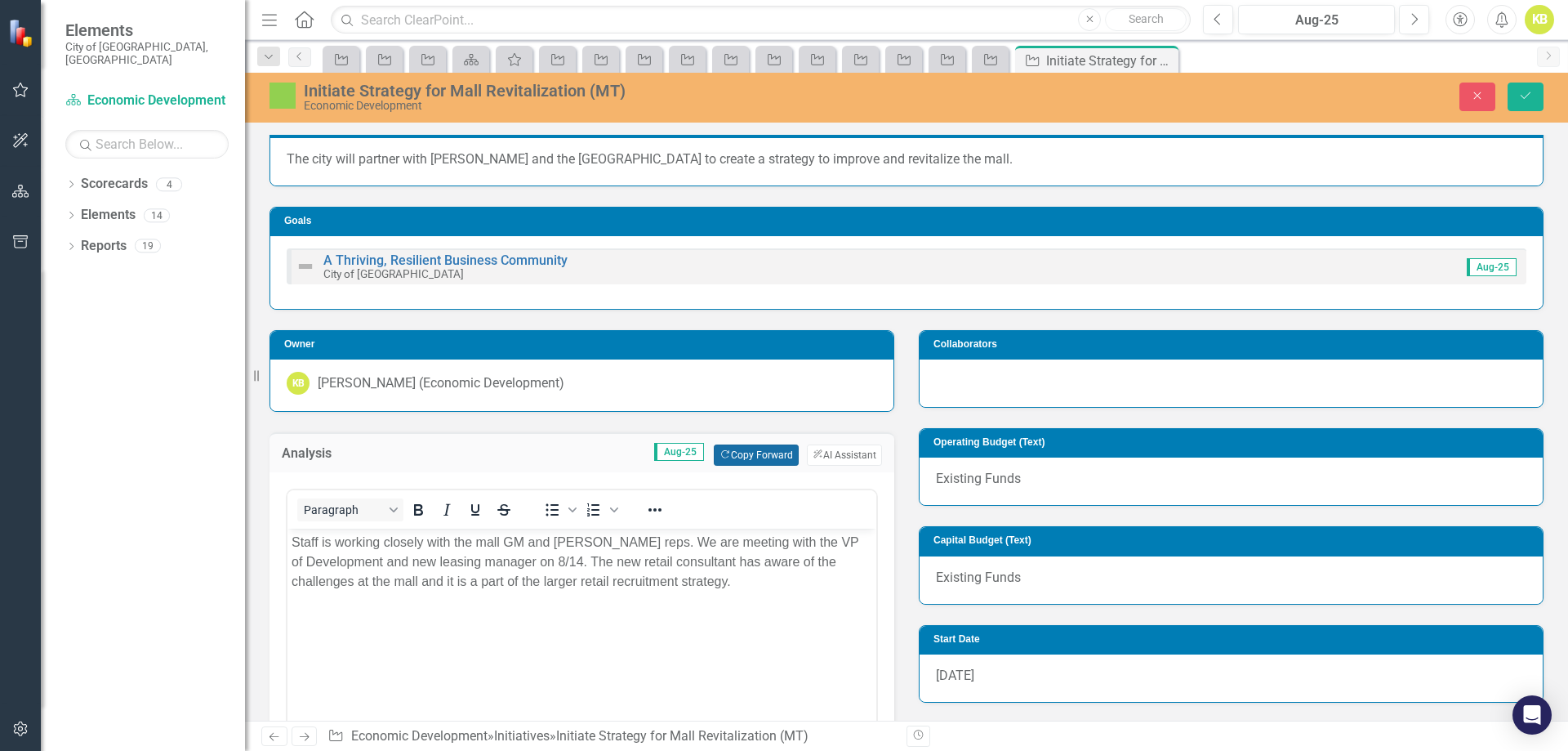
scroll to position [163, 0]
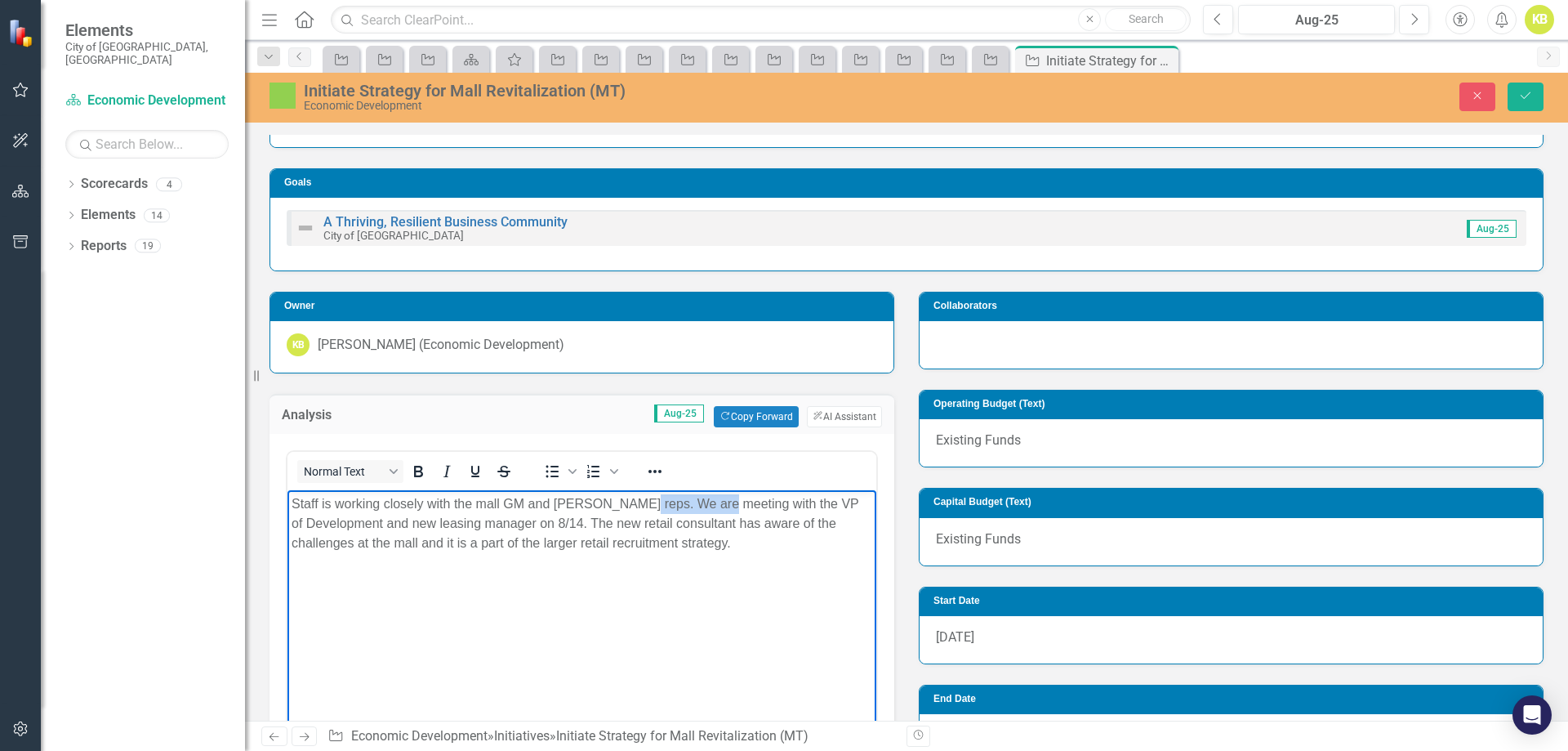
drag, startPoint x: 719, startPoint y: 501, endPoint x: 638, endPoint y: 512, distance: 81.7
click at [638, 512] on p "Staff is working closely with the mall GM and [PERSON_NAME] reps. We are meetin…" at bounding box center [581, 523] width 581 height 59
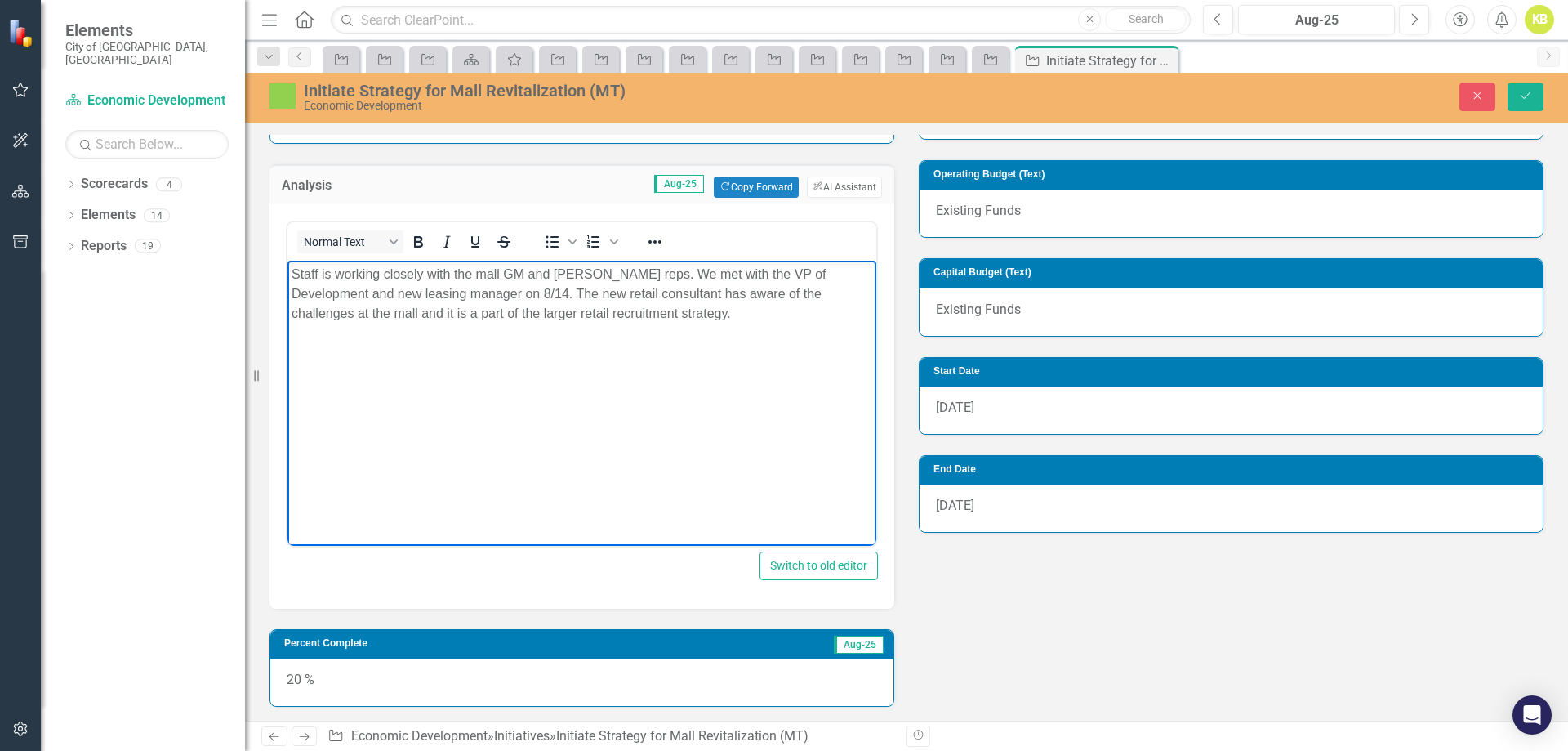
scroll to position [409, 0]
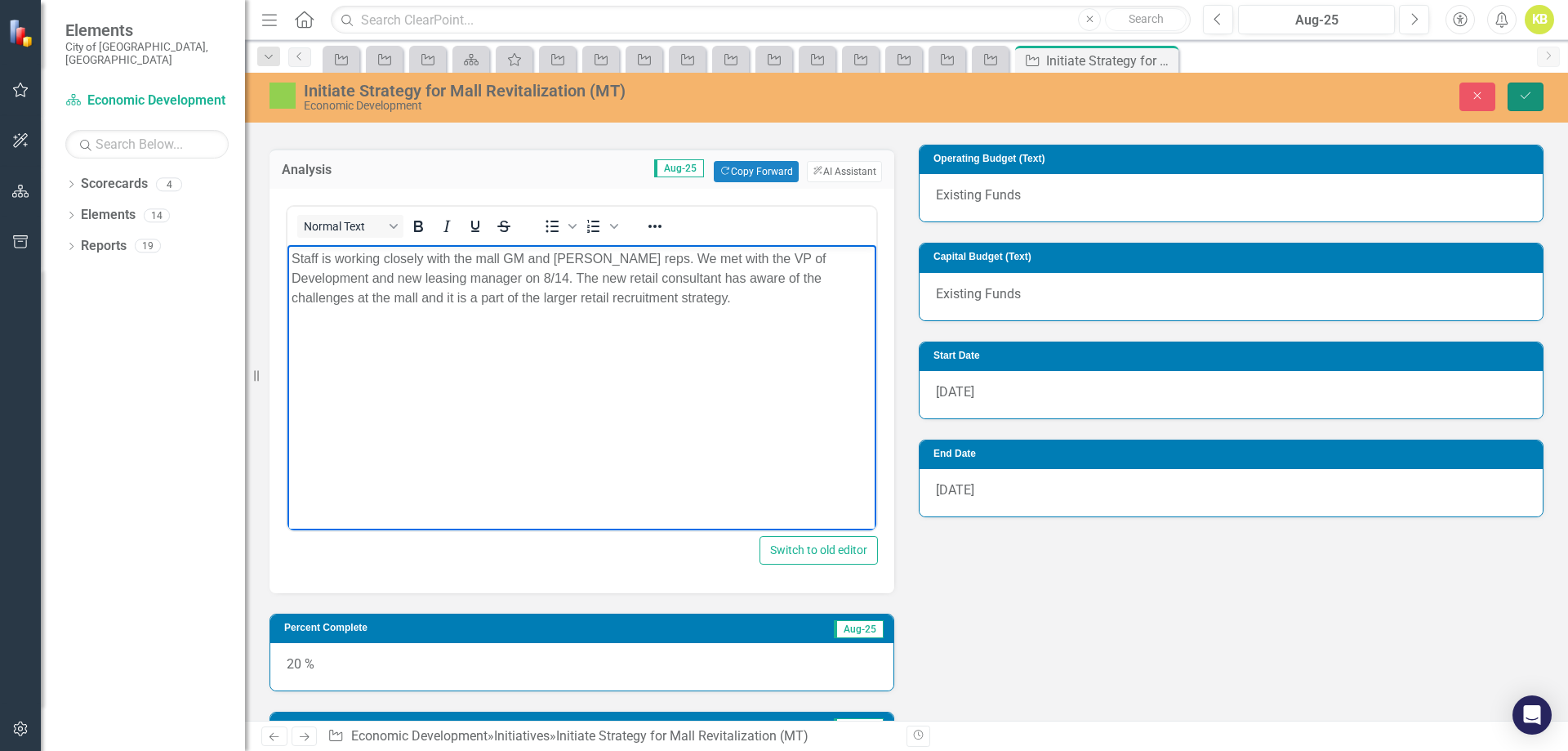
click at [1522, 102] on button "Save" at bounding box center [1525, 96] width 36 height 28
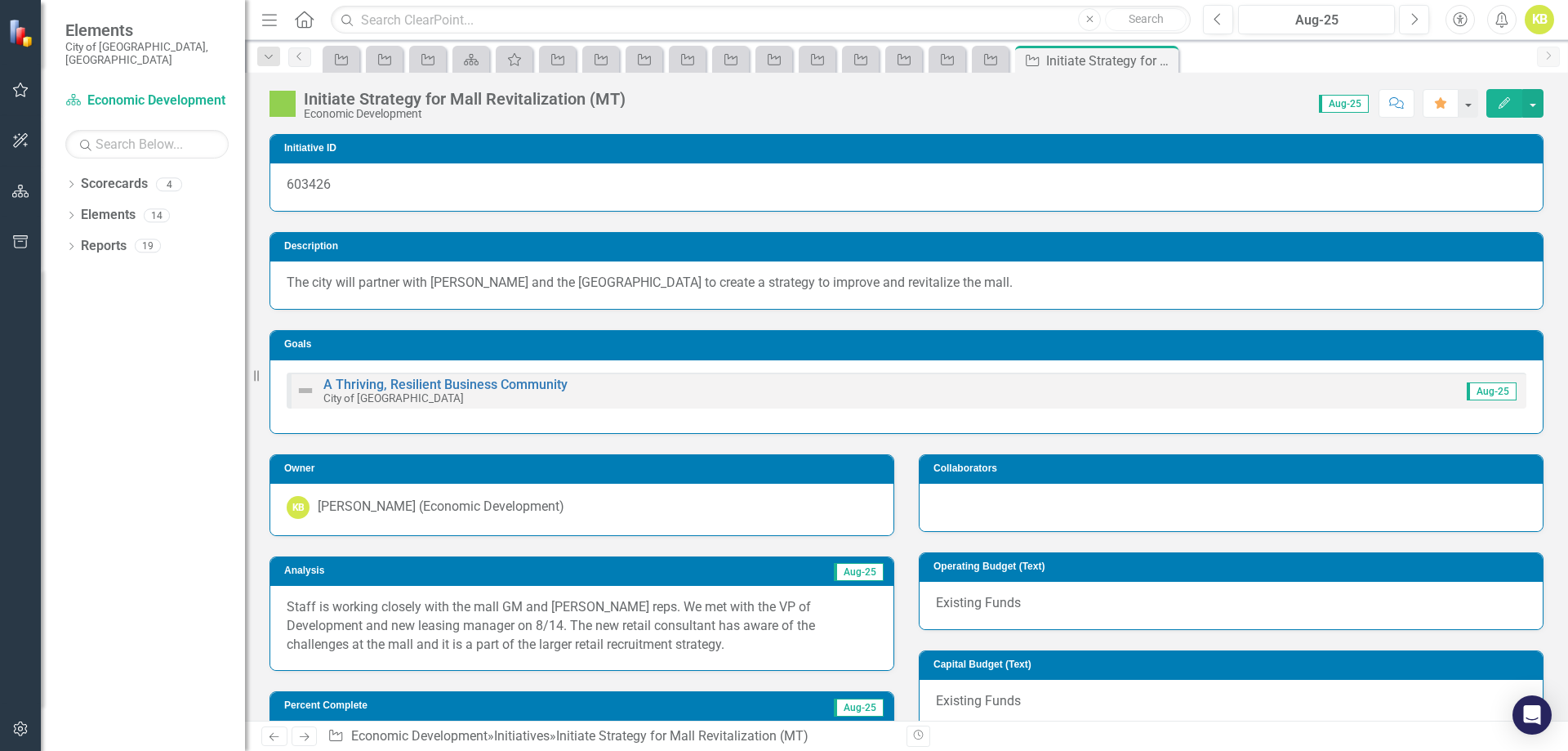
click at [292, 732] on link "Next" at bounding box center [304, 736] width 27 height 20
